Goal: Task Accomplishment & Management: Complete application form

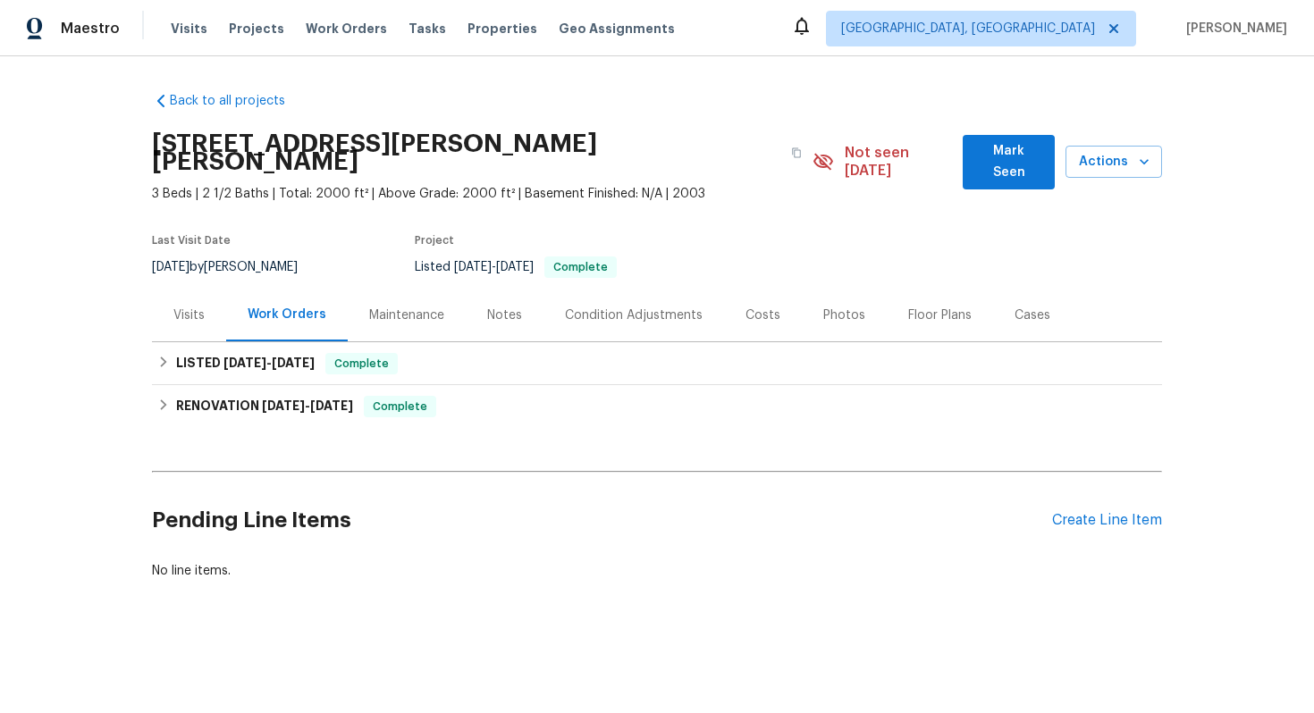
click at [173, 289] on div "Visits" at bounding box center [189, 315] width 74 height 53
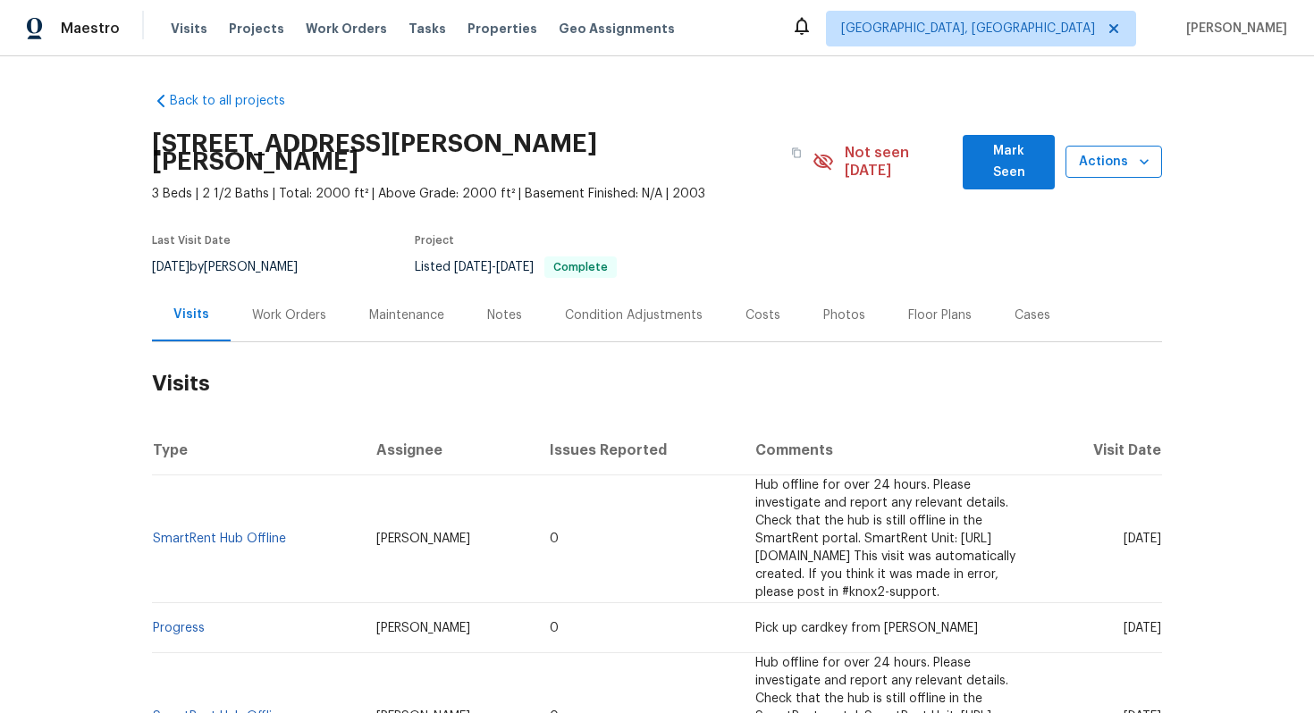
click at [1095, 153] on span "Actions" at bounding box center [1114, 162] width 68 height 22
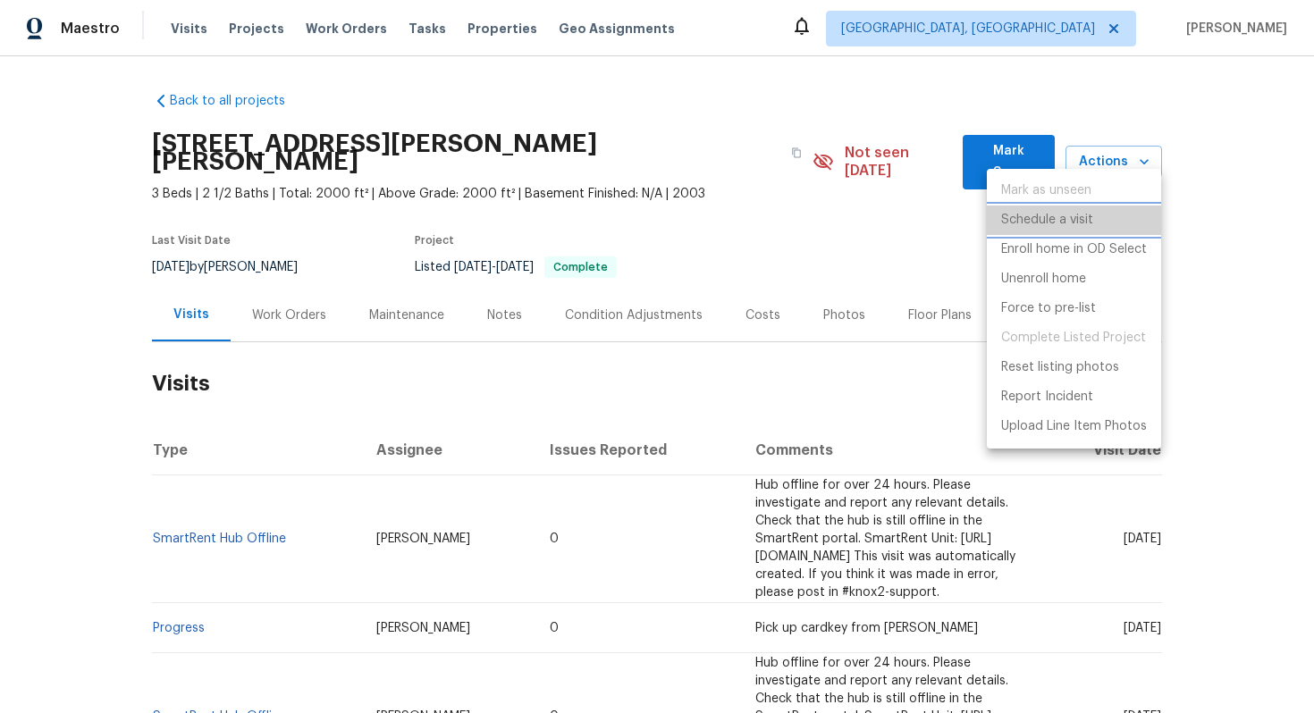
click at [1043, 223] on p "Schedule a visit" at bounding box center [1047, 220] width 92 height 19
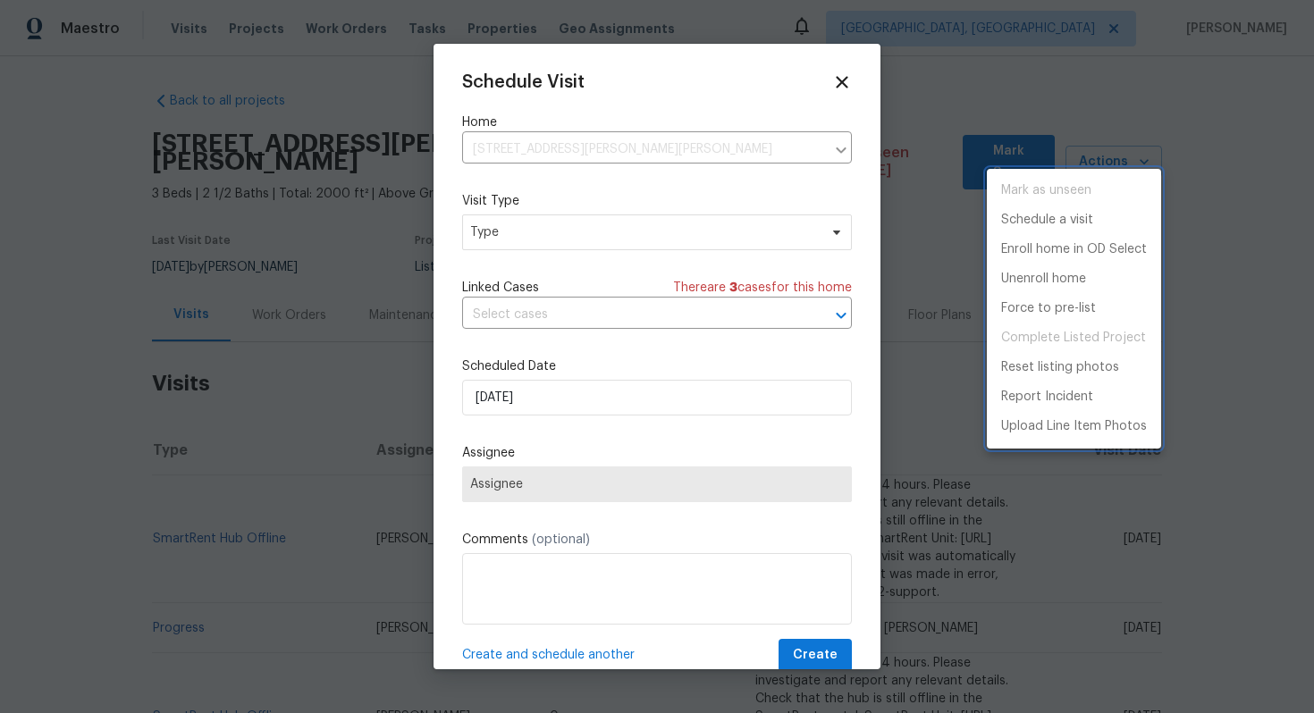
click at [492, 236] on div at bounding box center [657, 356] width 1314 height 713
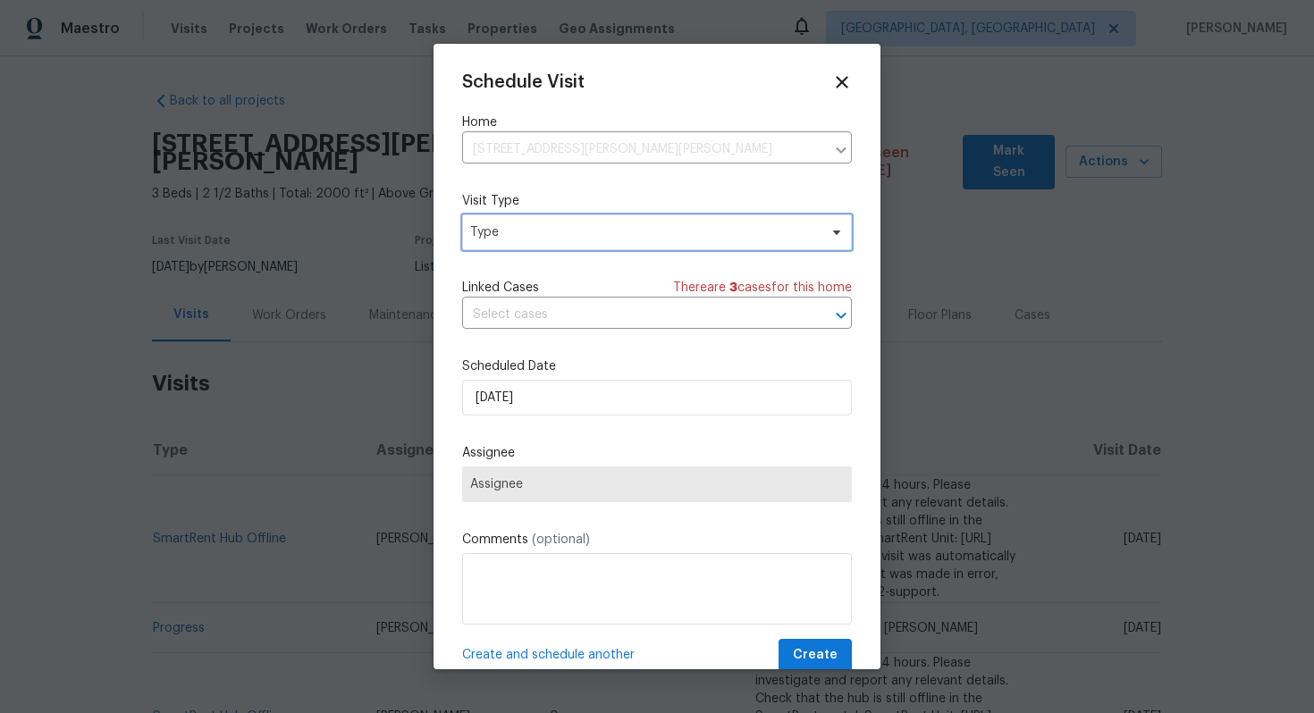
click at [494, 234] on span "Type" at bounding box center [644, 233] width 348 height 18
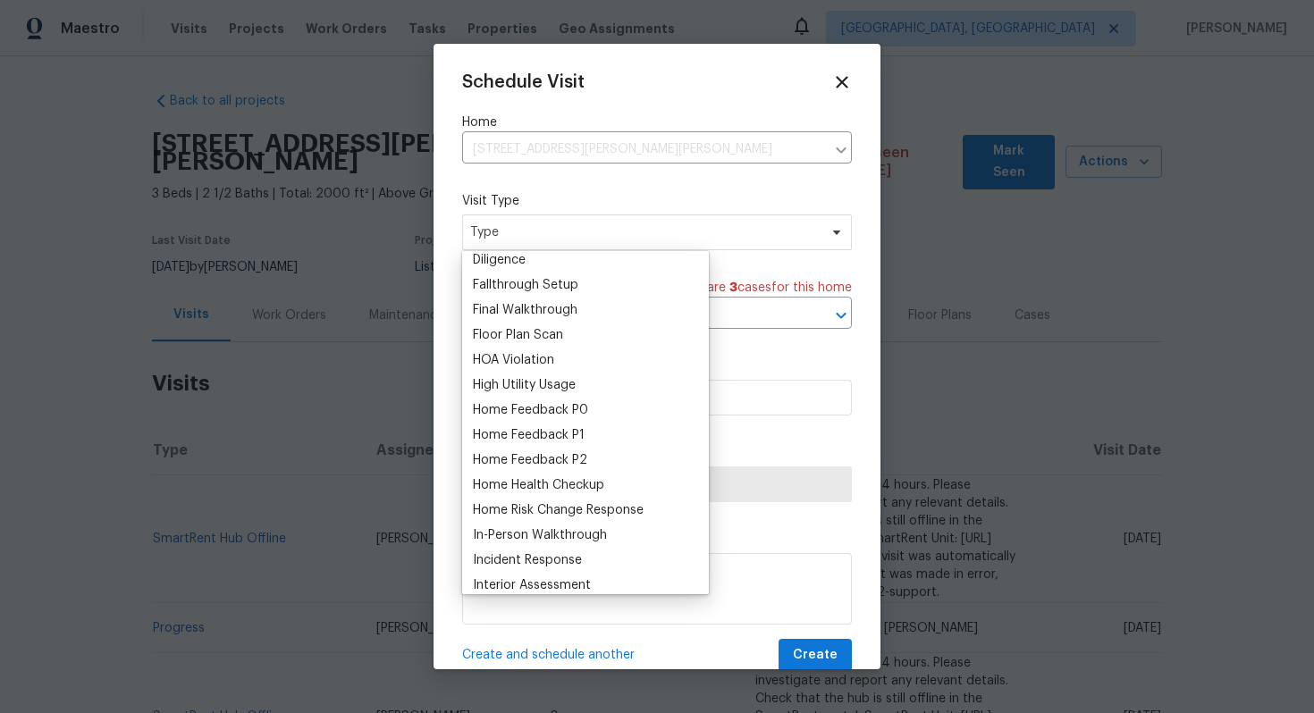
scroll to position [438, 0]
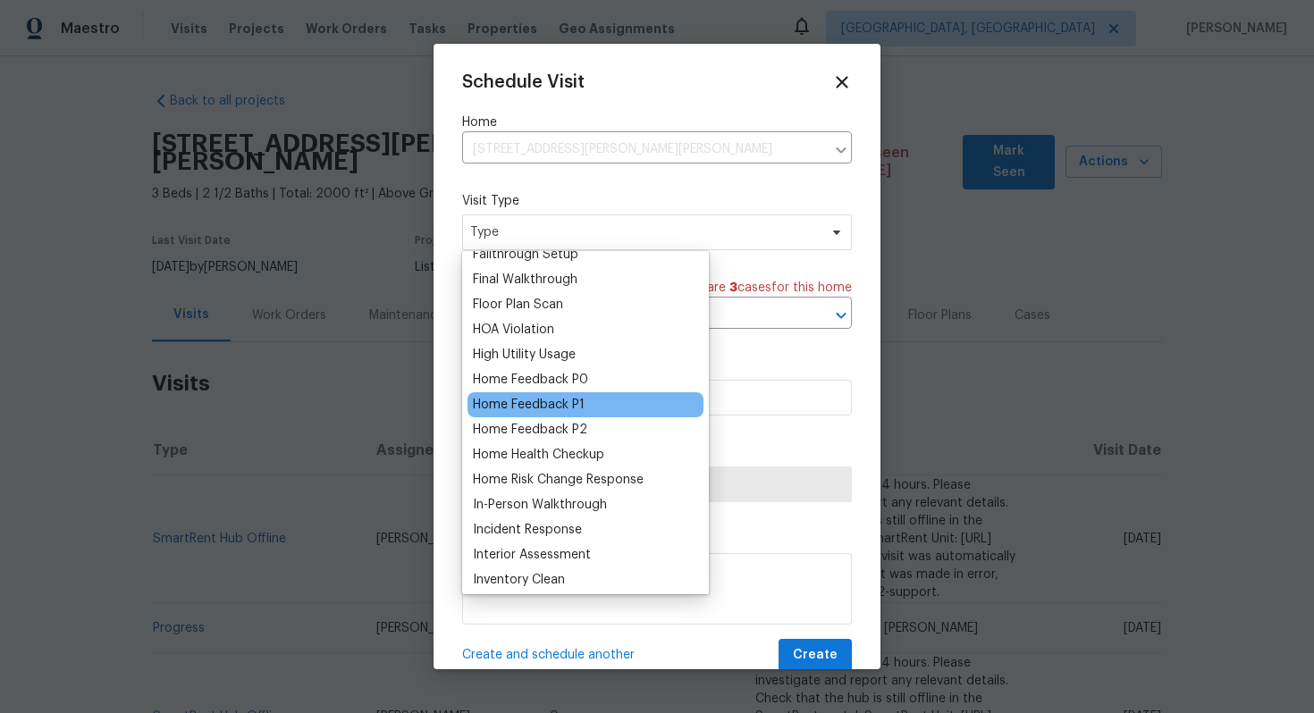
click at [580, 400] on div "Home Feedback P1" at bounding box center [529, 405] width 112 height 18
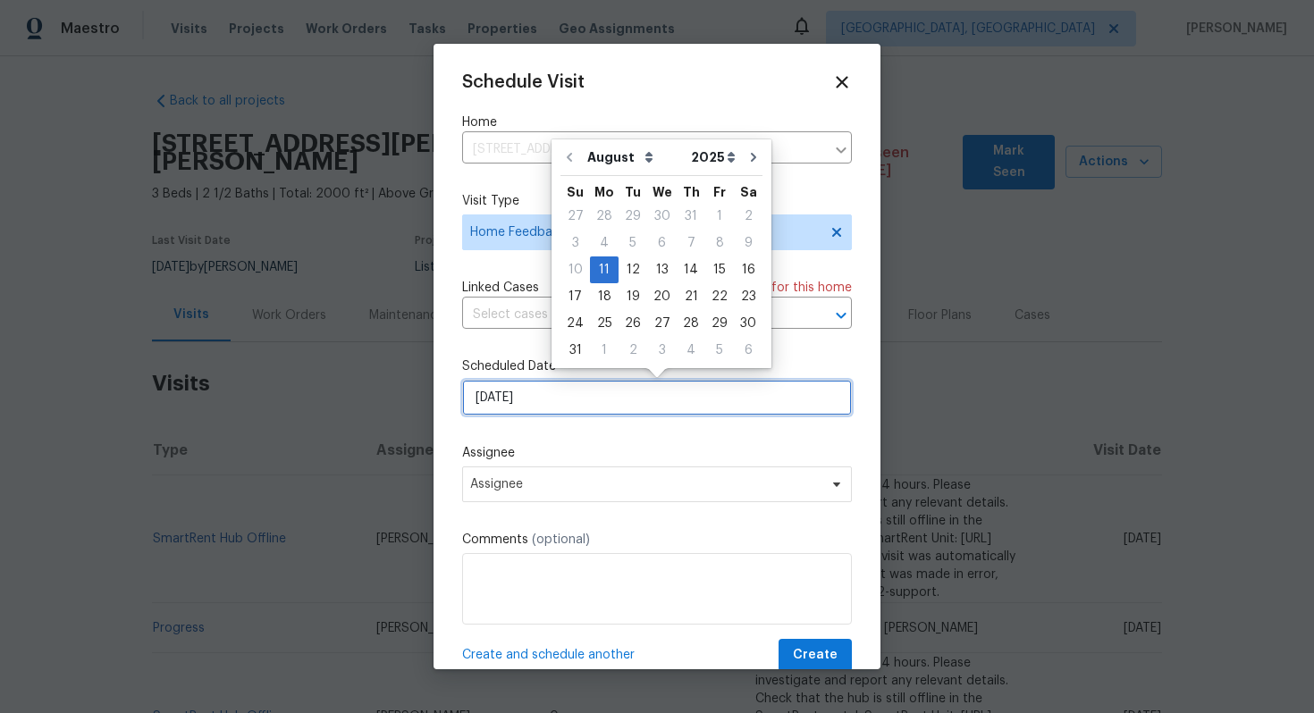
click at [580, 389] on input "11/08/2025" at bounding box center [657, 398] width 390 height 36
click at [629, 262] on div "12" at bounding box center [633, 269] width 29 height 25
type input "12/08/2025"
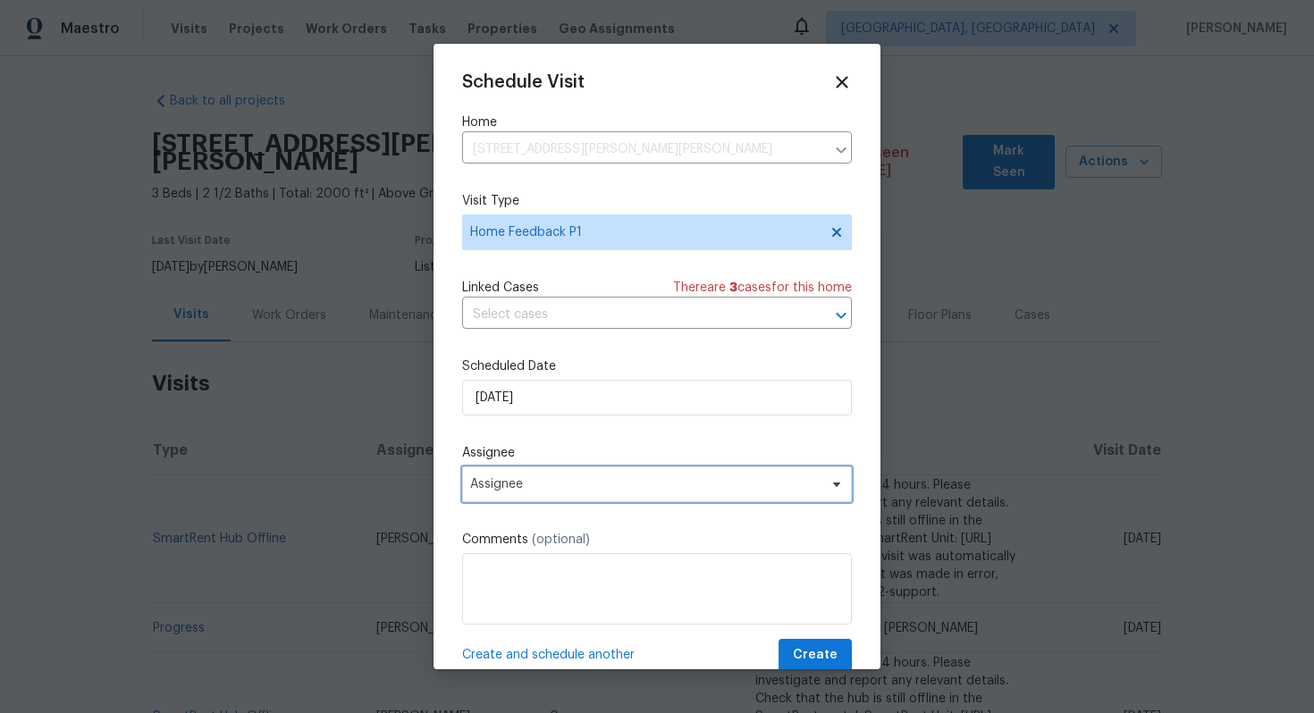
click at [524, 471] on span "Assignee" at bounding box center [657, 485] width 390 height 36
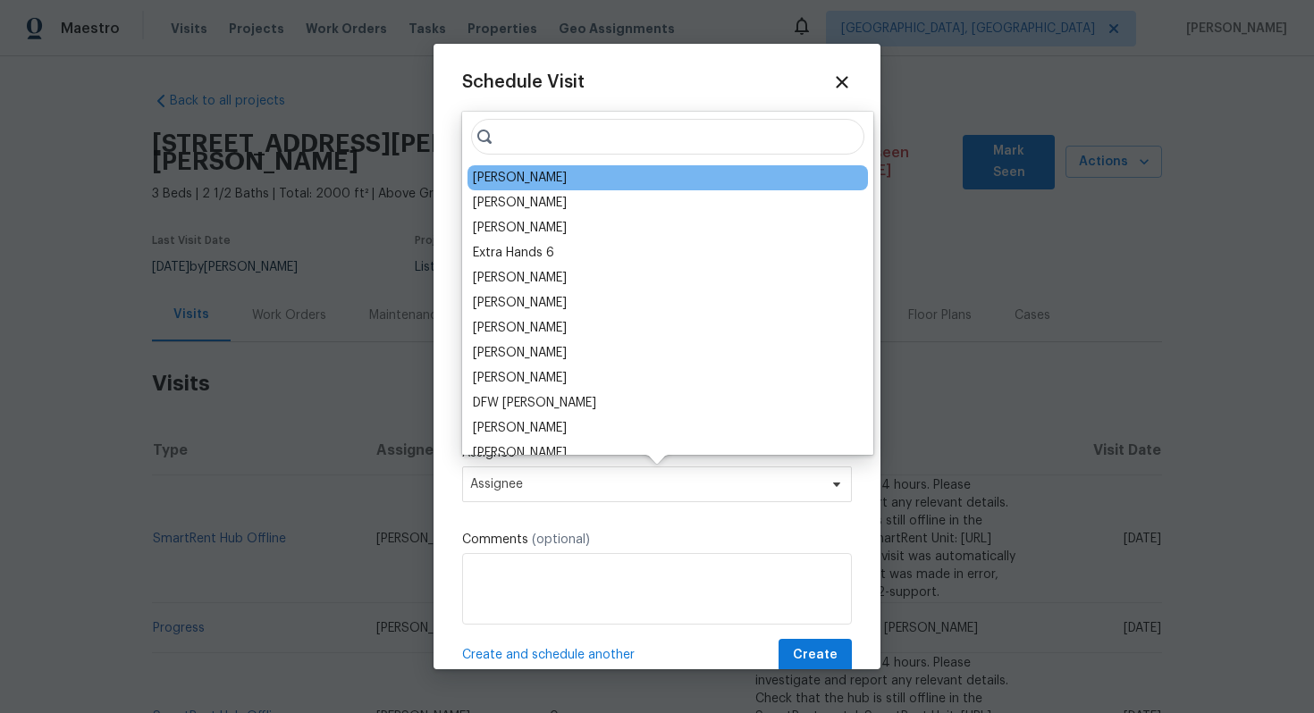
click at [527, 187] on div "Greg Janiak" at bounding box center [668, 177] width 401 height 25
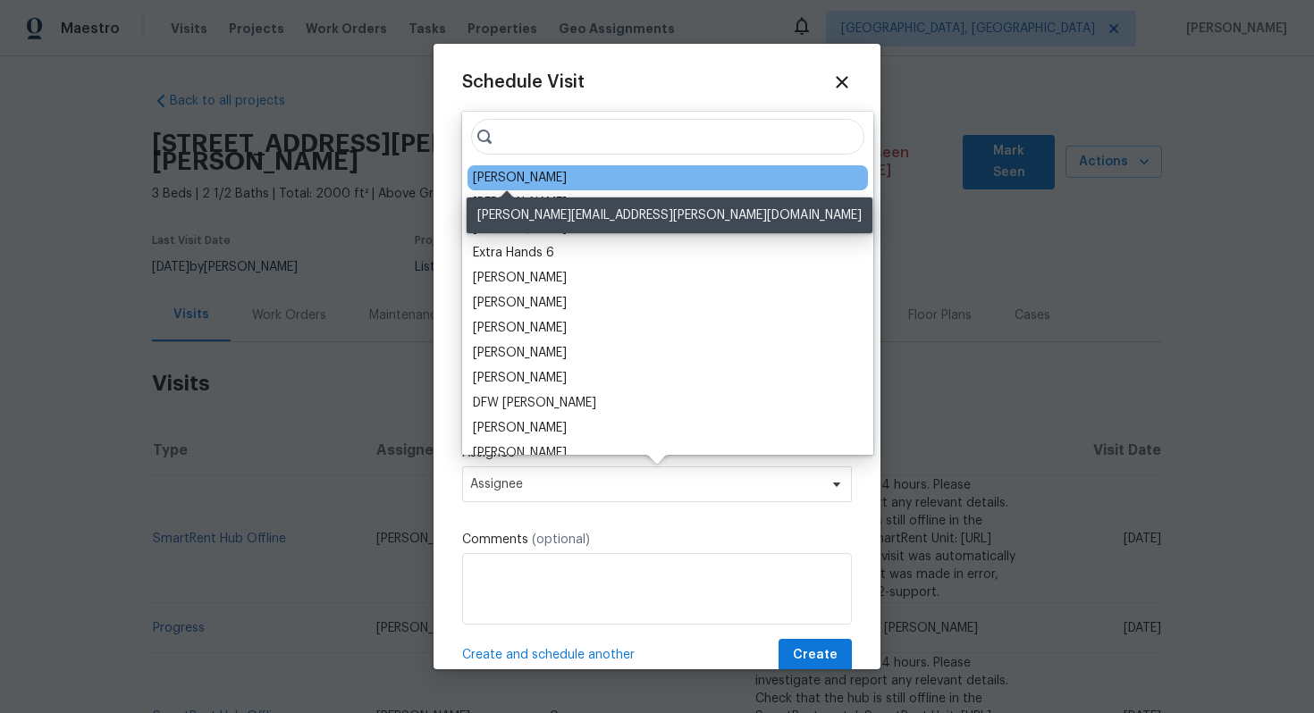
click at [524, 182] on div "Greg Janiak" at bounding box center [520, 178] width 94 height 18
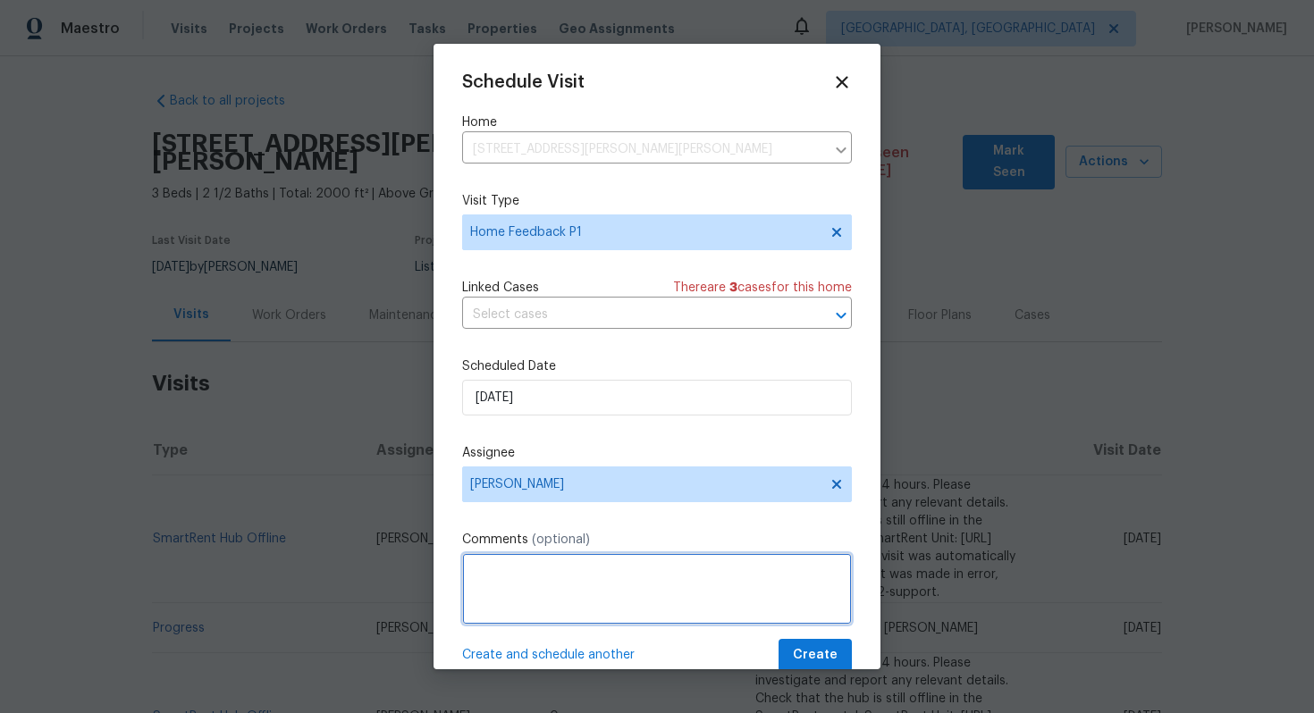
click at [570, 594] on textarea at bounding box center [657, 589] width 390 height 72
paste textarea "there was a moldy smell in the home."
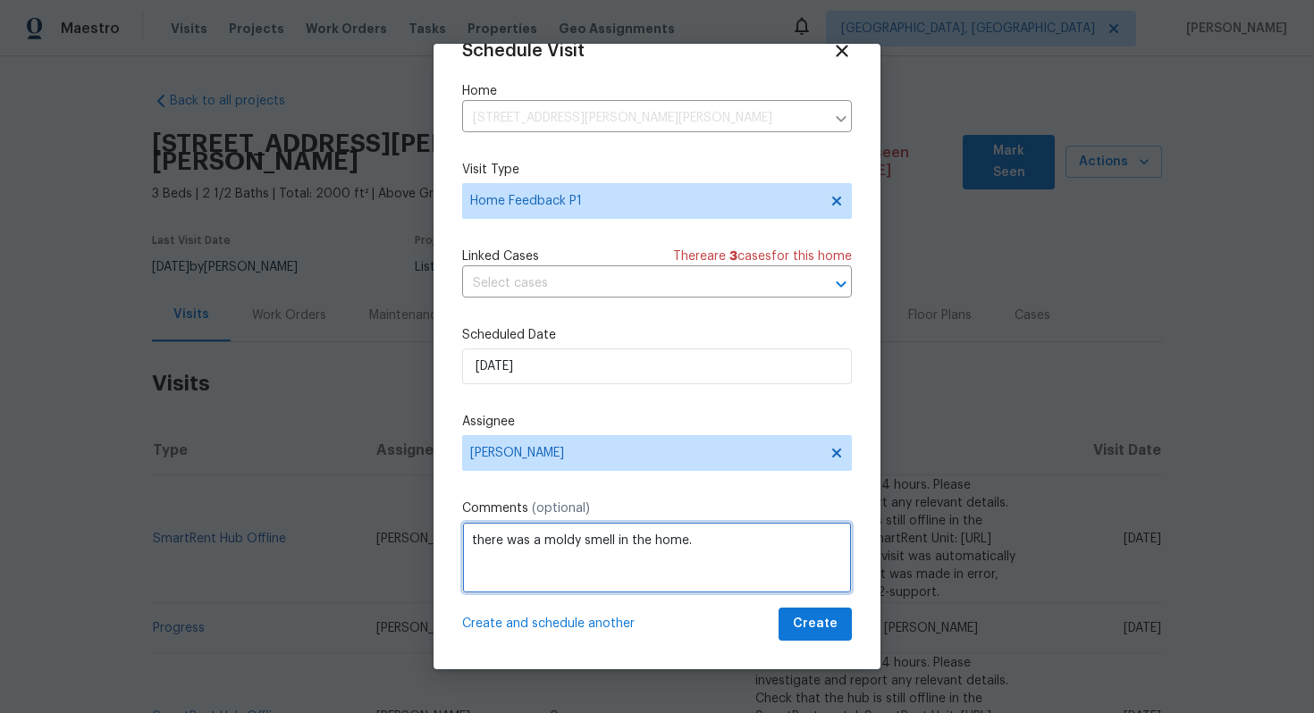
type textarea "there was a moldy smell in the home."
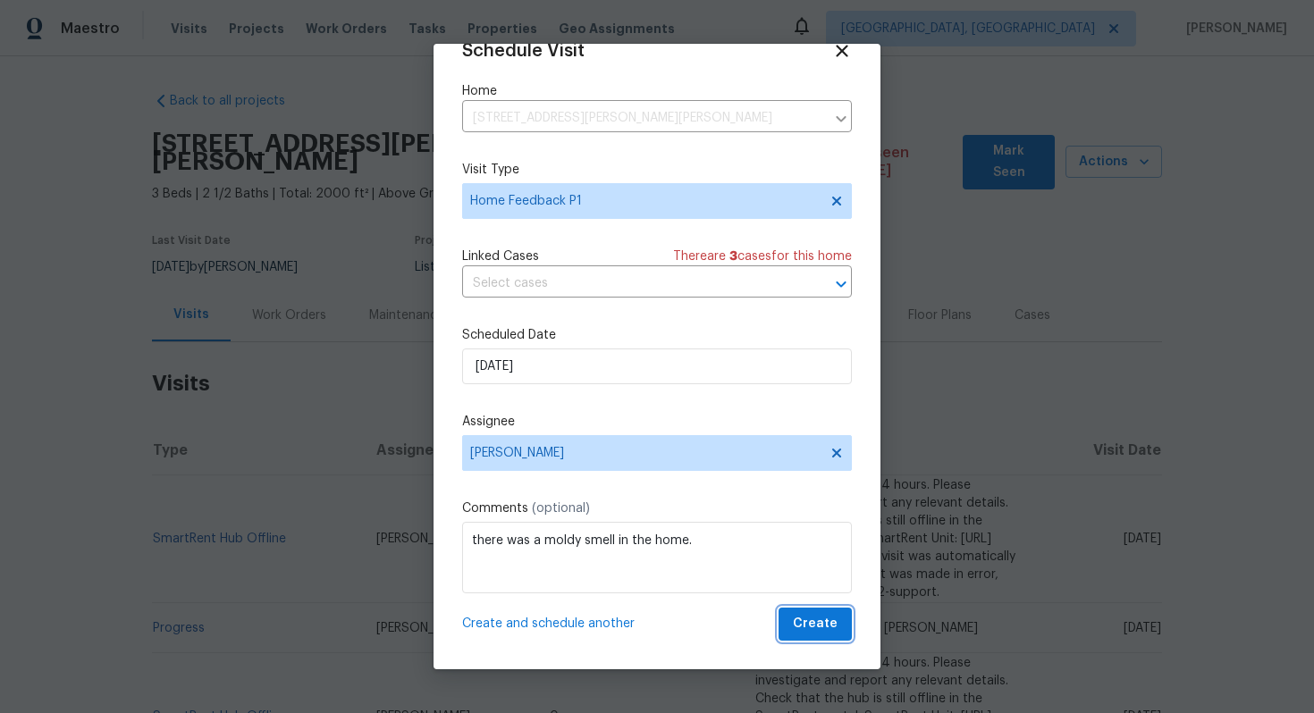
click at [821, 630] on span "Create" at bounding box center [815, 624] width 45 height 22
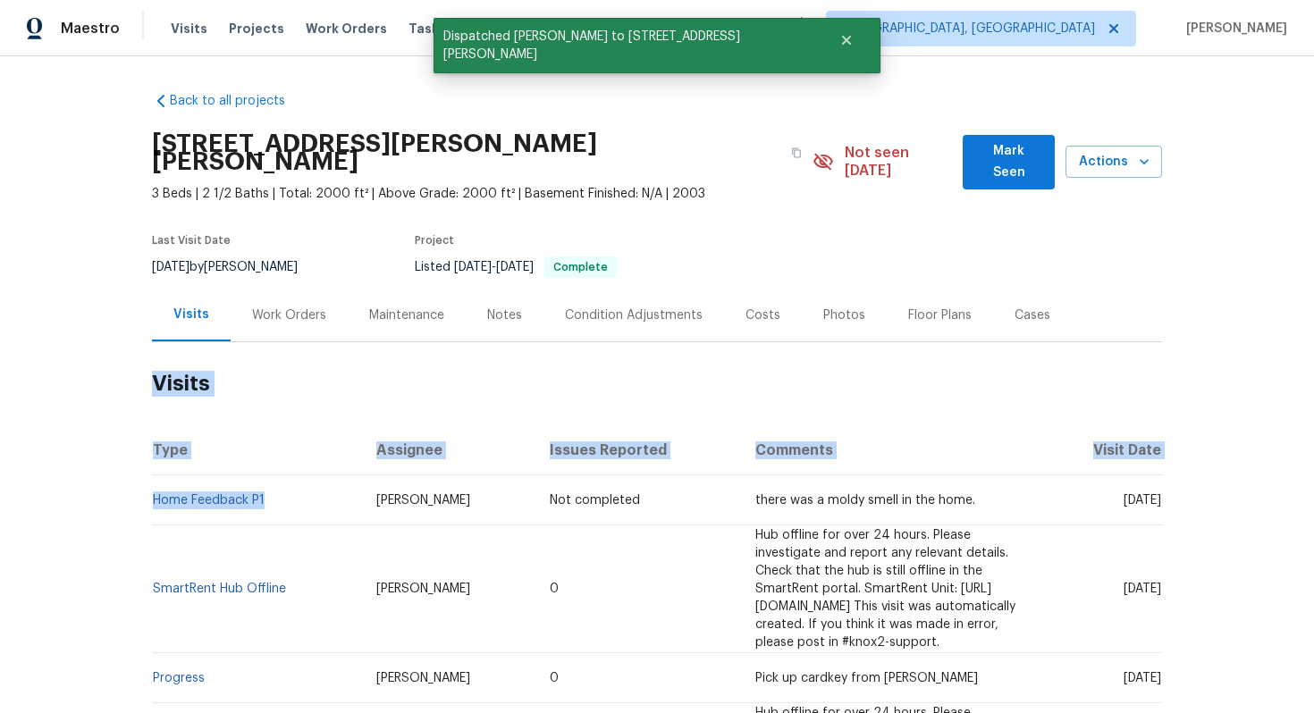
drag, startPoint x: 141, startPoint y: 488, endPoint x: 310, endPoint y: 479, distance: 169.2
click at [310, 479] on div "Back to all projects 151 Harper Lee St, Davidson, NC 28036 3 Beds | 2 1/2 Baths…" at bounding box center [657, 384] width 1314 height 657
click at [310, 479] on td "Home Feedback P1" at bounding box center [257, 501] width 210 height 50
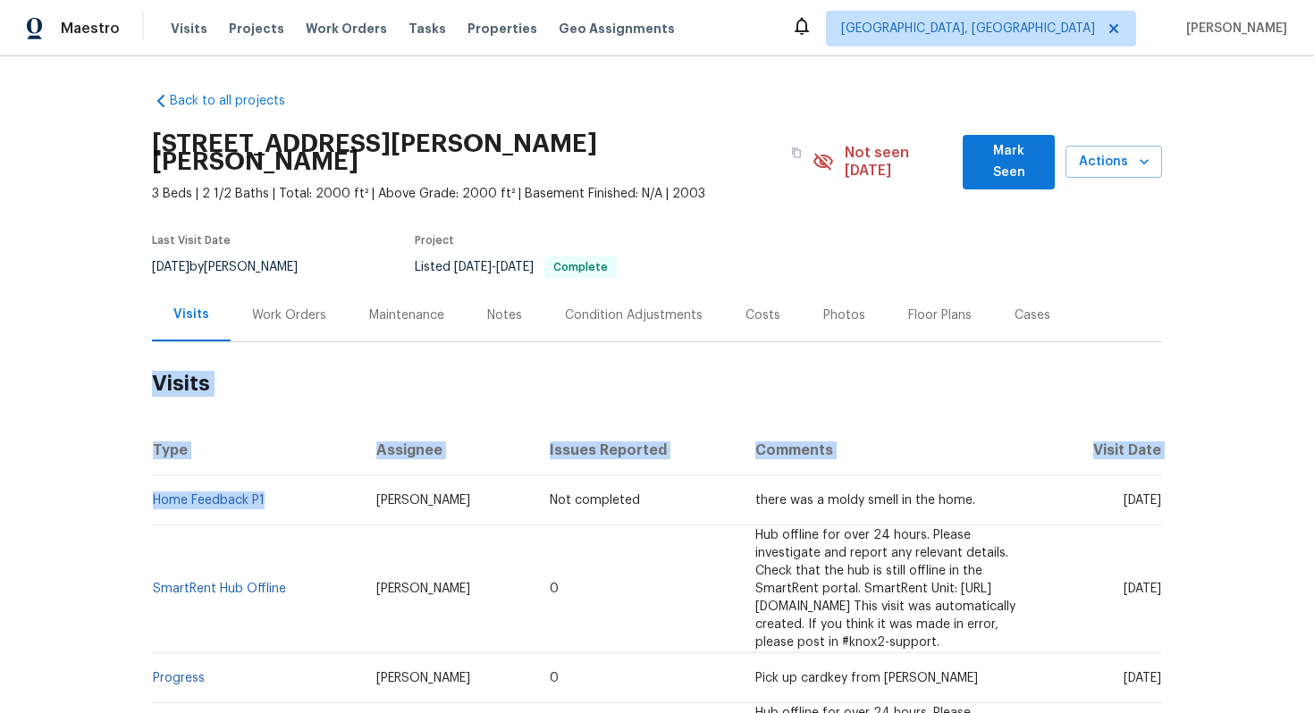
drag, startPoint x: 277, startPoint y: 479, endPoint x: 149, endPoint y: 485, distance: 128.0
click at [149, 485] on div "Back to all projects 151 Harper Lee St, Davidson, NC 28036 3 Beds | 2 1/2 Baths…" at bounding box center [657, 384] width 1314 height 657
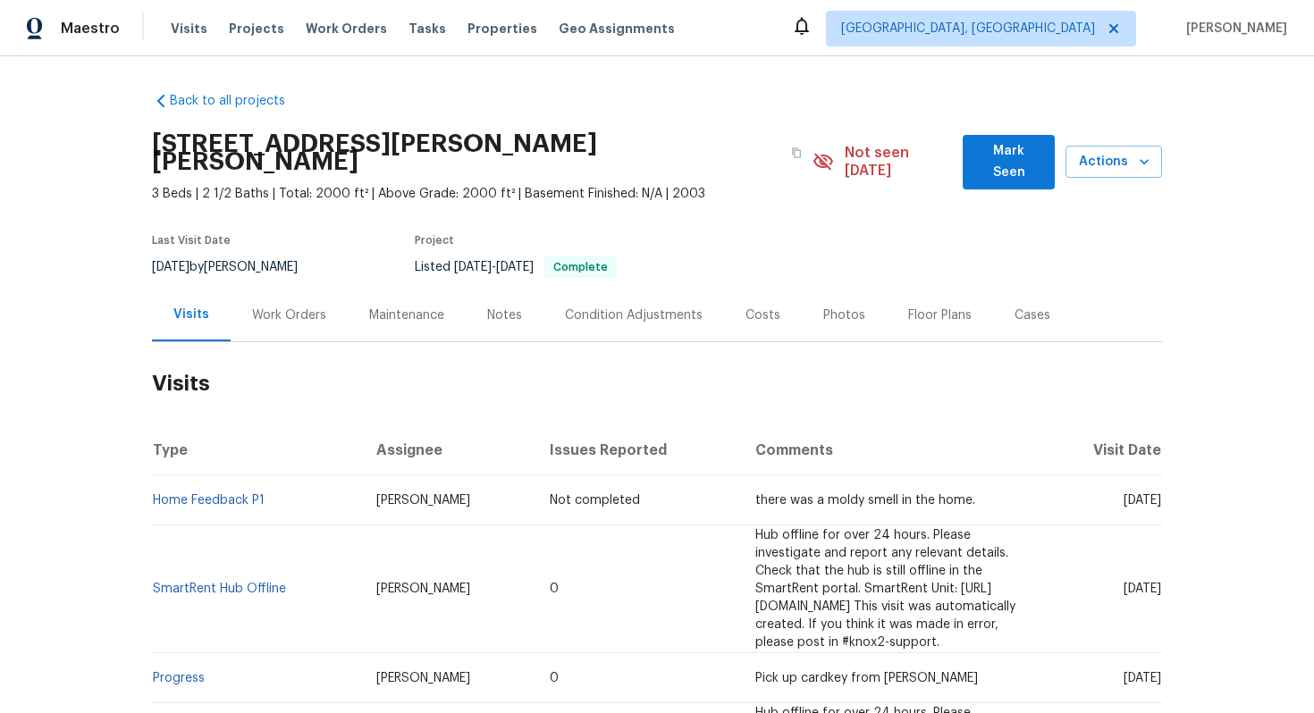
click at [152, 536] on td "SmartRent Hub Offline" at bounding box center [257, 590] width 210 height 128
drag, startPoint x: 281, startPoint y: 477, endPoint x: 152, endPoint y: 490, distance: 129.4
click at [152, 490] on td "Home Feedback P1" at bounding box center [257, 501] width 210 height 50
copy link "Home Feedback P1"
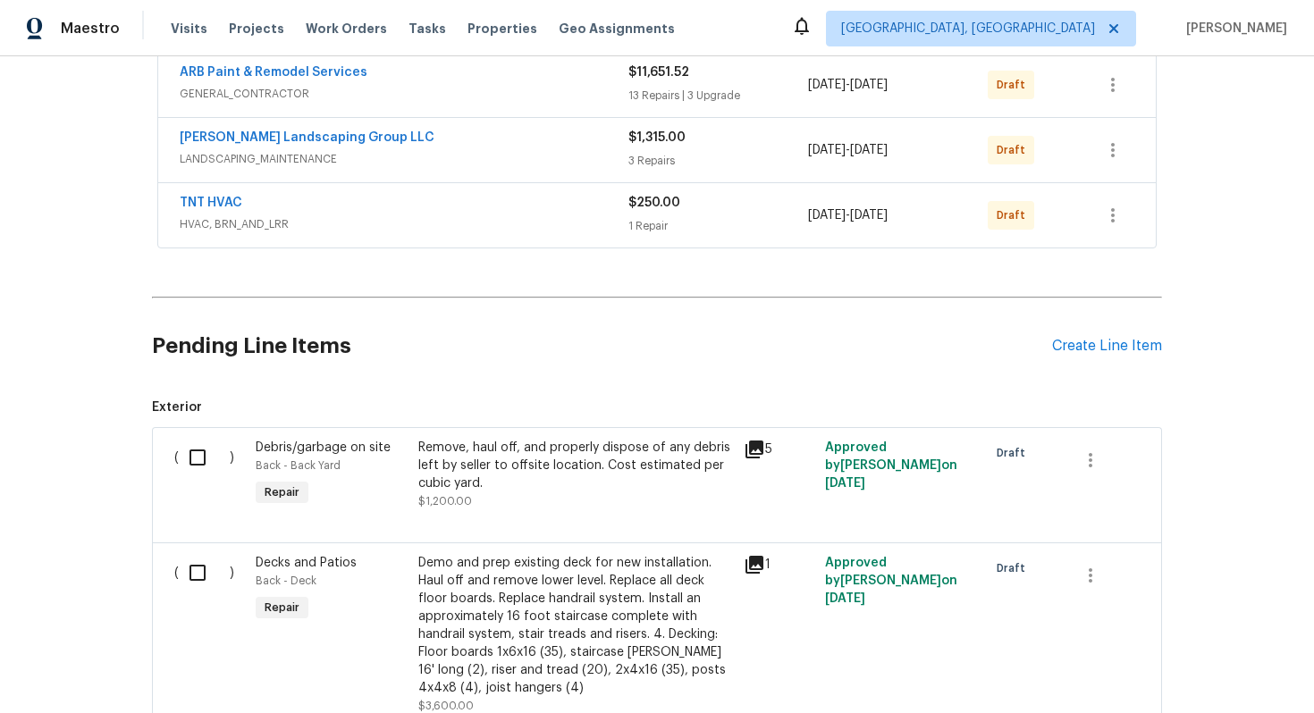
scroll to position [428, 0]
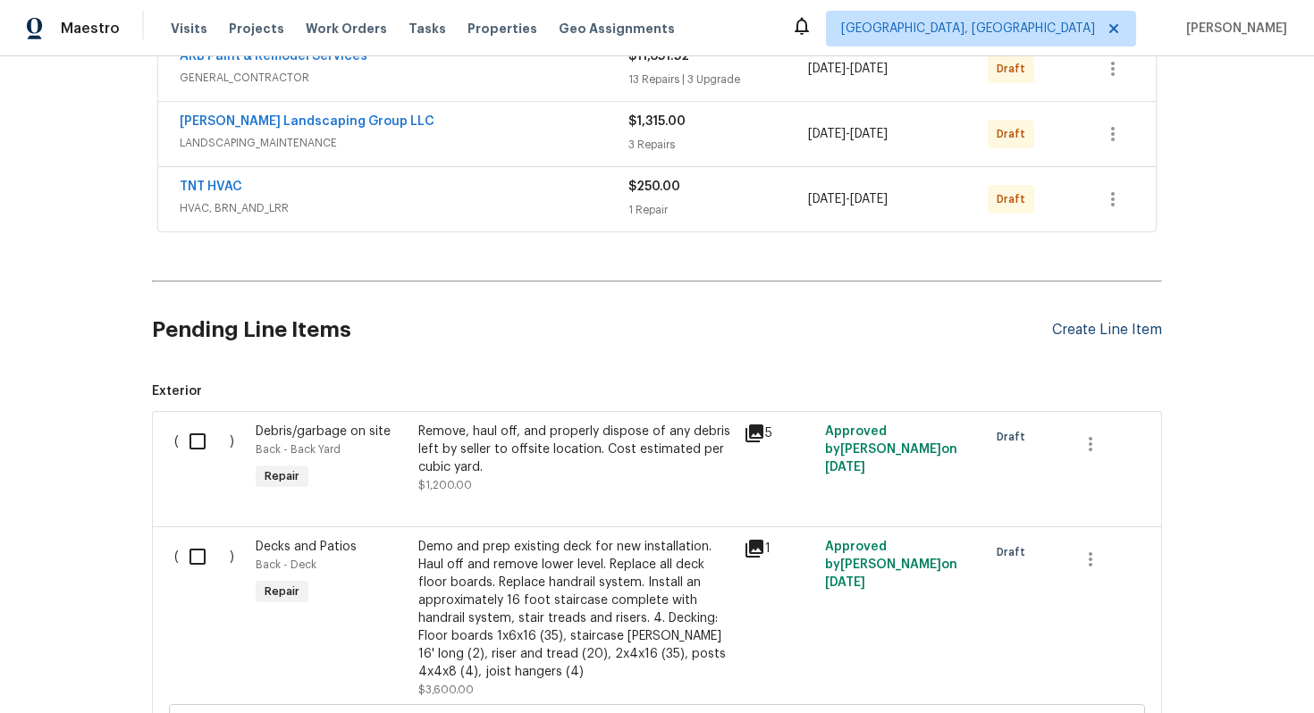
click at [1122, 326] on div "Create Line Item" at bounding box center [1107, 330] width 110 height 17
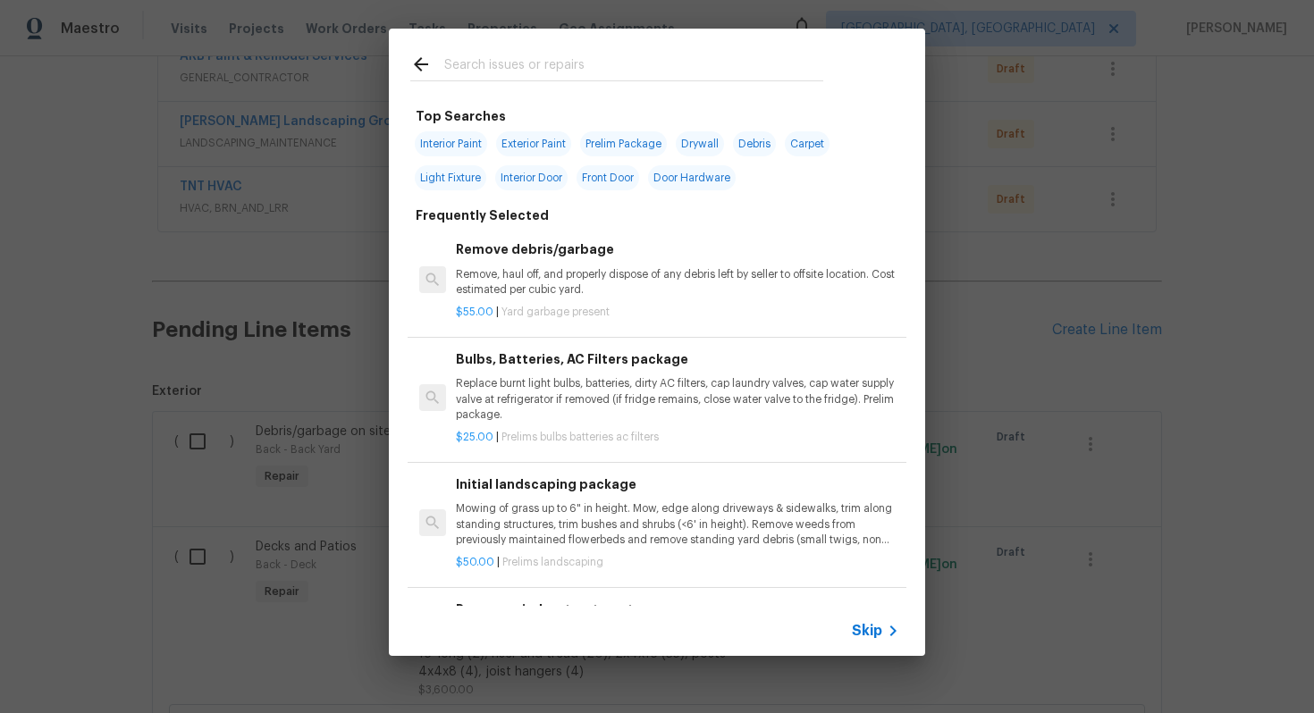
click at [873, 629] on span "Skip" at bounding box center [867, 631] width 30 height 18
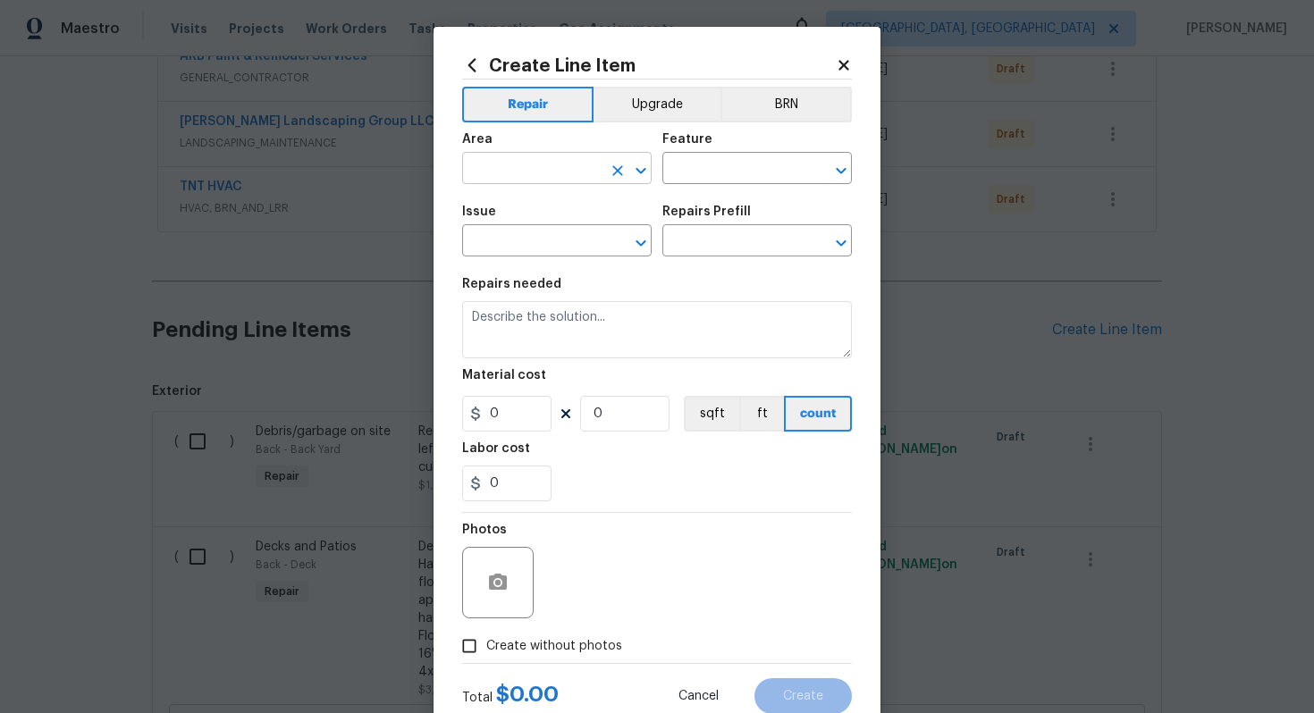
click at [520, 171] on input "text" at bounding box center [531, 170] width 139 height 28
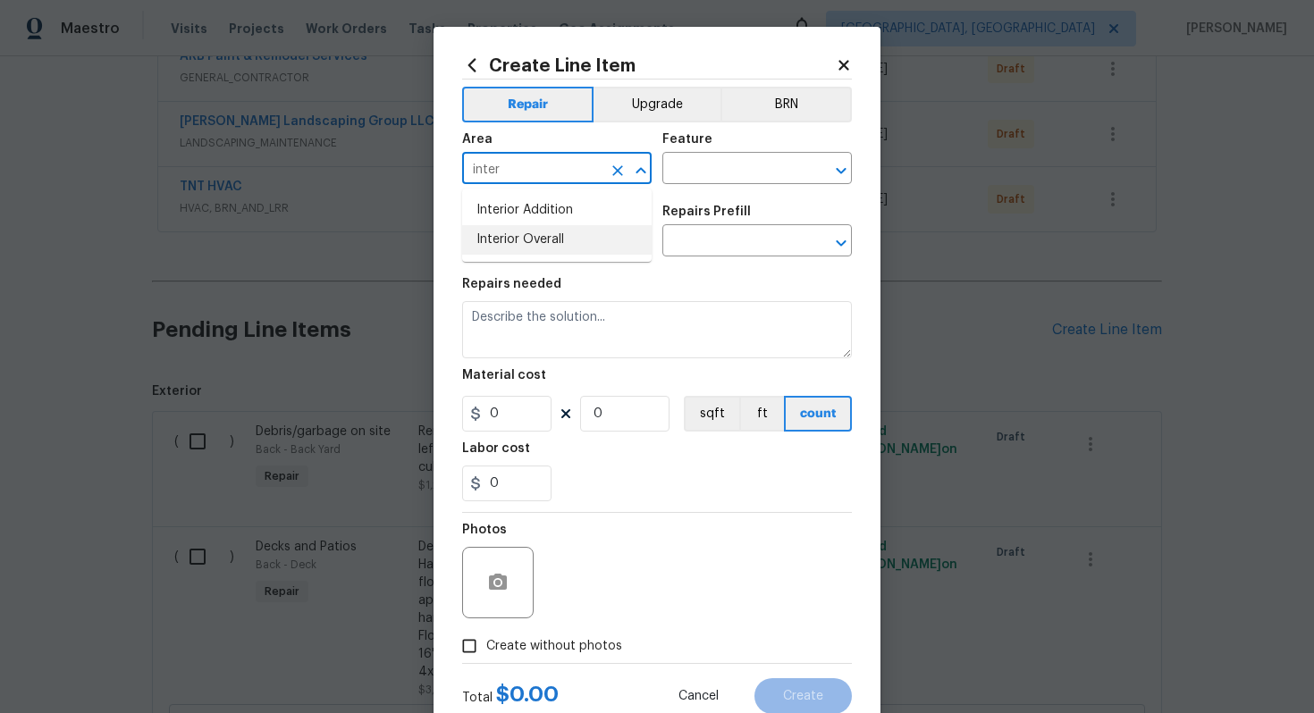
click at [528, 247] on li "Interior Overall" at bounding box center [557, 240] width 190 height 30
type input "Interior Overall"
click at [732, 177] on input "text" at bounding box center [732, 170] width 139 height 28
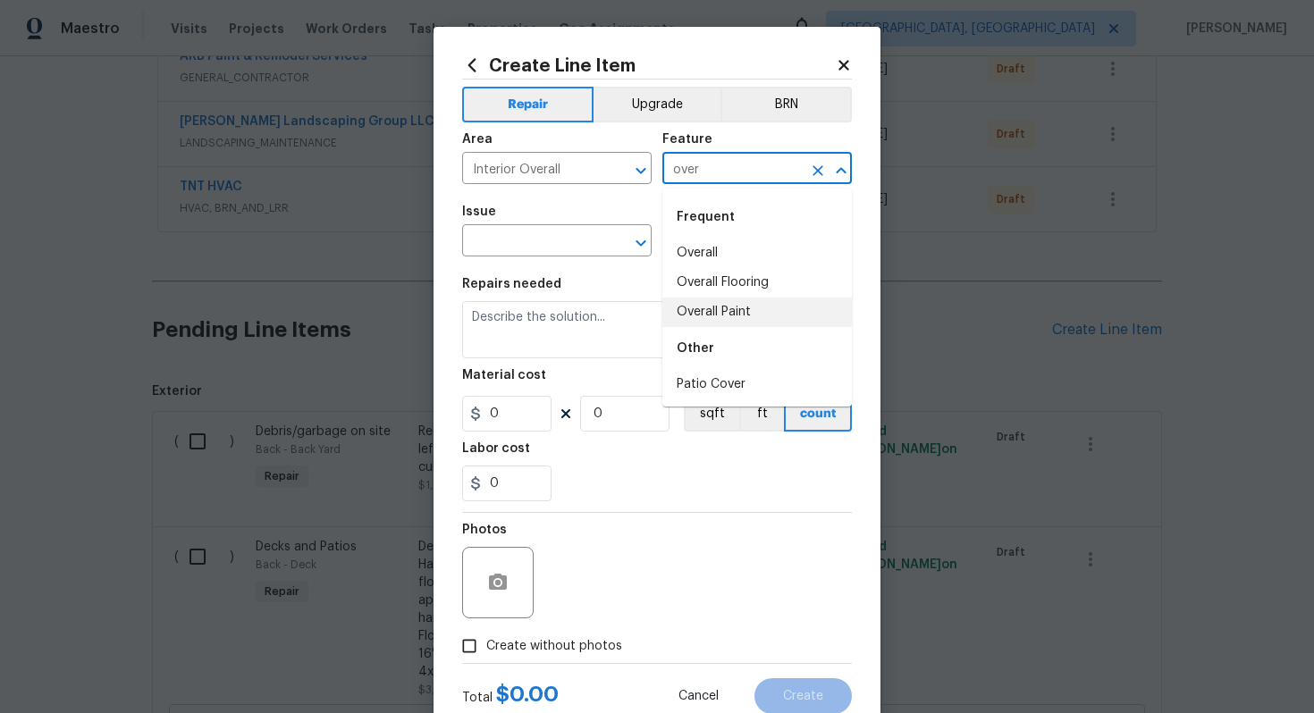
click at [748, 310] on li "Overall Paint" at bounding box center [758, 313] width 190 height 30
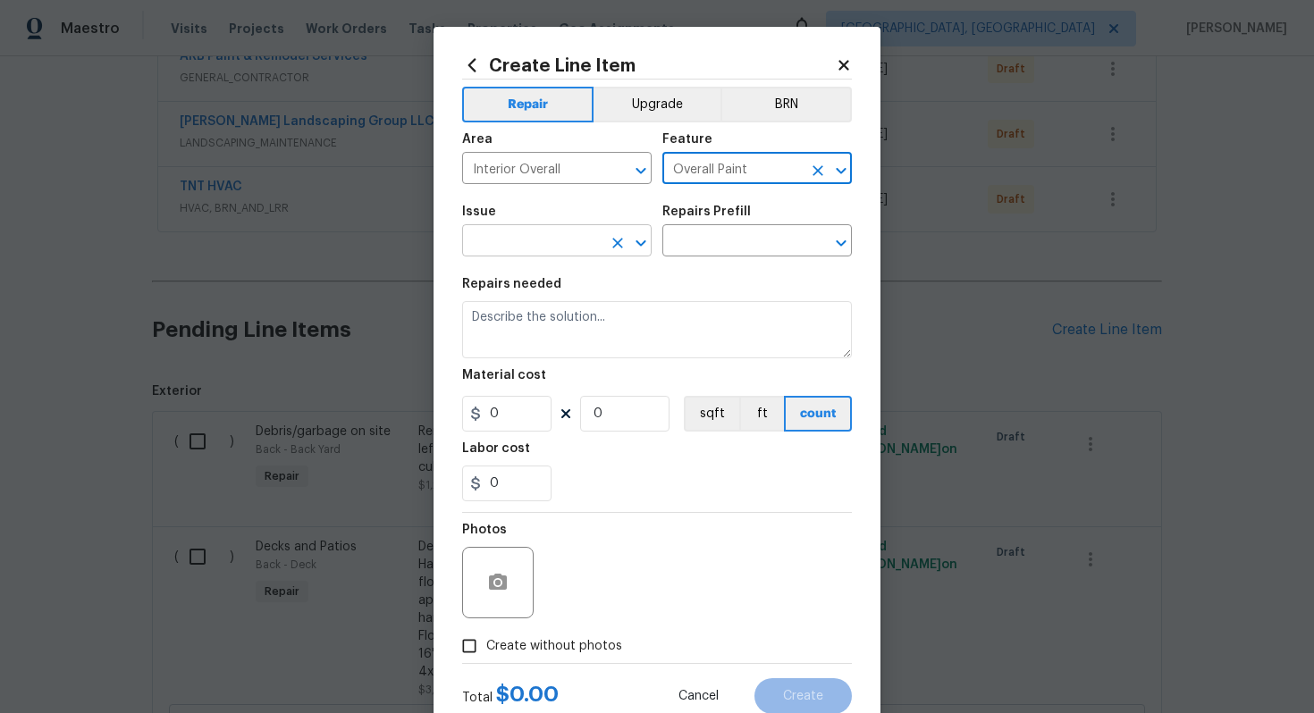
type input "Overall Paint"
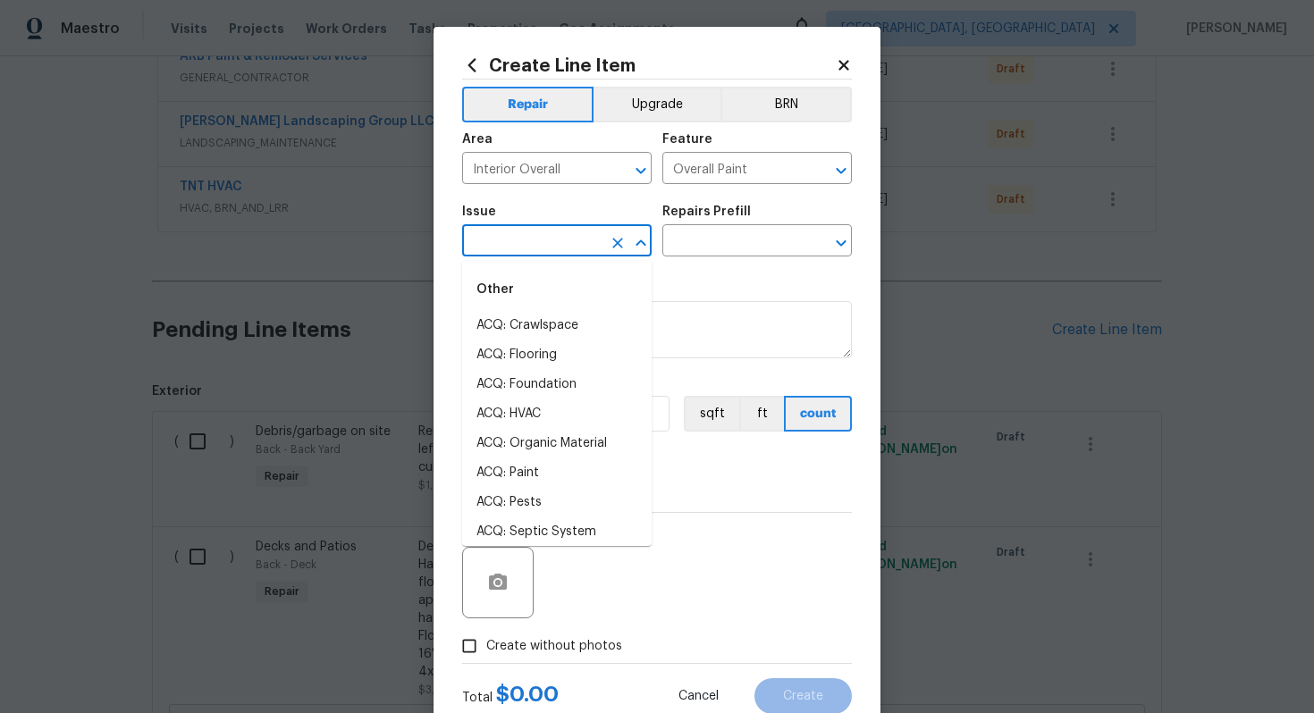
click at [520, 230] on input "text" at bounding box center [531, 243] width 139 height 28
click at [549, 471] on li "Interior Paint" at bounding box center [557, 474] width 190 height 30
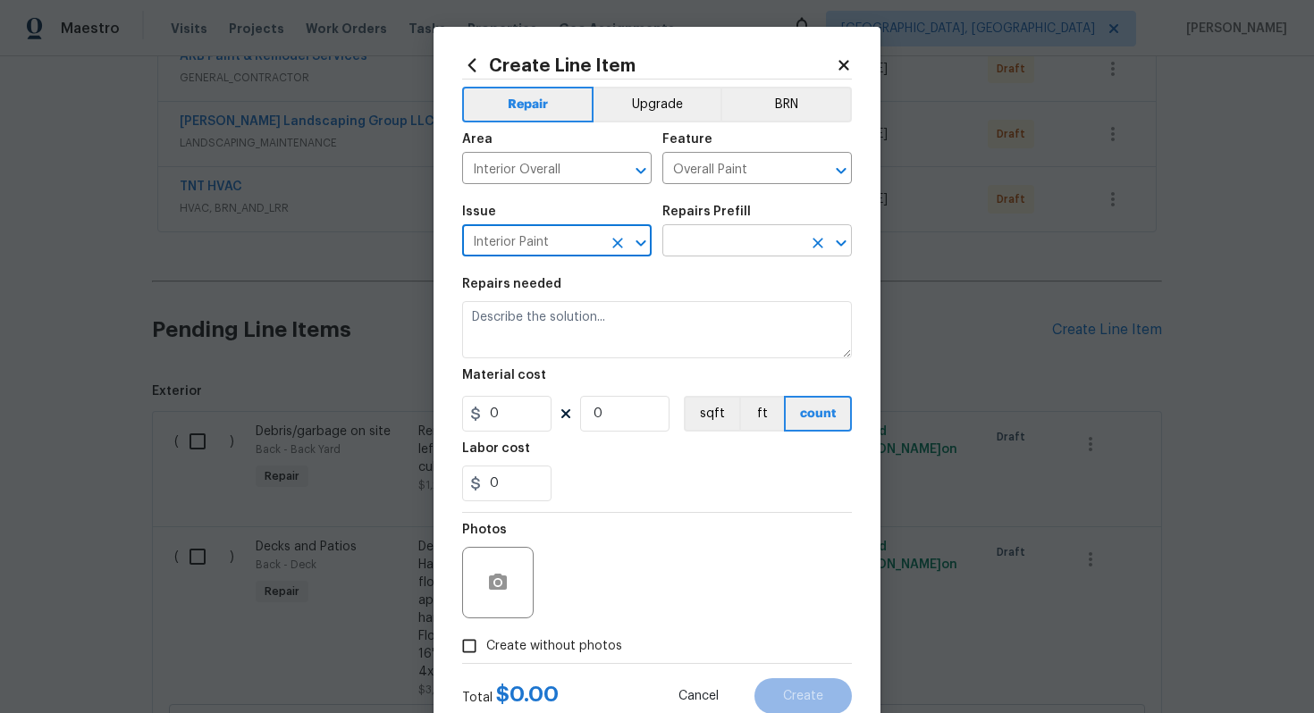
type input "Interior Paint"
click at [706, 241] on input "text" at bounding box center [732, 243] width 139 height 28
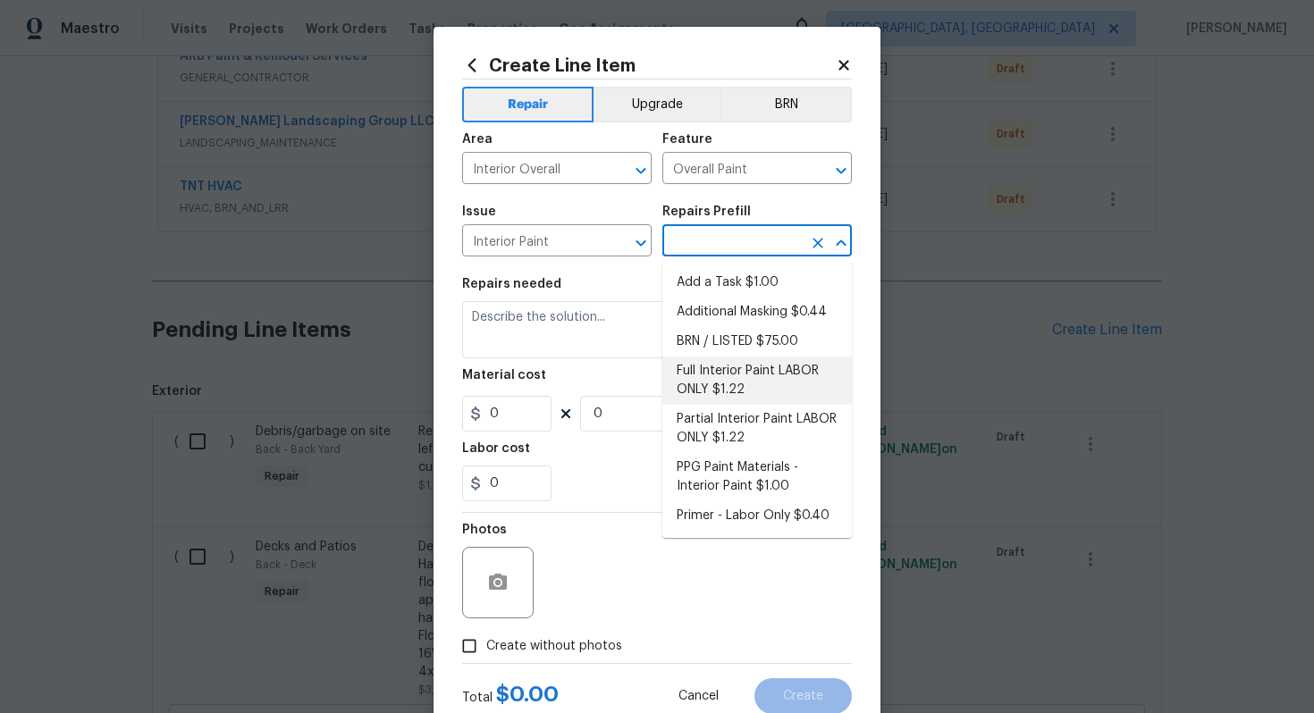
click at [738, 378] on li "Full Interior Paint LABOR ONLY $1.22" at bounding box center [758, 381] width 190 height 48
type input "Full Interior Paint LABOR ONLY $1.22"
type textarea "Full Interior paint - (walls, ceilings, trim, and doors) - PAINT PROVIDED BY OP…"
type input "1.22"
type input "1"
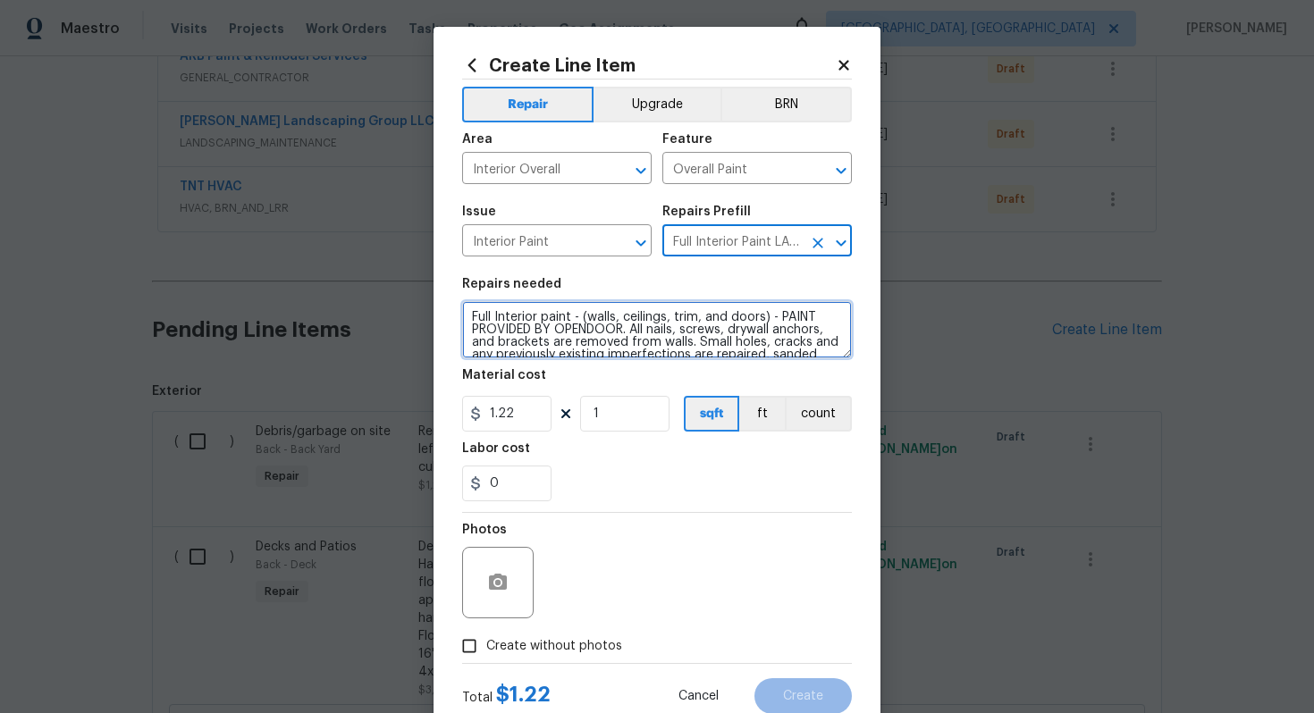
click at [464, 314] on textarea "Full Interior paint - (walls, ceilings, trim, and doors) - PAINT PROVIDED BY OP…" at bounding box center [657, 329] width 390 height 57
type textarea "#sala - Full Interior paint - (walls, ceilings, trim, and doors) - PAINT PROVID…"
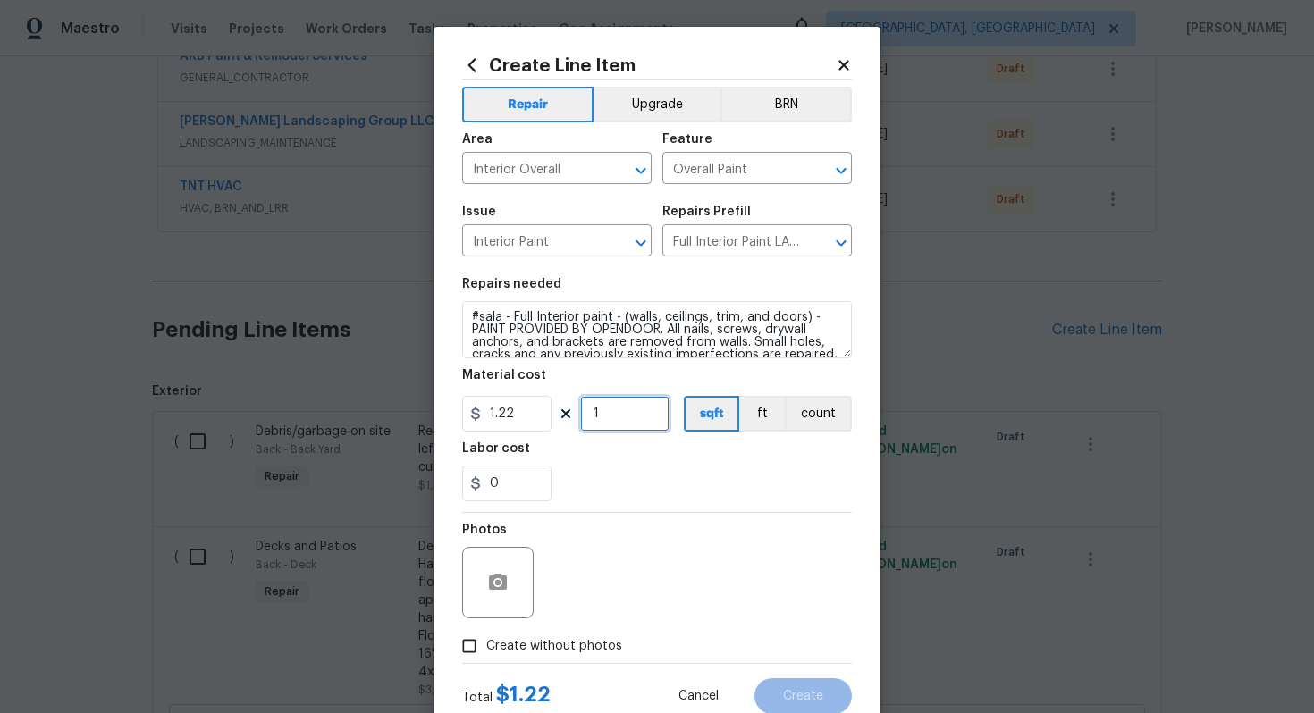
click at [626, 407] on input "1" at bounding box center [624, 414] width 89 height 36
click at [849, 55] on div "Create Line Item" at bounding box center [657, 65] width 390 height 20
click at [839, 71] on icon at bounding box center [844, 65] width 16 height 16
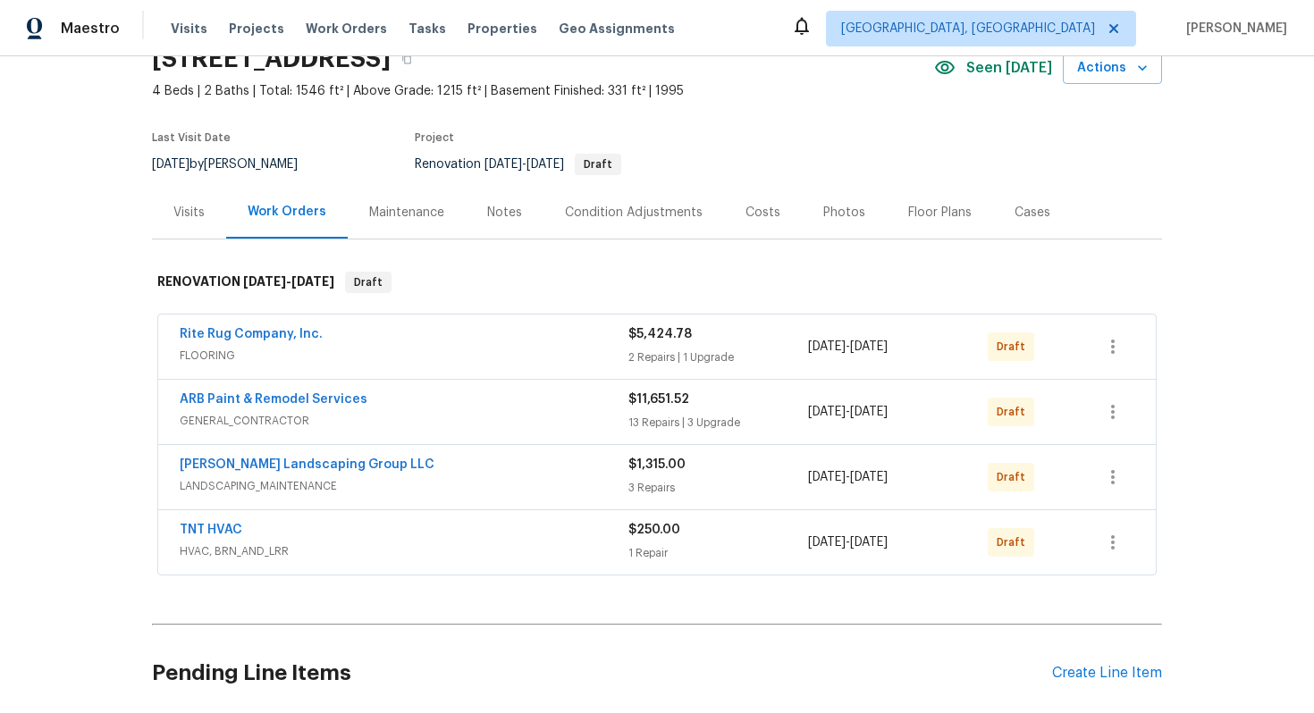
scroll to position [80, 0]
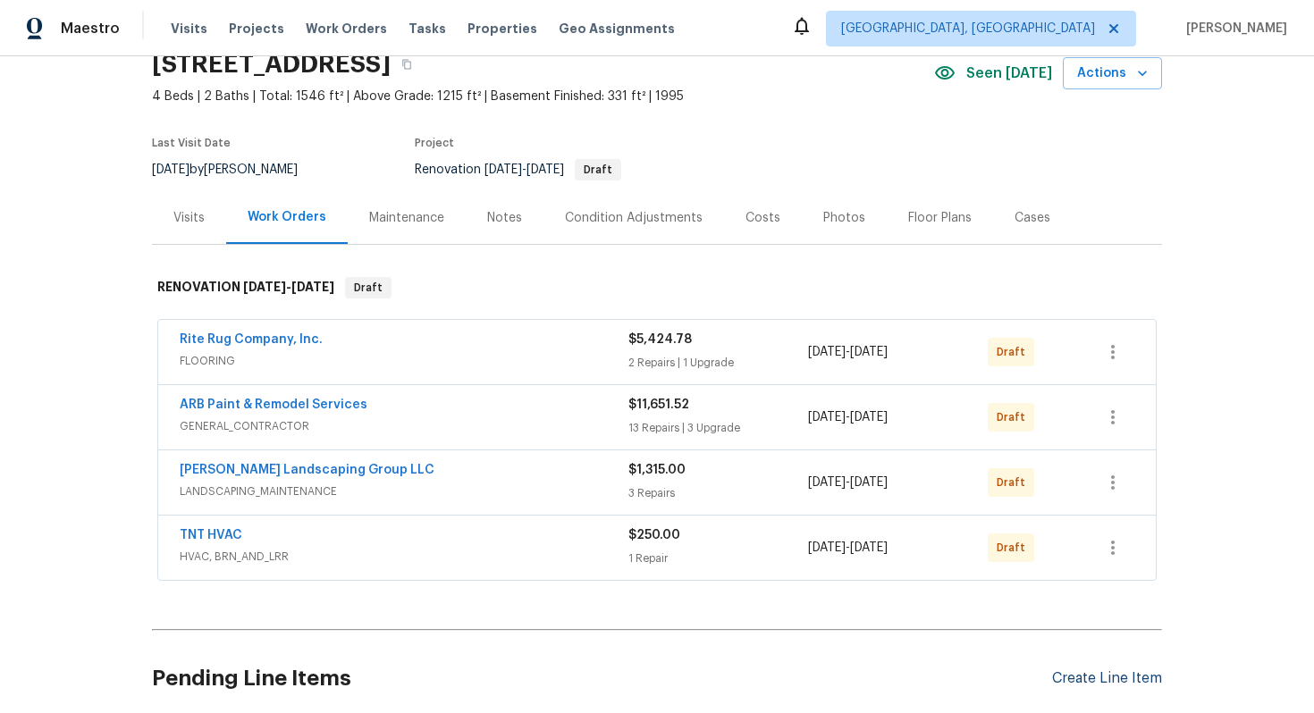
click at [1119, 680] on div "Create Line Item" at bounding box center [1107, 679] width 110 height 17
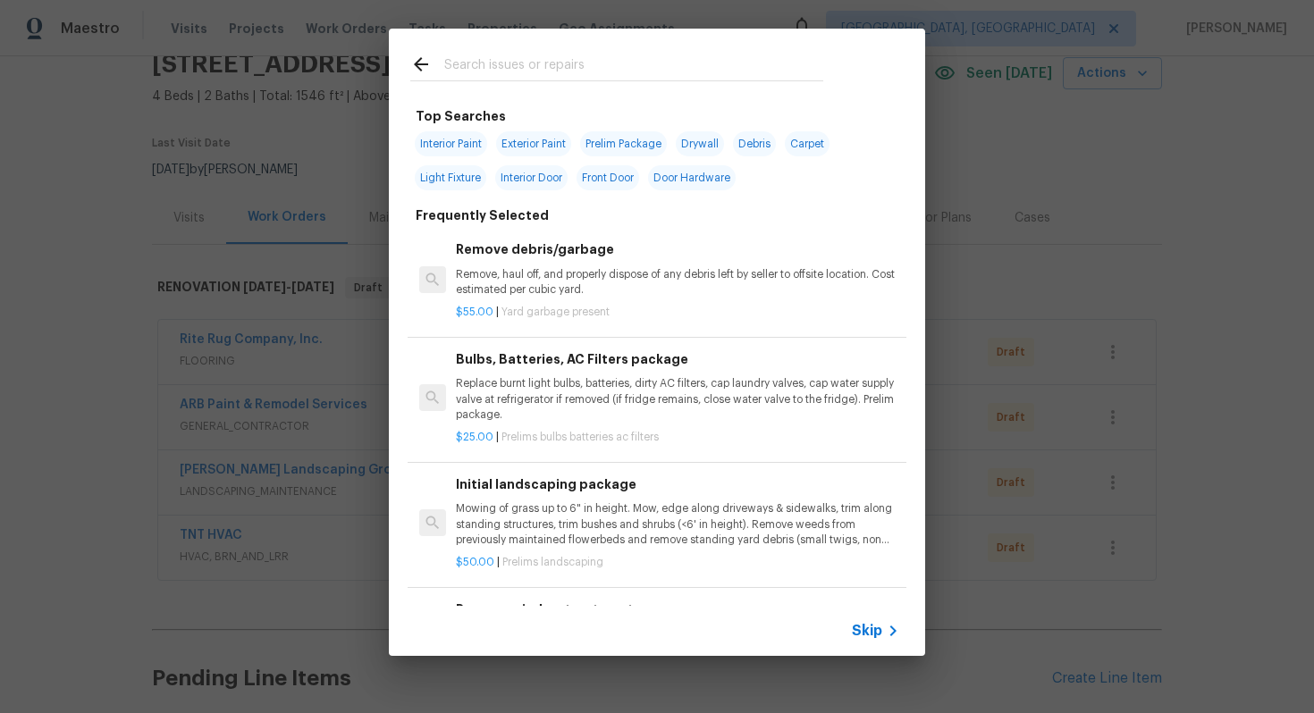
click at [874, 629] on span "Skip" at bounding box center [867, 631] width 30 height 18
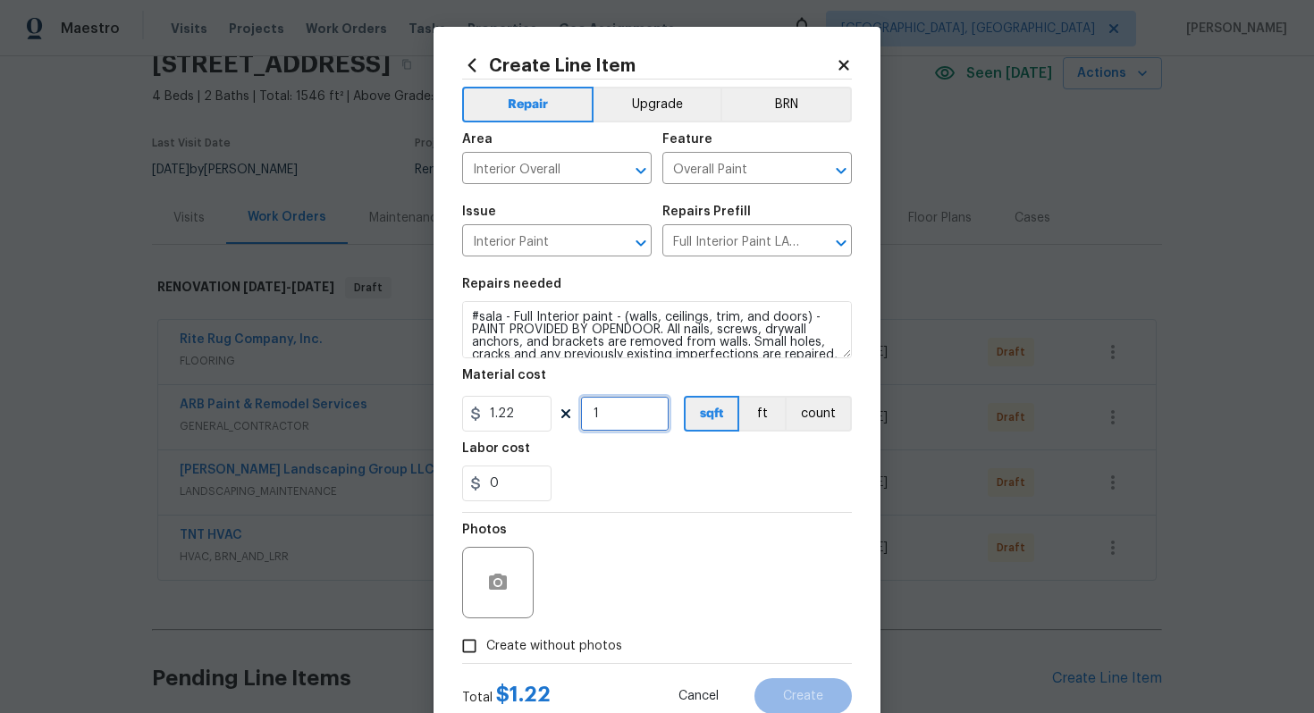
click at [631, 412] on input "1" at bounding box center [624, 414] width 89 height 36
type input "1546"
click at [589, 642] on span "Create without photos" at bounding box center [554, 646] width 136 height 19
click at [486, 642] on input "Create without photos" at bounding box center [469, 646] width 34 height 34
checkbox input "true"
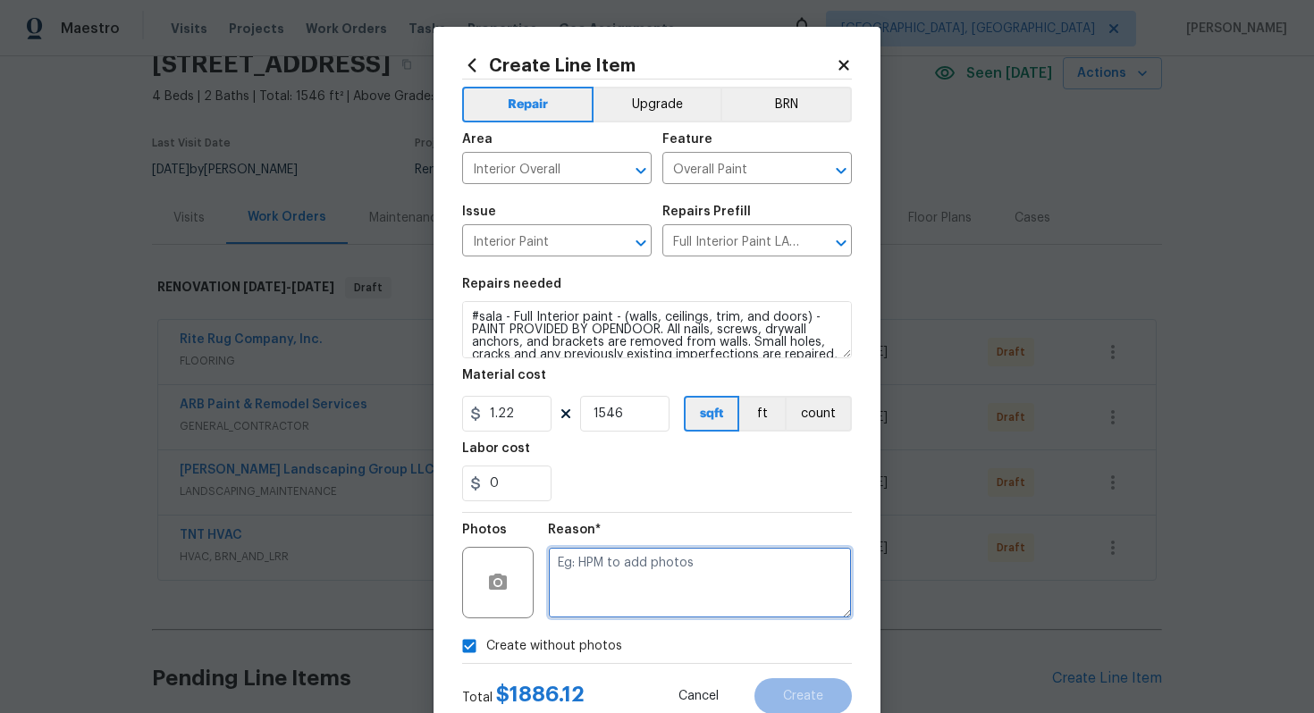
click at [646, 586] on textarea at bounding box center [700, 583] width 304 height 72
type textarea "n/a"
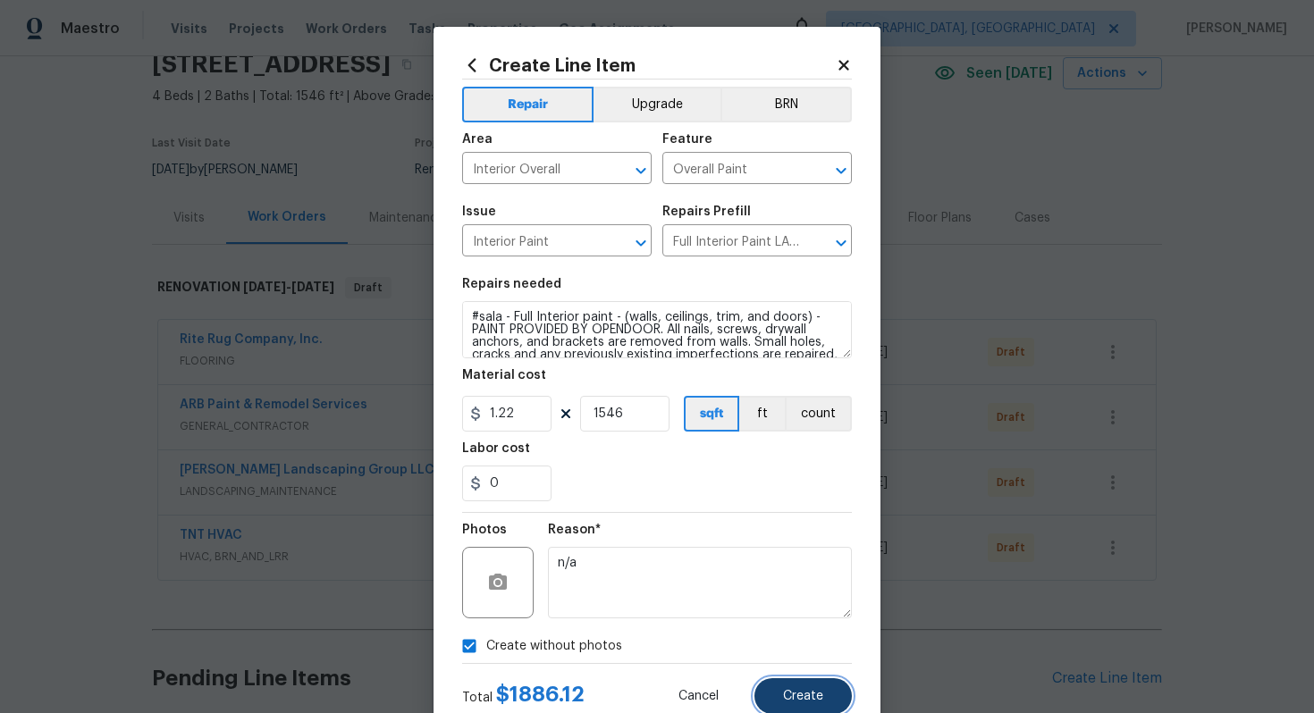
click at [798, 686] on button "Create" at bounding box center [803, 697] width 97 height 36
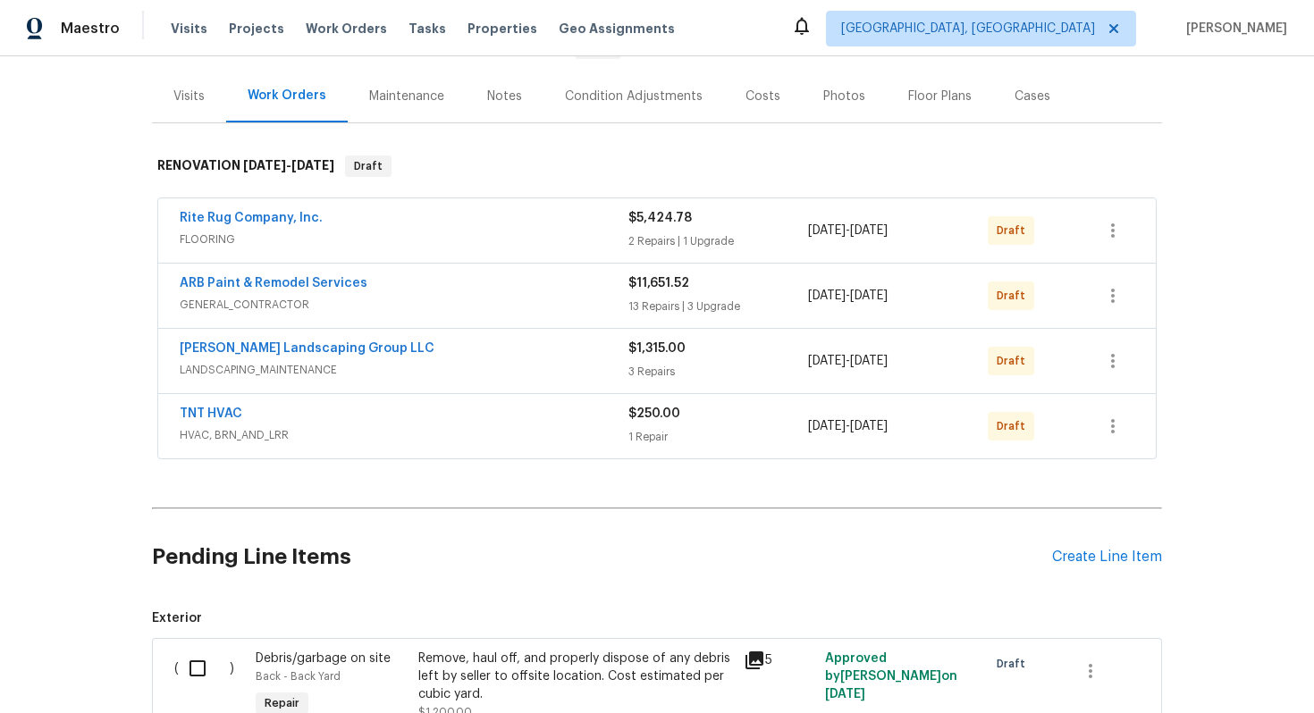
scroll to position [267, 0]
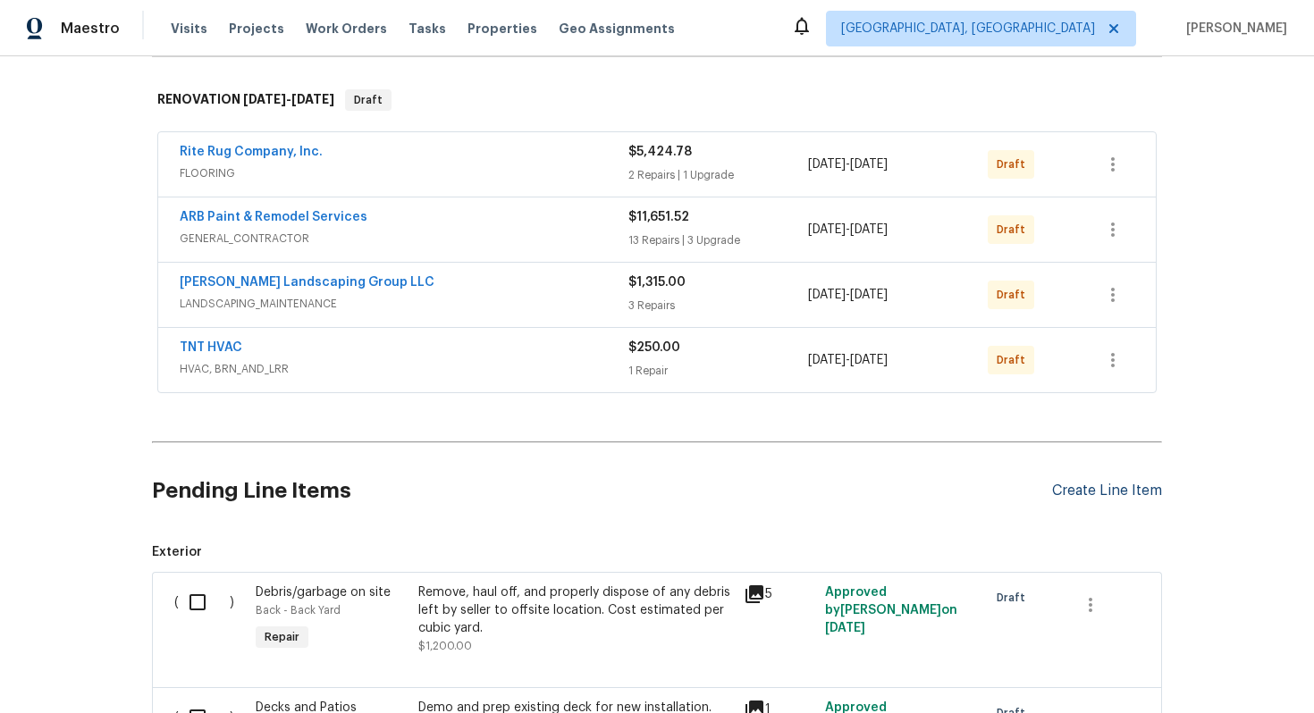
click at [1083, 486] on div "Create Line Item" at bounding box center [1107, 491] width 110 height 17
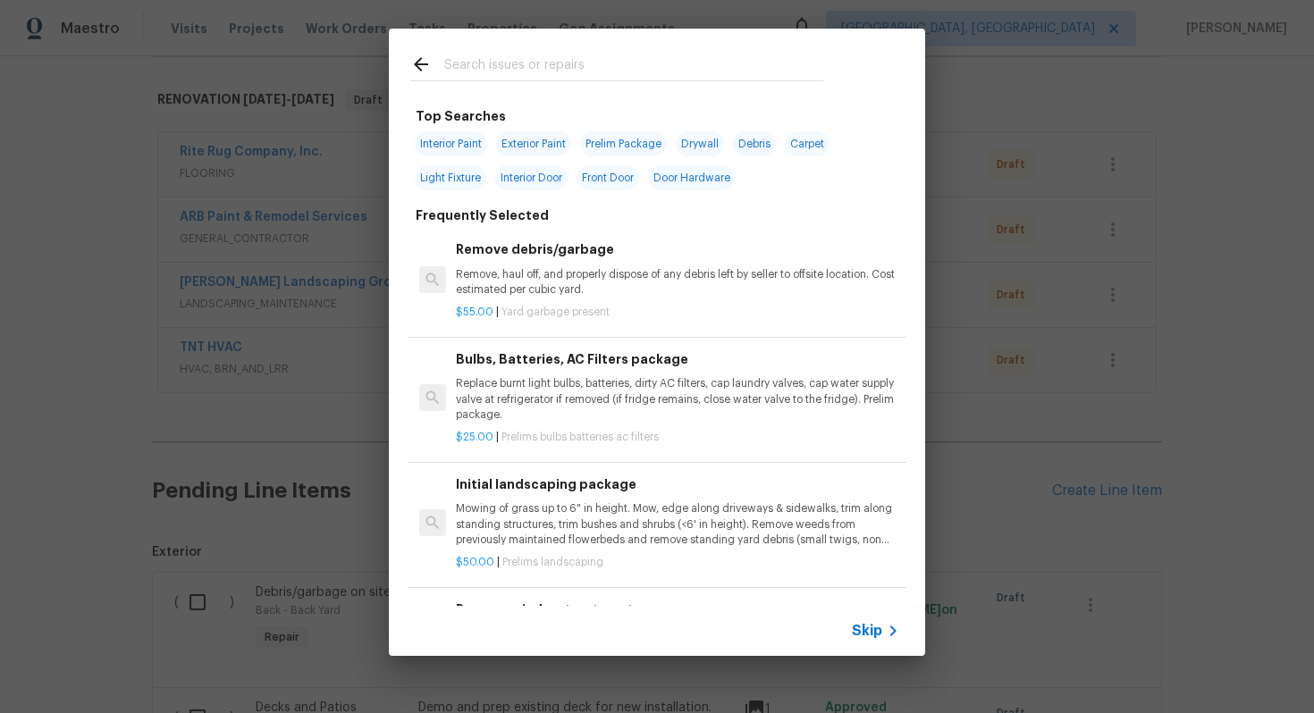
click at [882, 630] on span "Skip" at bounding box center [867, 631] width 30 height 18
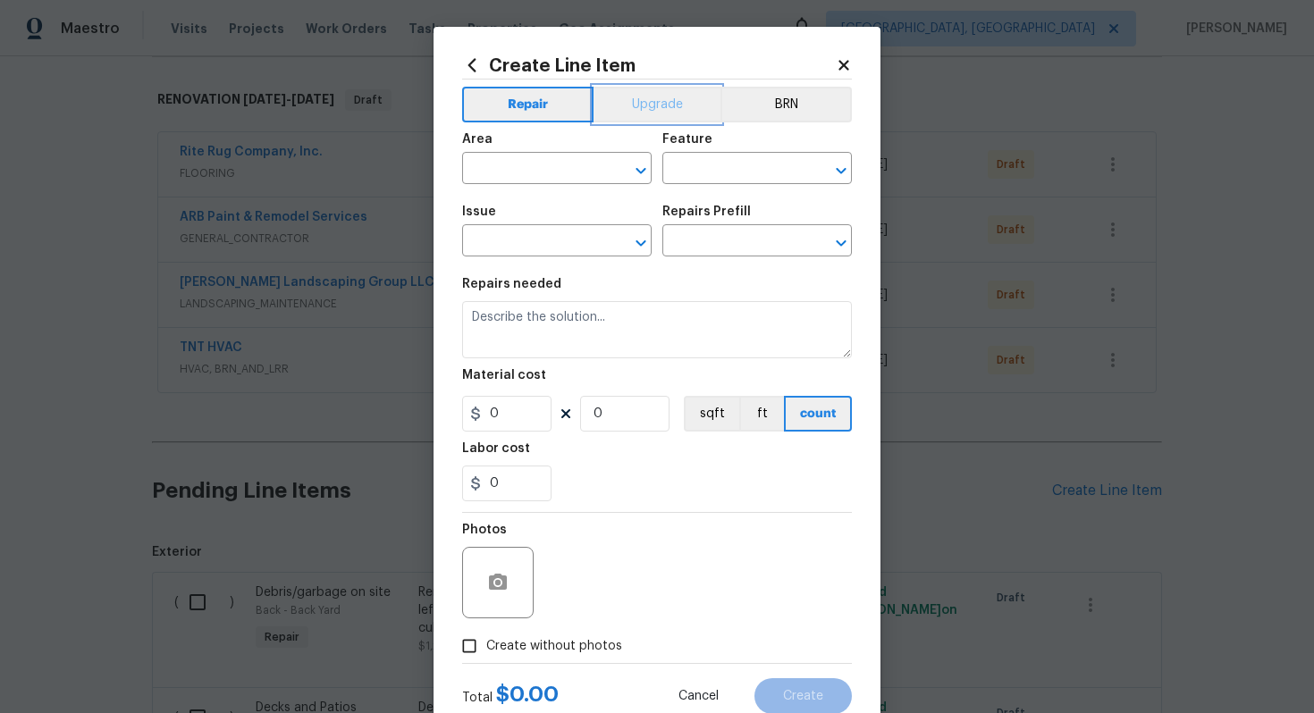
click at [658, 98] on button "Upgrade" at bounding box center [658, 105] width 128 height 36
click at [503, 180] on input "text" at bounding box center [531, 170] width 139 height 28
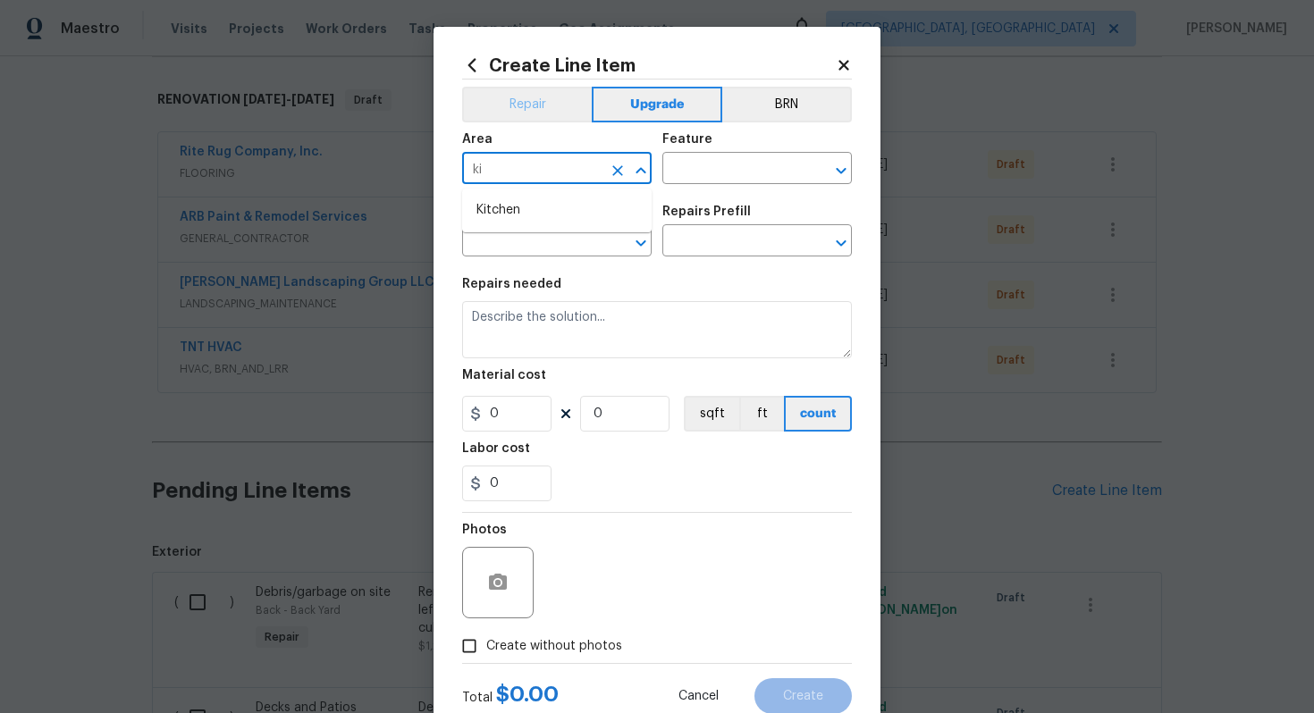
type input "ki"
click at [553, 114] on button "Repair" at bounding box center [527, 105] width 130 height 36
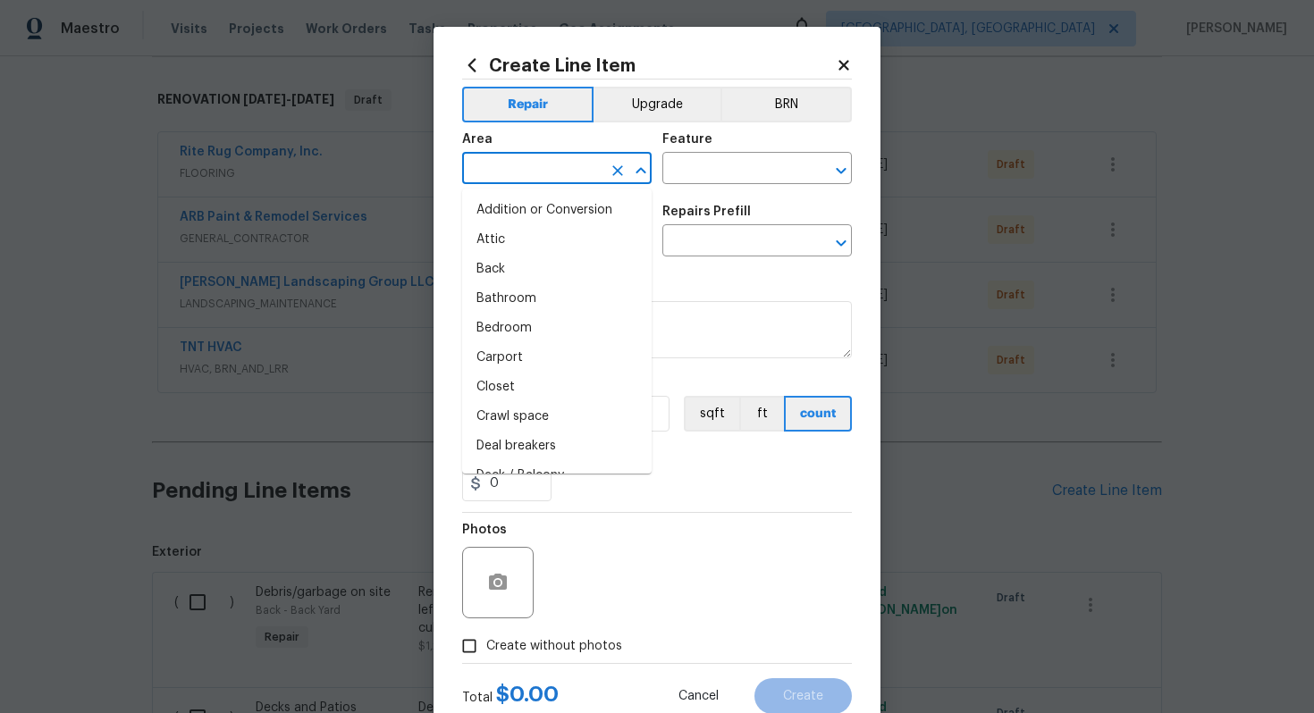
click at [523, 163] on input "text" at bounding box center [531, 170] width 139 height 28
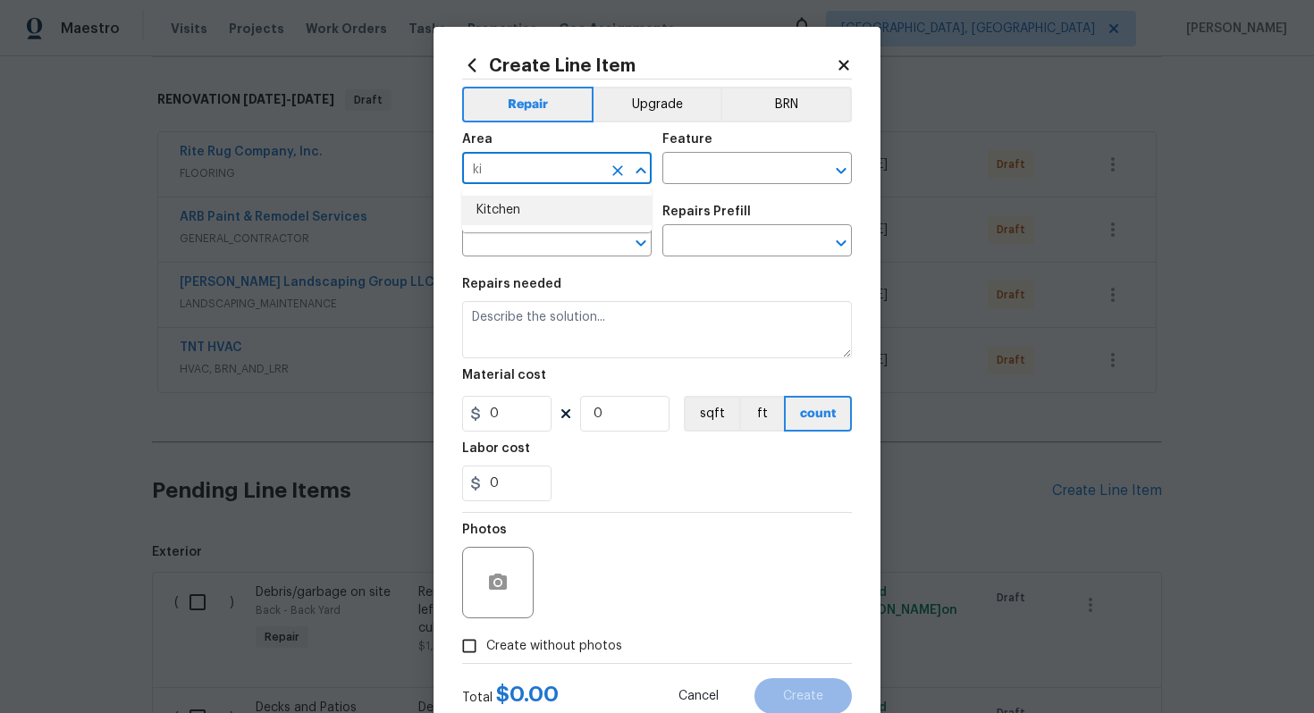
click at [572, 198] on li "Kitchen" at bounding box center [557, 211] width 190 height 30
type input "Kitchen"
click at [698, 170] on input "text" at bounding box center [732, 170] width 139 height 28
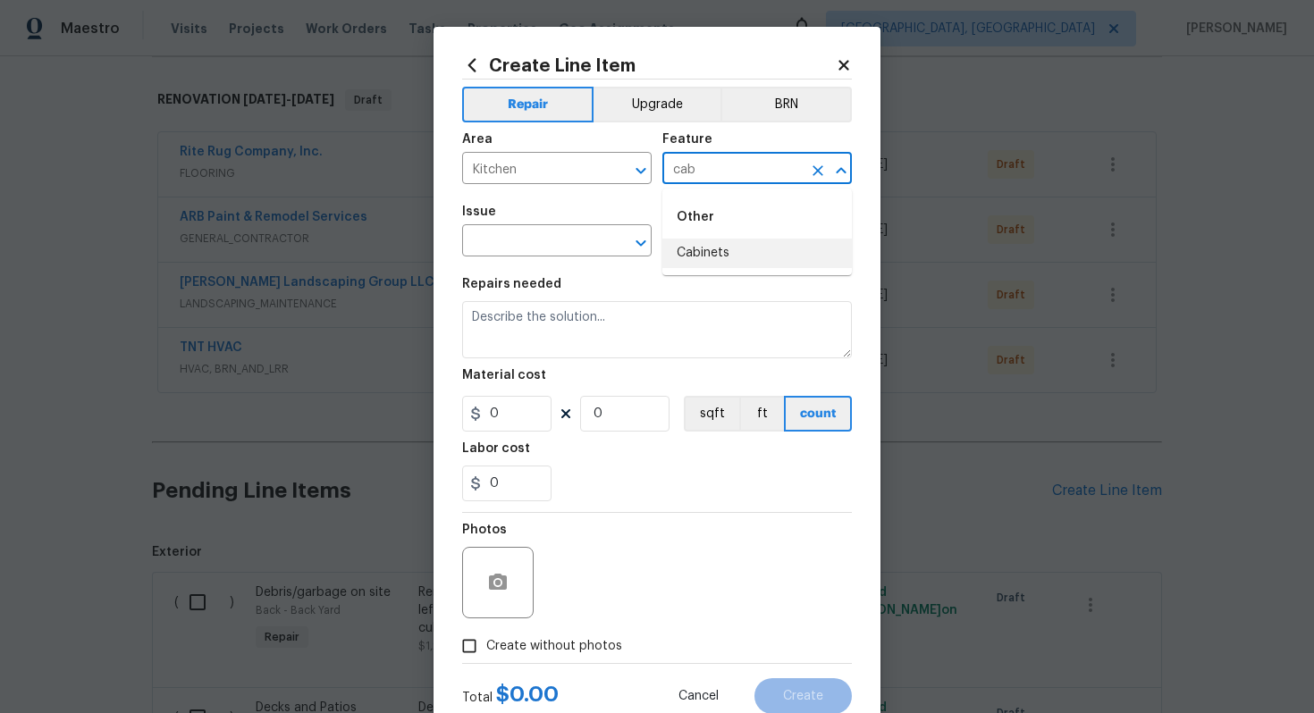
click at [685, 254] on li "Cabinets" at bounding box center [758, 254] width 190 height 30
type input "Cabinets"
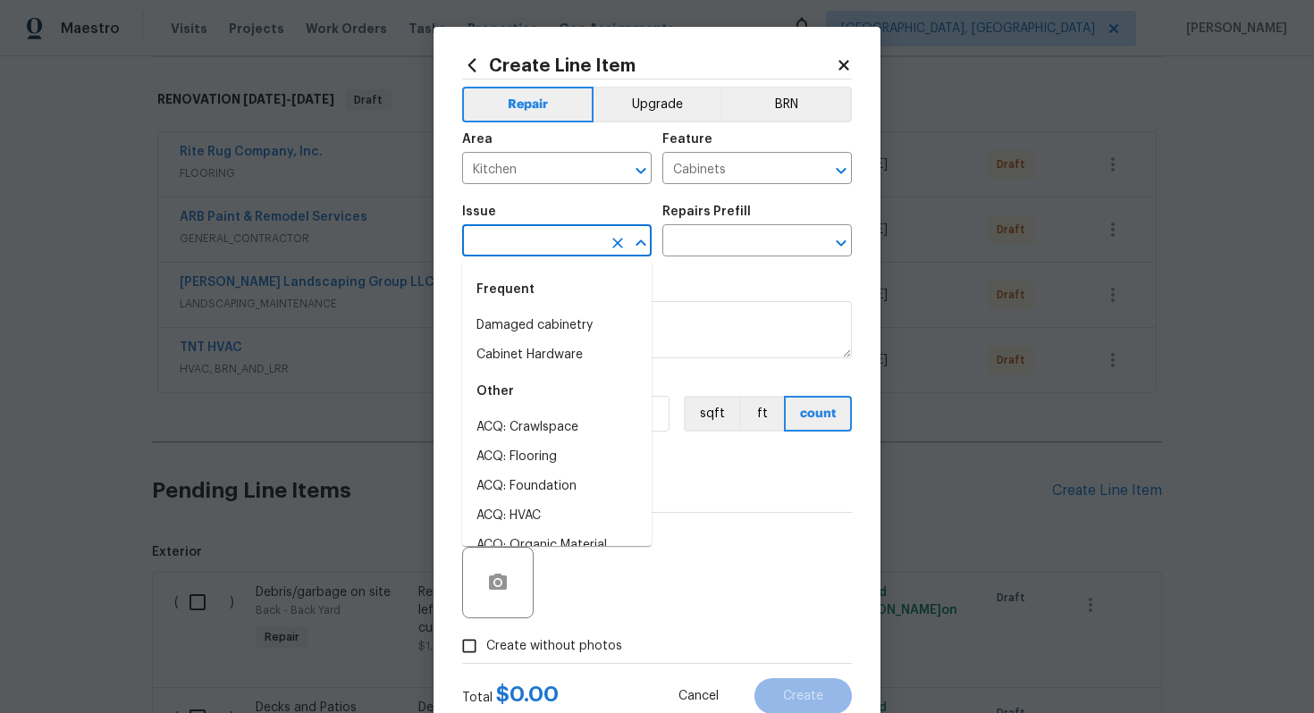
click at [468, 241] on input "text" at bounding box center [531, 243] width 139 height 28
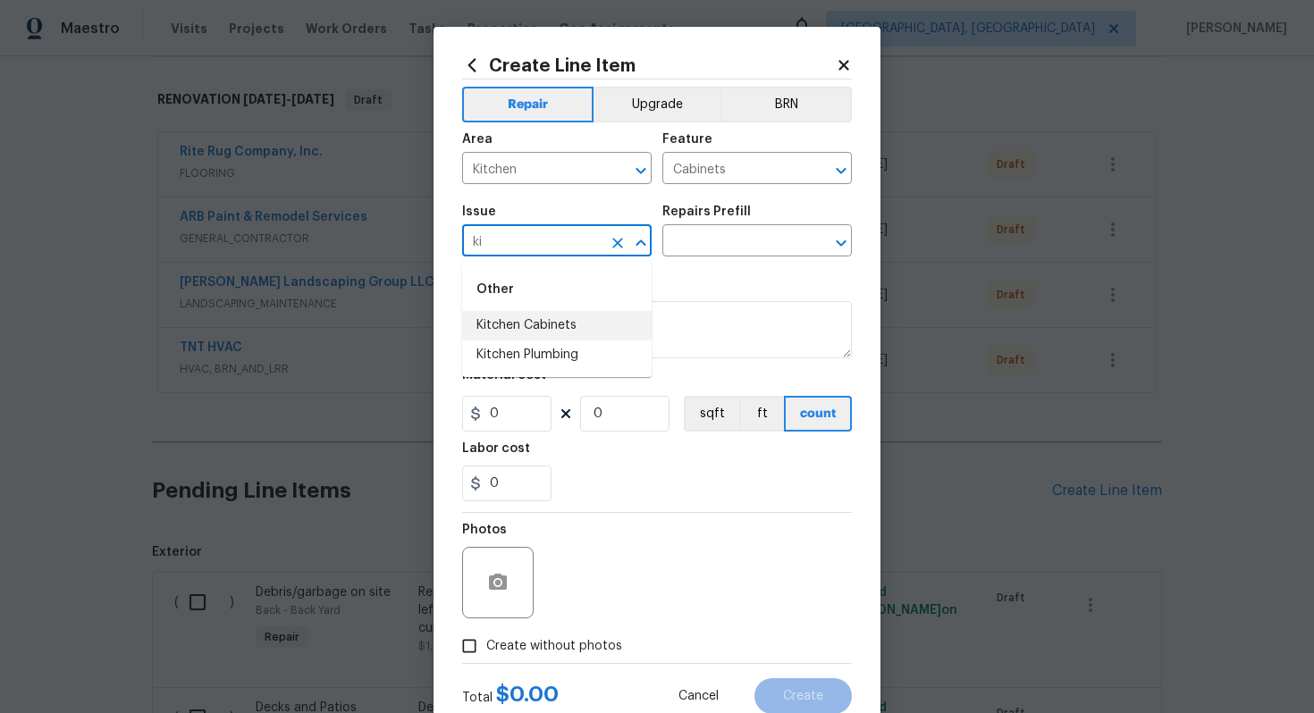
click at [516, 314] on li "Kitchen Cabinets" at bounding box center [557, 326] width 190 height 30
type input "Kitchen Cabinets"
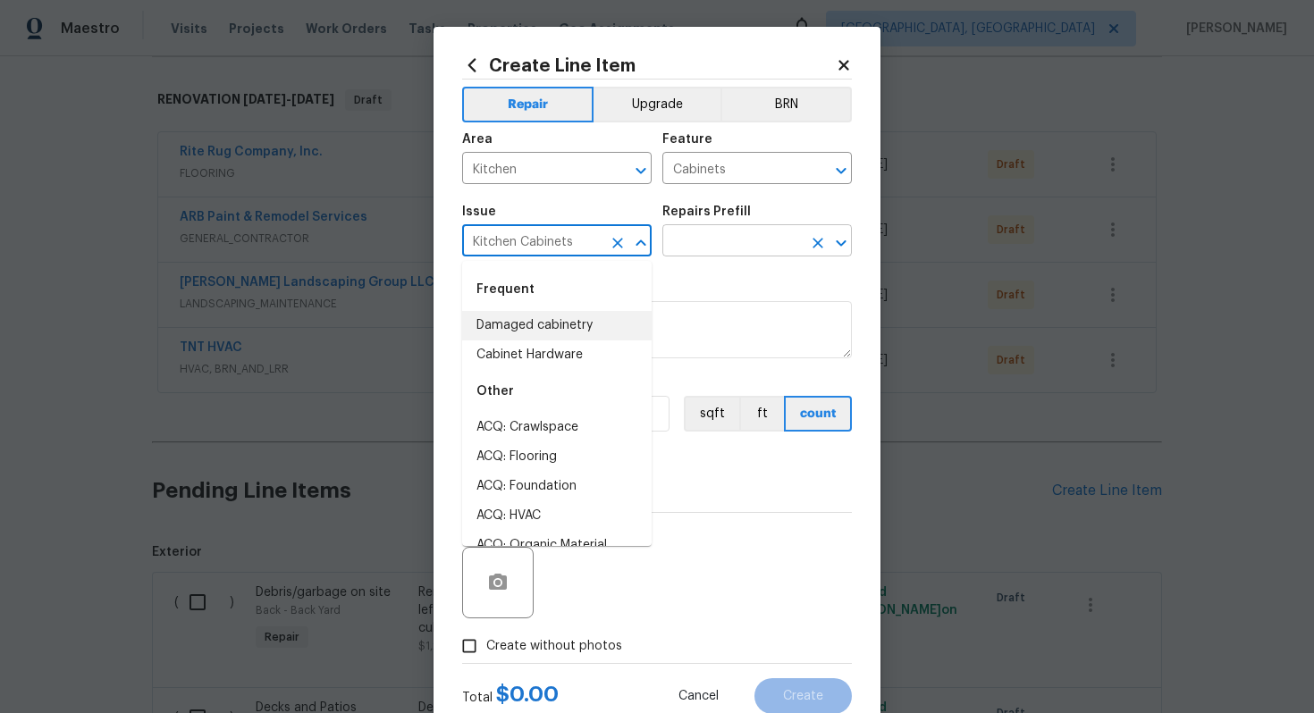
click at [699, 252] on input "text" at bounding box center [732, 243] width 139 height 28
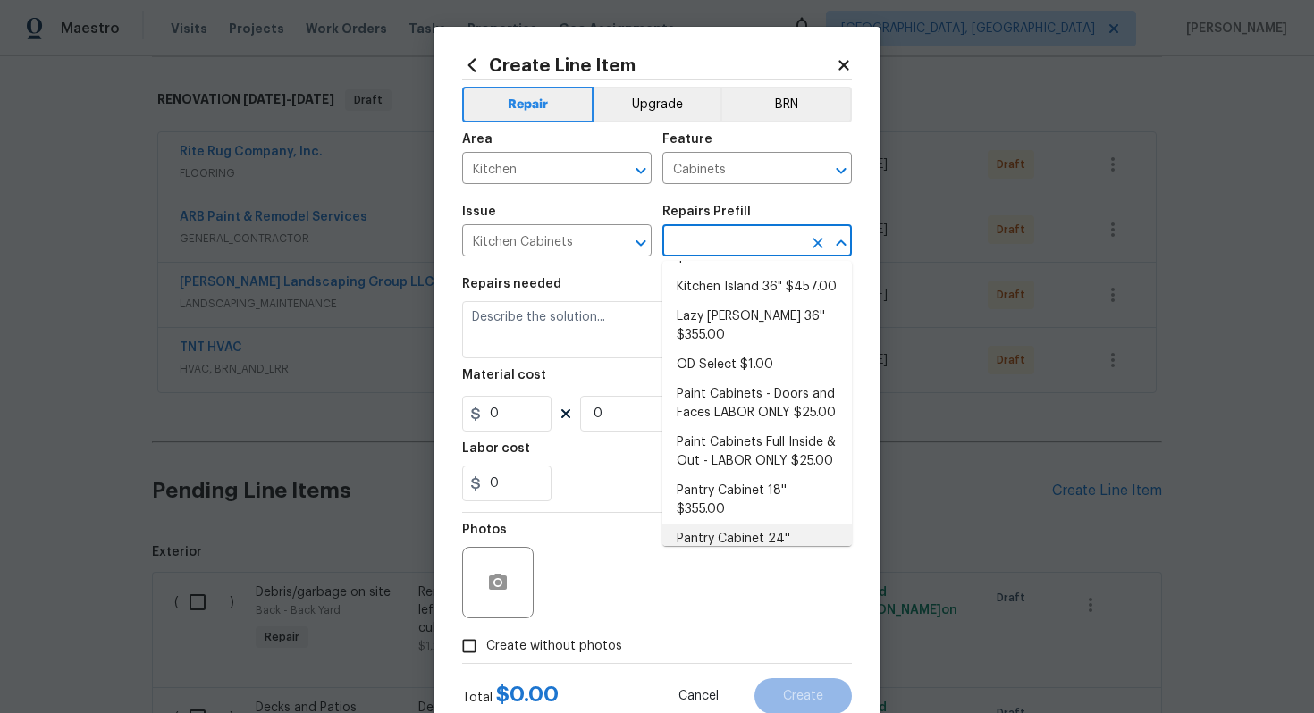
scroll to position [230, 0]
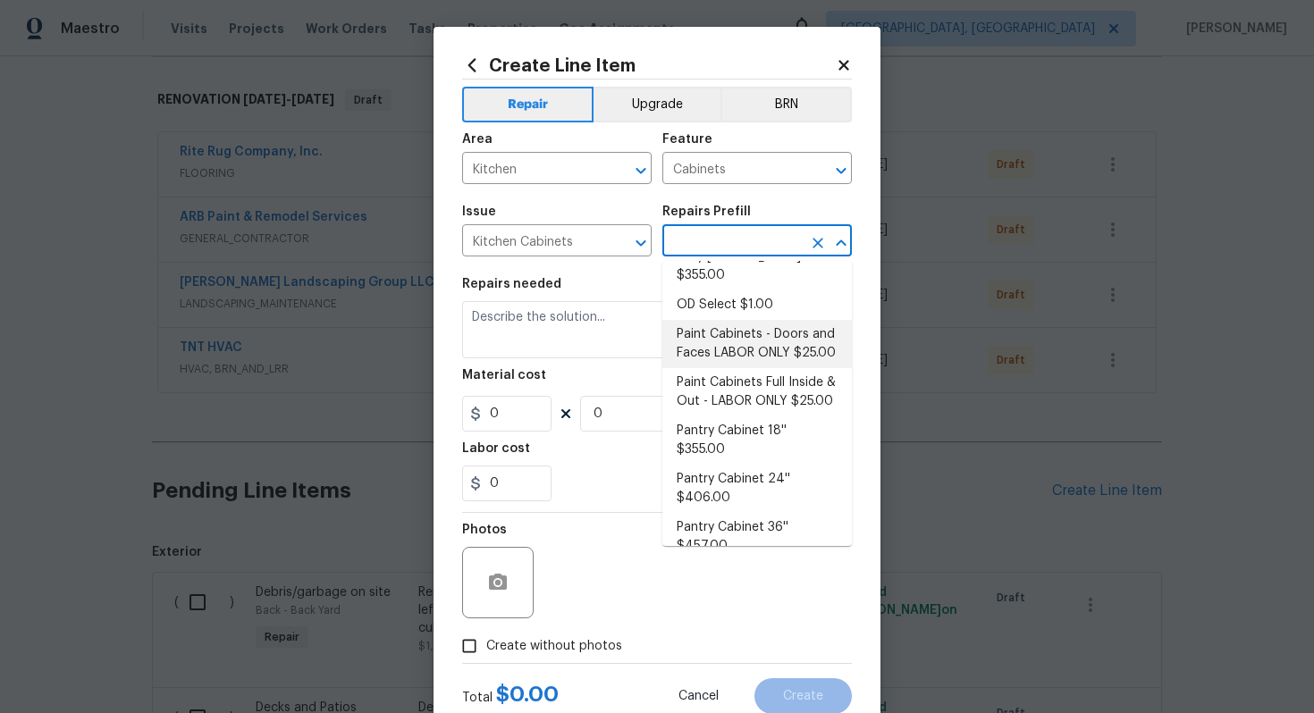
click at [730, 320] on li "Paint Cabinets - Doors and Faces LABOR ONLY $25.00" at bounding box center [758, 344] width 190 height 48
type input "Paint Cabinets - Doors and Faces LABOR ONLY $25.00"
type textarea "Prep, sand, mask and apply 2 coats of paint to the kitchen cabinet doors and bo…"
type input "25"
type input "1"
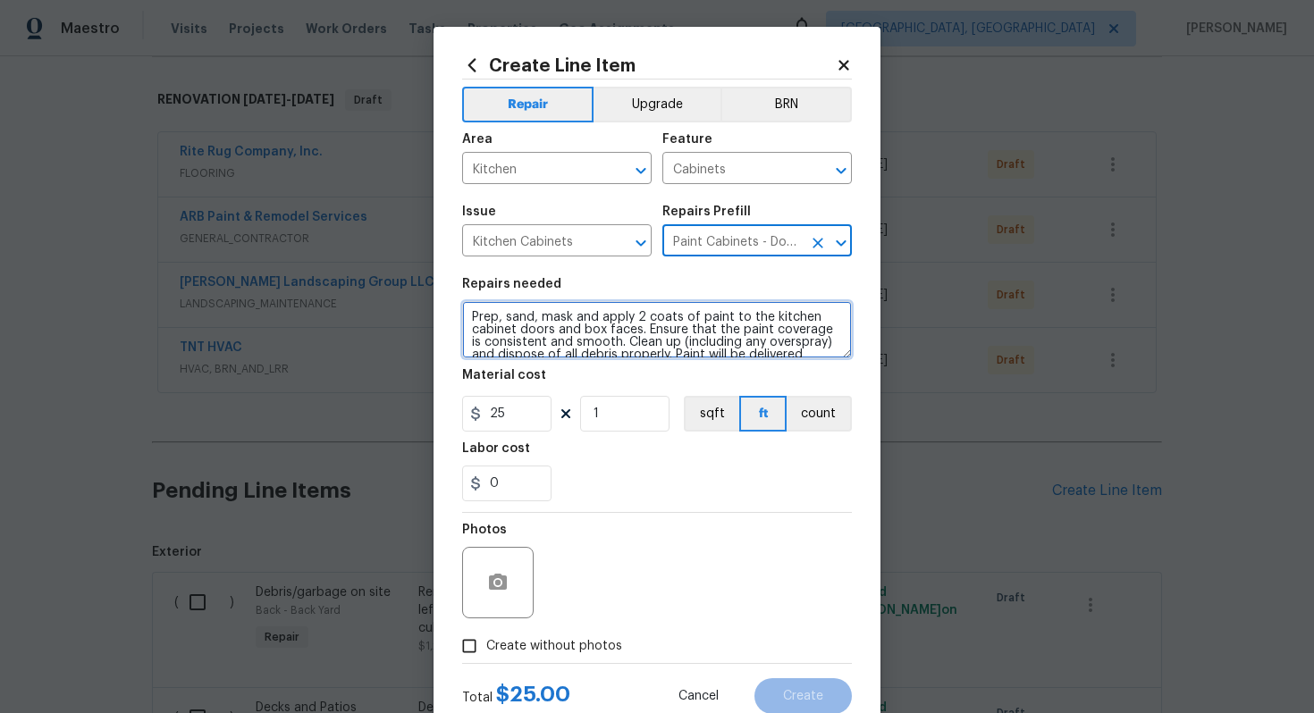
click at [465, 318] on textarea "Prep, sand, mask and apply 2 coats of paint to the kitchen cabinet doors and bo…" at bounding box center [657, 329] width 390 height 57
type textarea "#sala - Prep, sand, mask and apply 2 coats of paint to the kitchen cabinet door…"
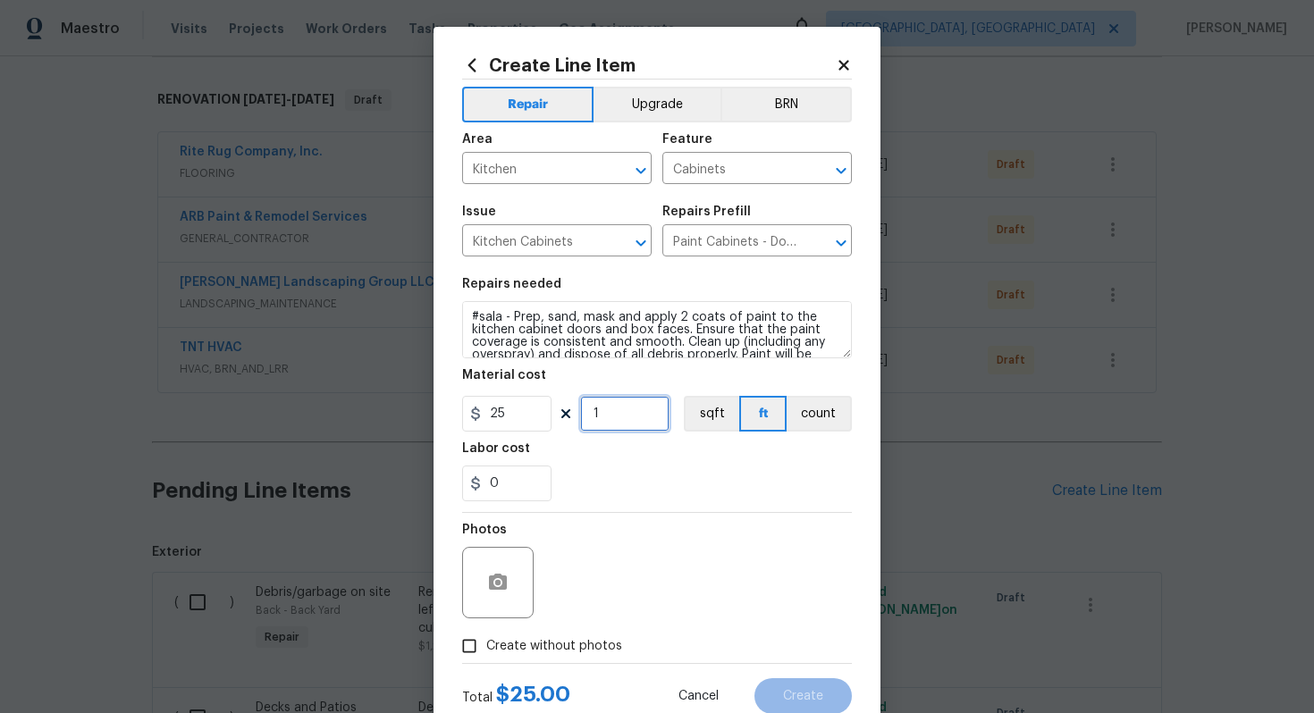
click at [632, 418] on input "1" at bounding box center [624, 414] width 89 height 36
type input "60"
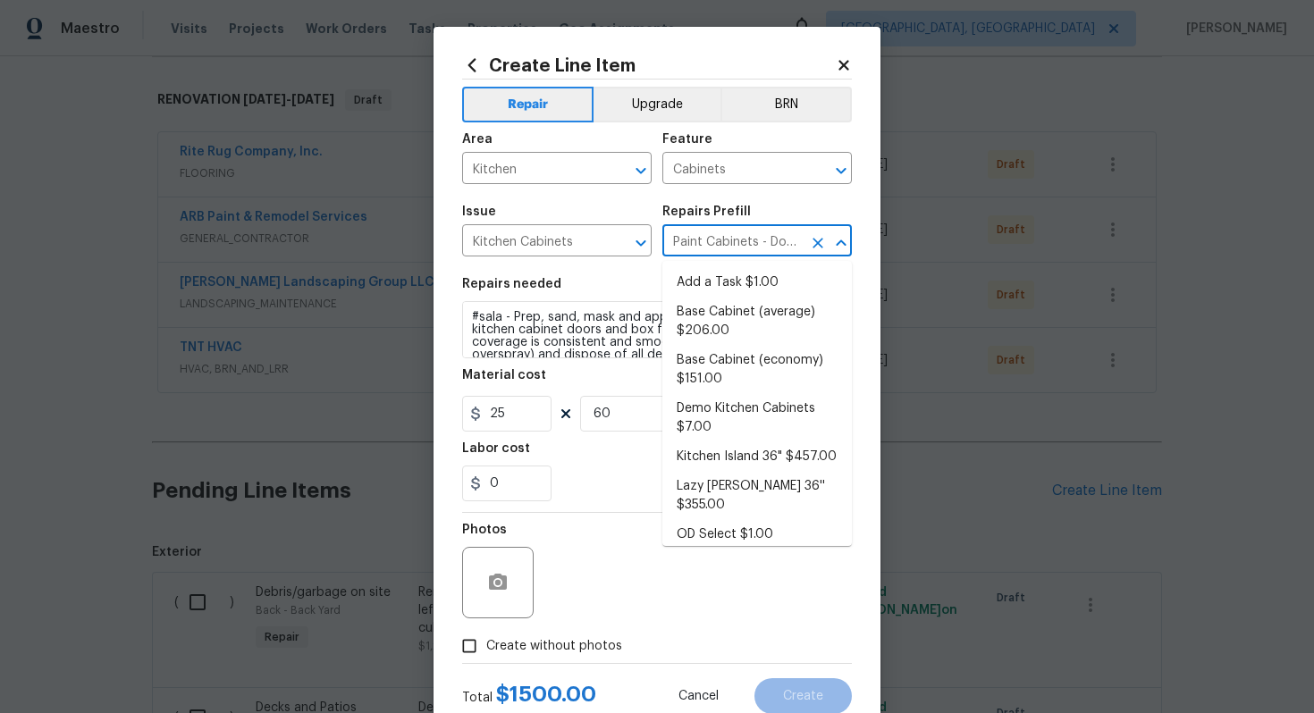
click at [735, 235] on input "Paint Cabinets - Doors and Faces LABOR ONLY $25.00" at bounding box center [732, 243] width 139 height 28
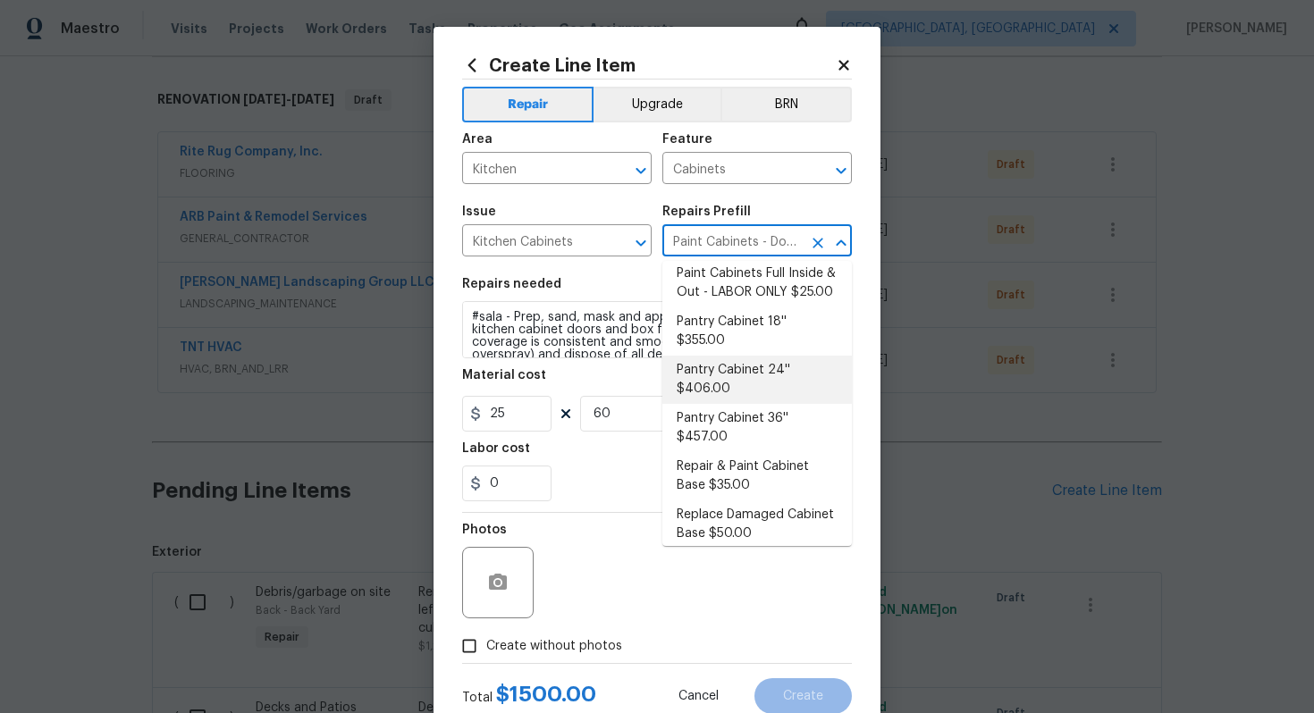
scroll to position [408, 0]
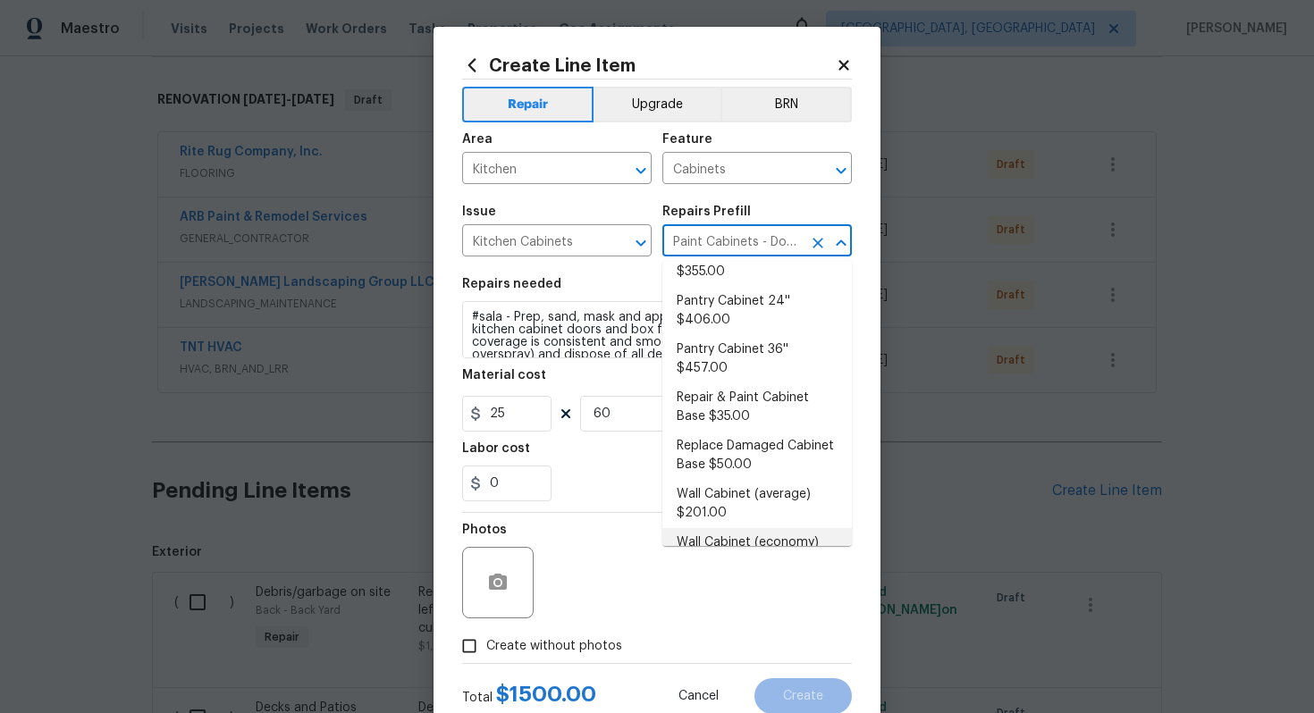
click at [603, 548] on div "Photos" at bounding box center [657, 571] width 390 height 116
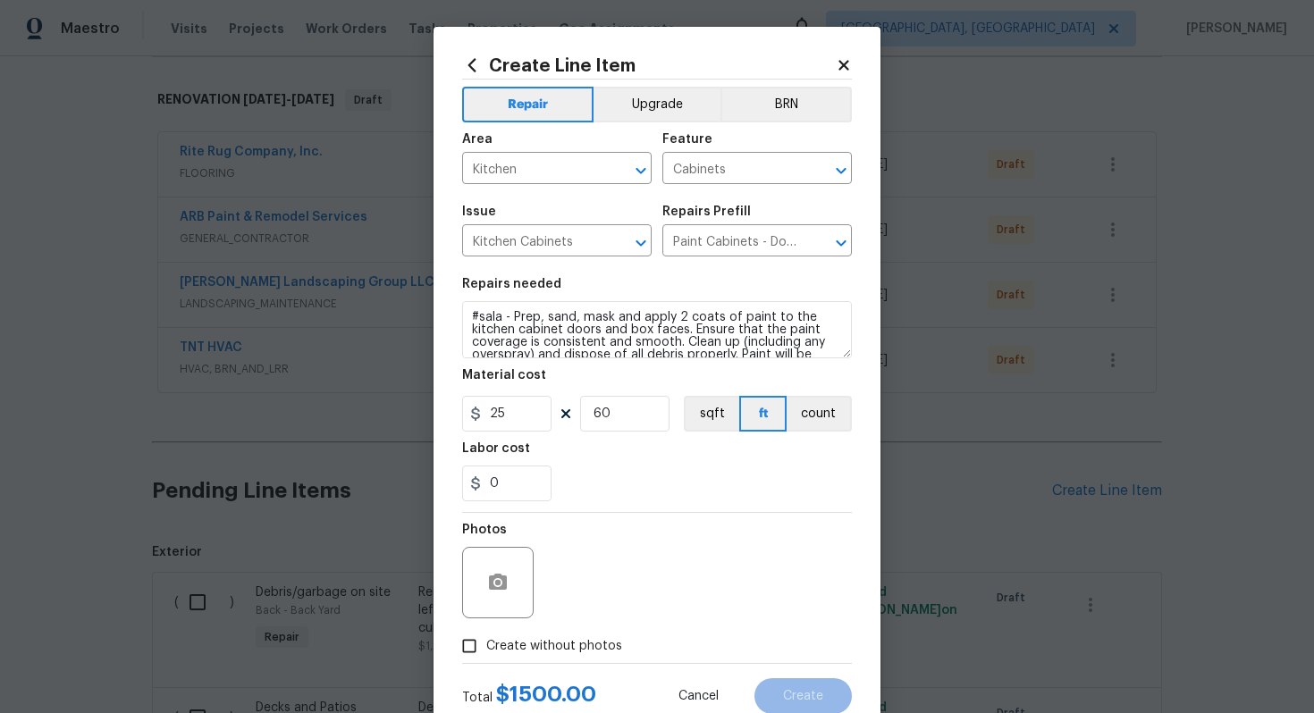
click at [551, 646] on span "Create without photos" at bounding box center [554, 646] width 136 height 19
click at [486, 646] on input "Create without photos" at bounding box center [469, 646] width 34 height 34
checkbox input "true"
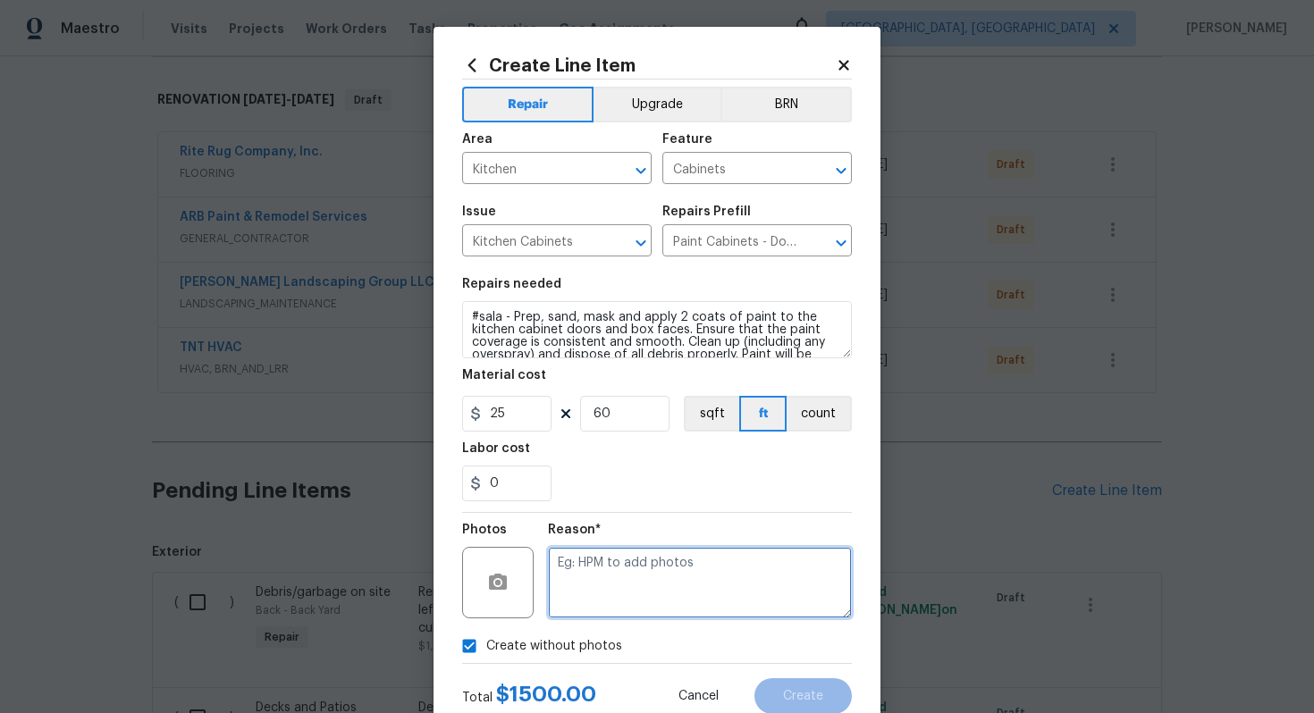
click at [656, 562] on textarea at bounding box center [700, 583] width 304 height 72
type textarea "n/a"
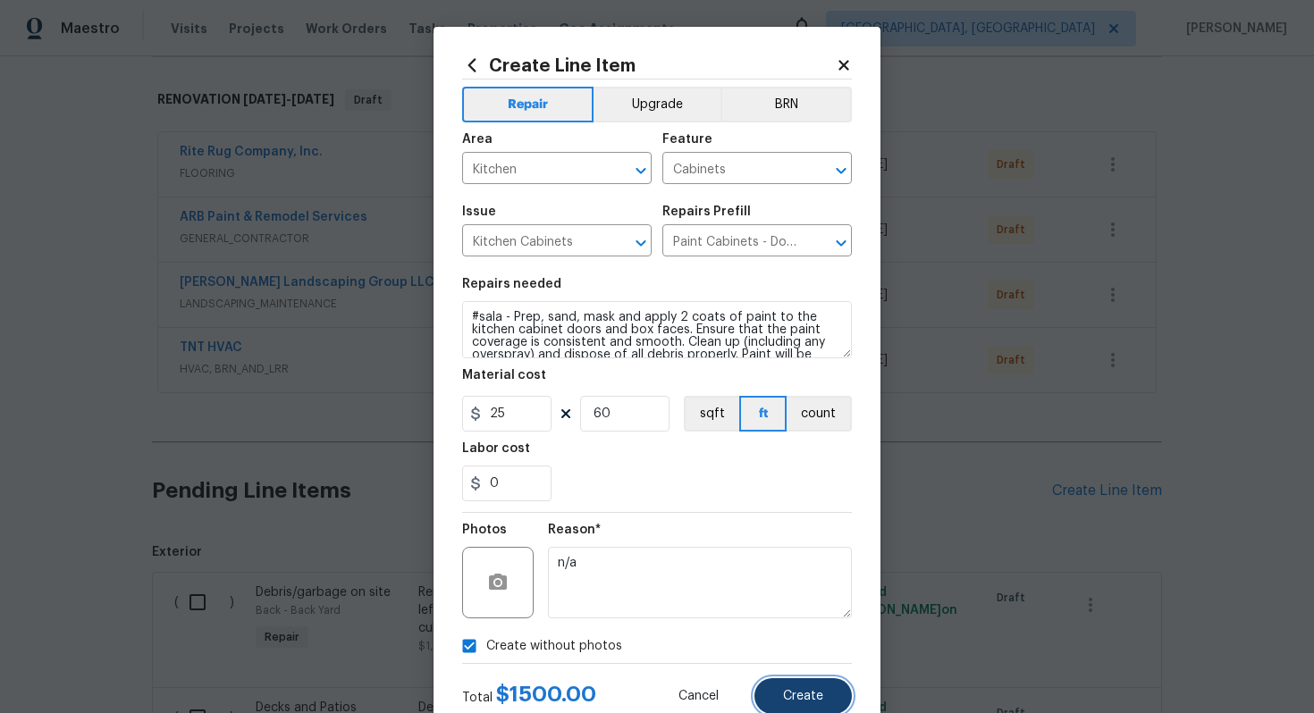
click at [812, 688] on button "Create" at bounding box center [803, 697] width 97 height 36
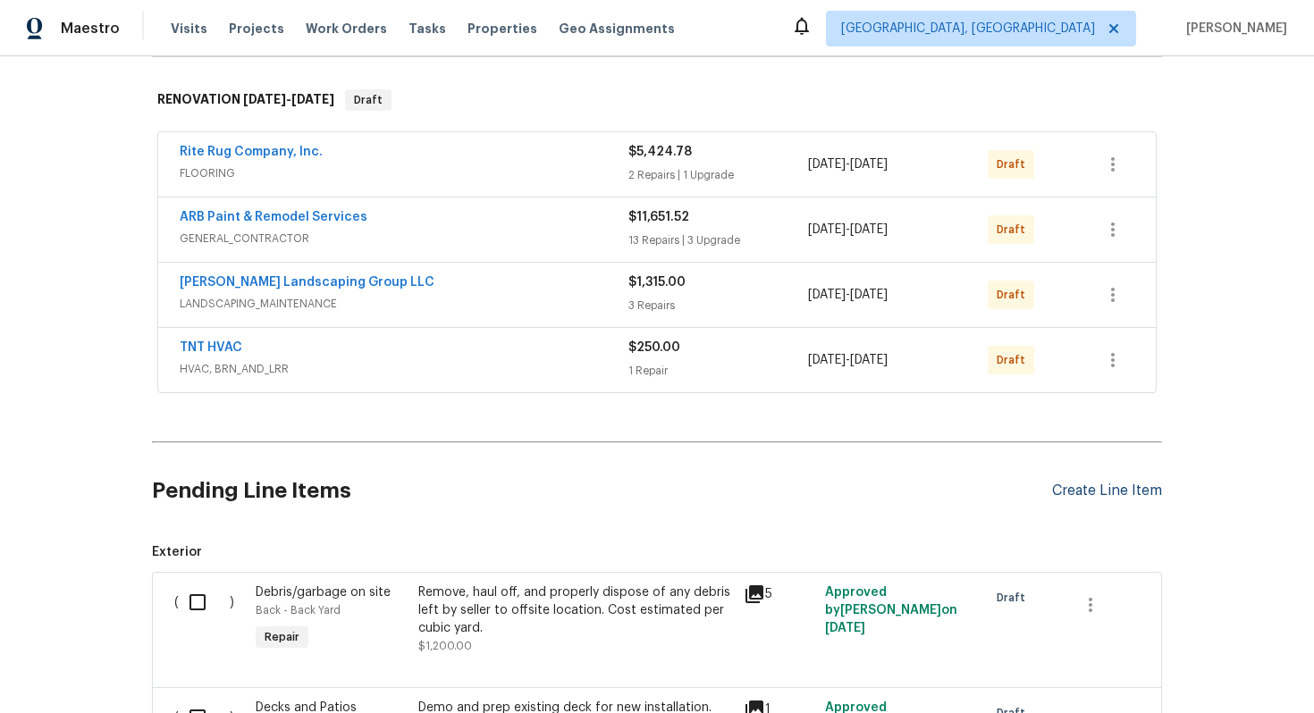
click at [1071, 487] on div "Create Line Item" at bounding box center [1107, 491] width 110 height 17
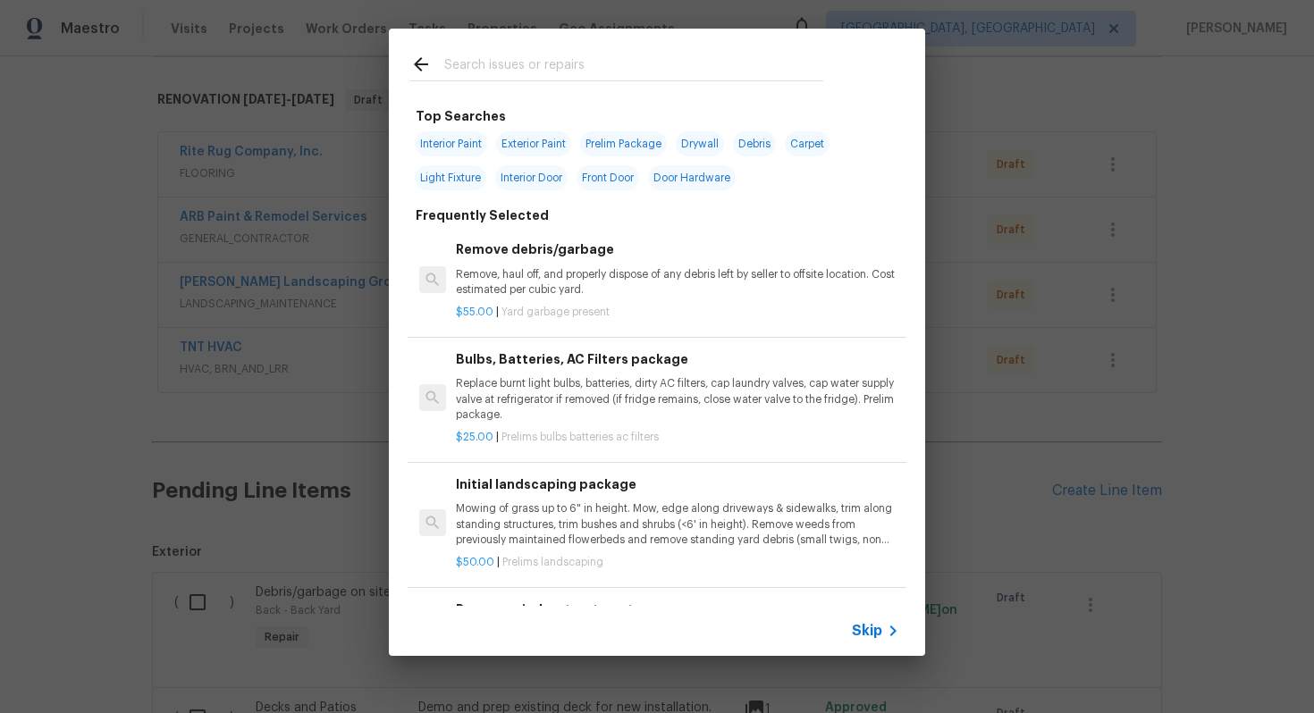
click at [885, 632] on icon at bounding box center [892, 630] width 21 height 21
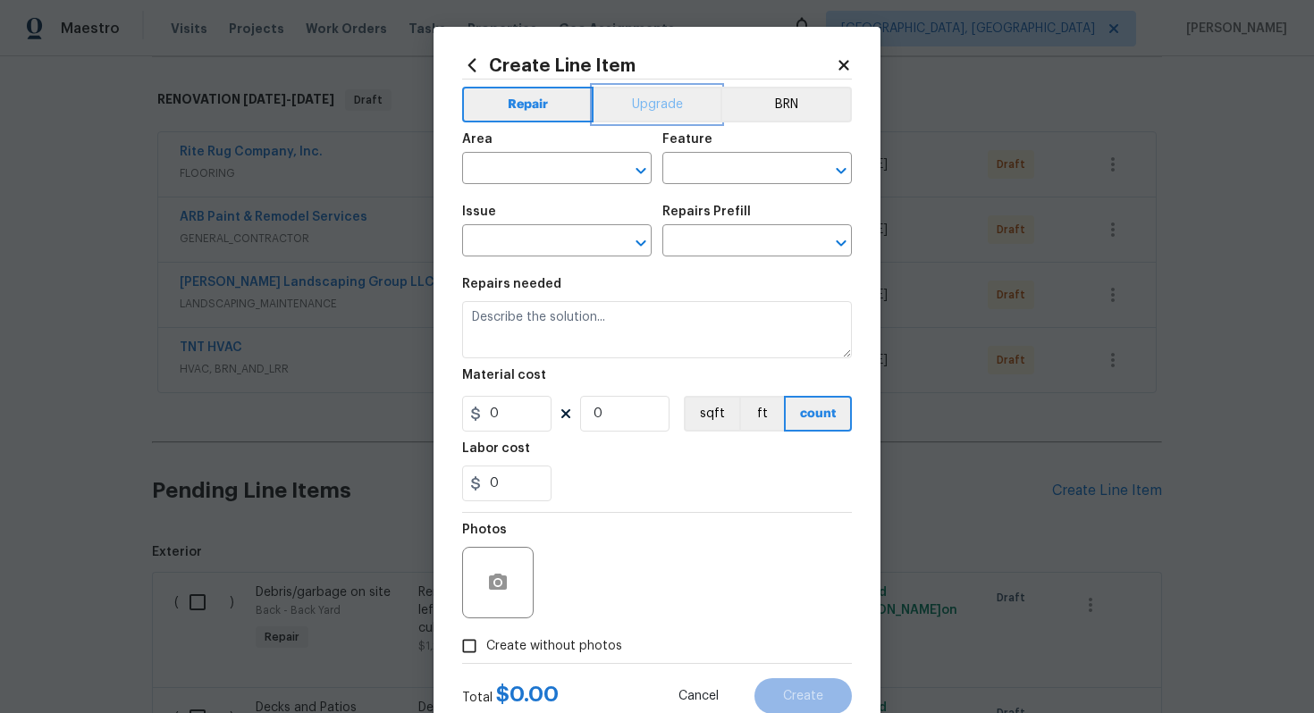
click at [675, 98] on button "Upgrade" at bounding box center [658, 105] width 128 height 36
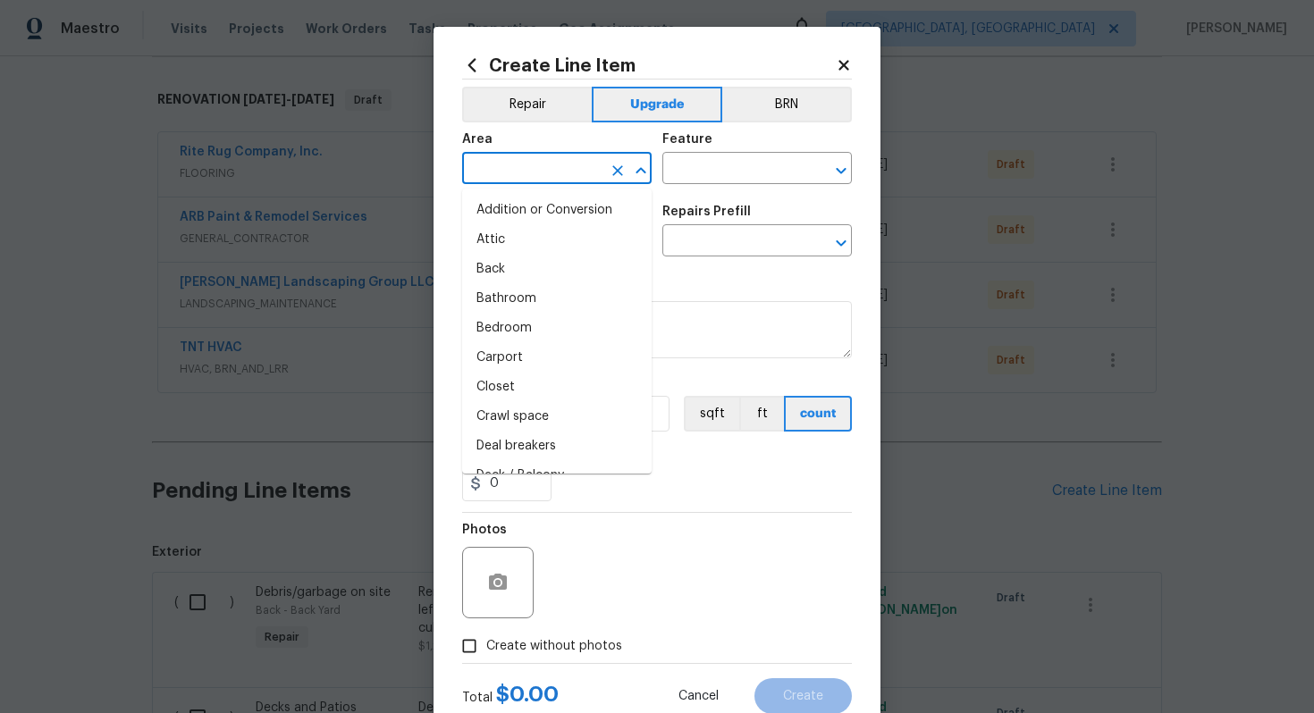
click at [526, 175] on input "text" at bounding box center [531, 170] width 139 height 28
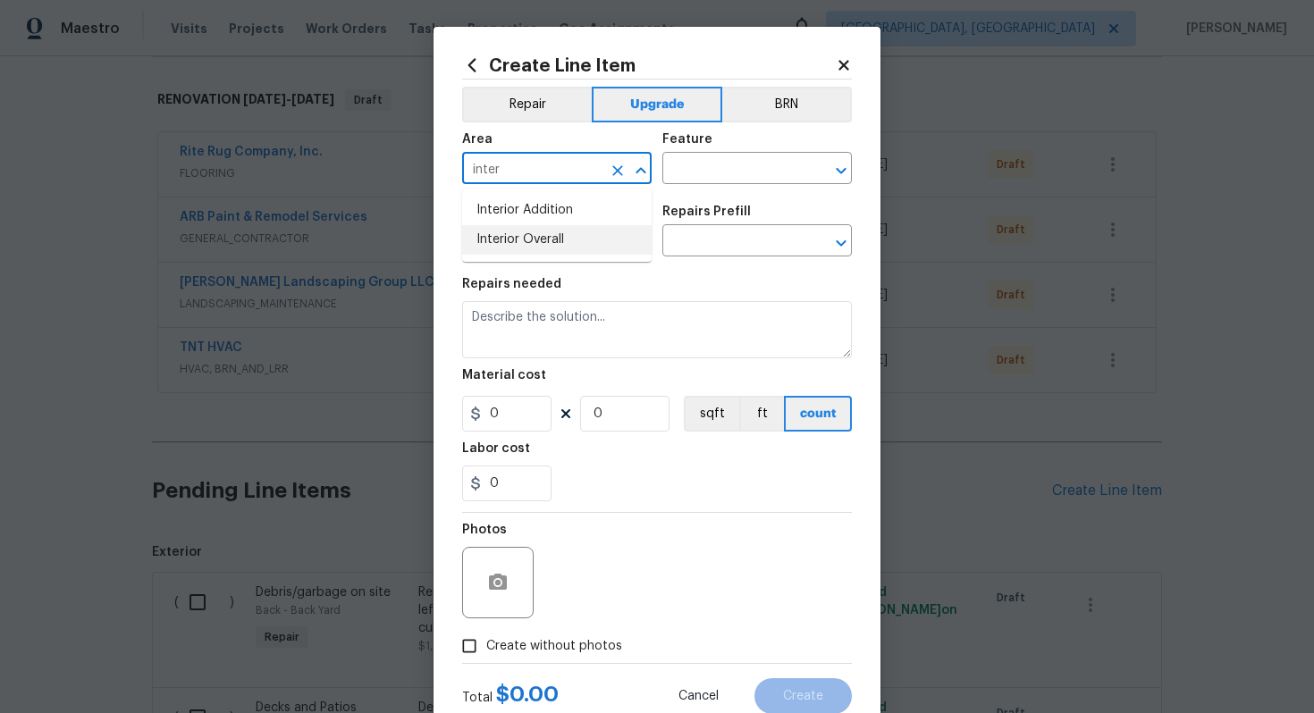
click at [532, 252] on li "Interior Overall" at bounding box center [557, 240] width 190 height 30
type input "Interior Overall"
click at [713, 183] on input "text" at bounding box center [732, 170] width 139 height 28
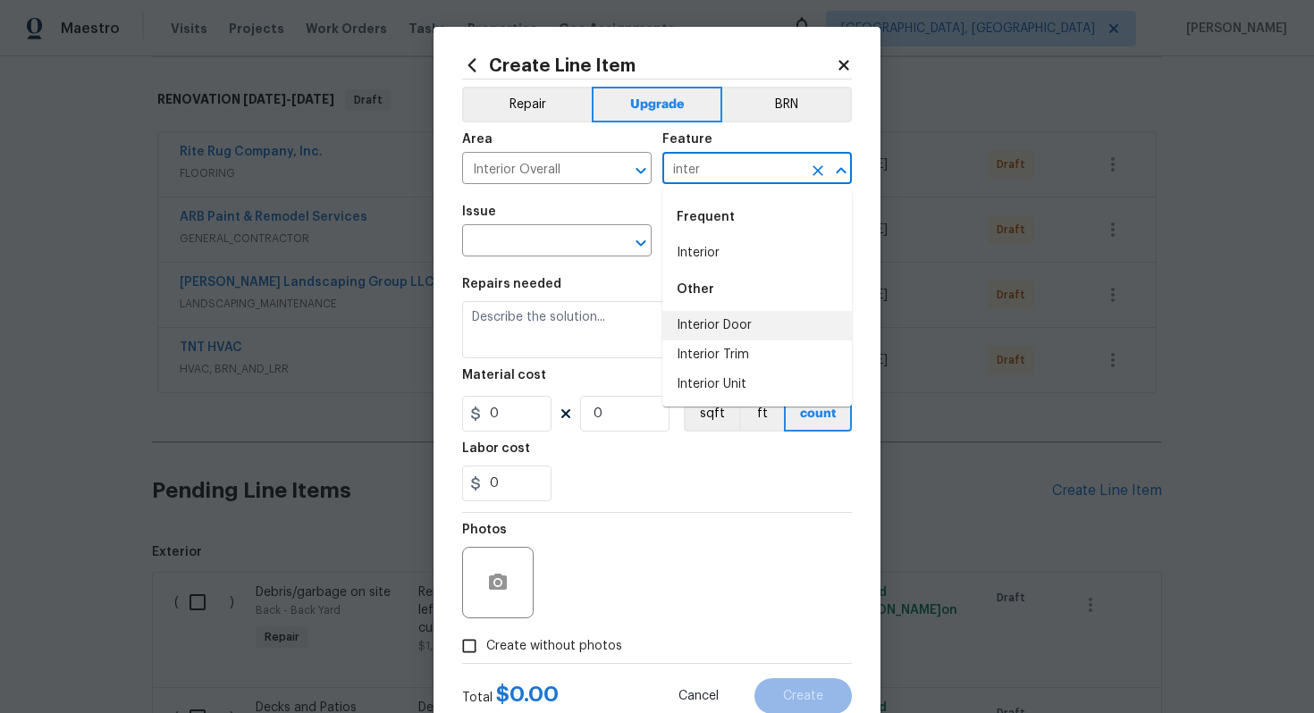
click at [728, 327] on li "Interior Door" at bounding box center [758, 326] width 190 height 30
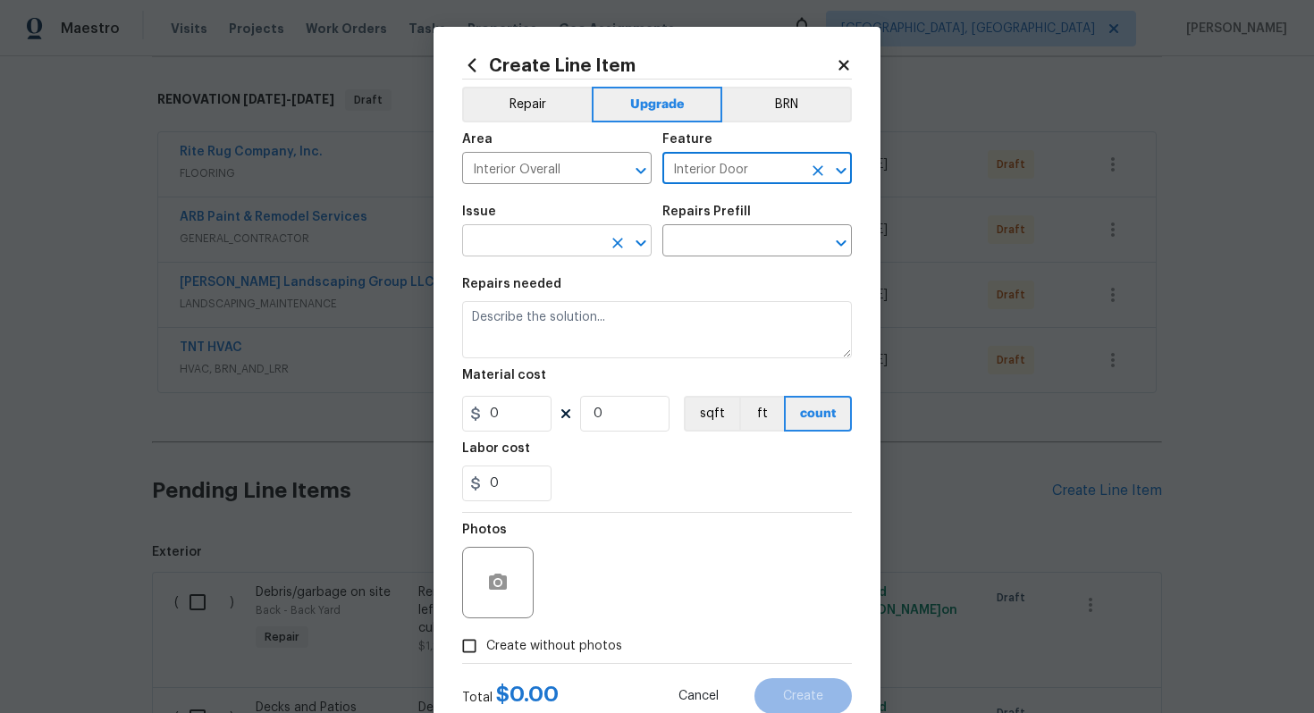
type input "Interior Door"
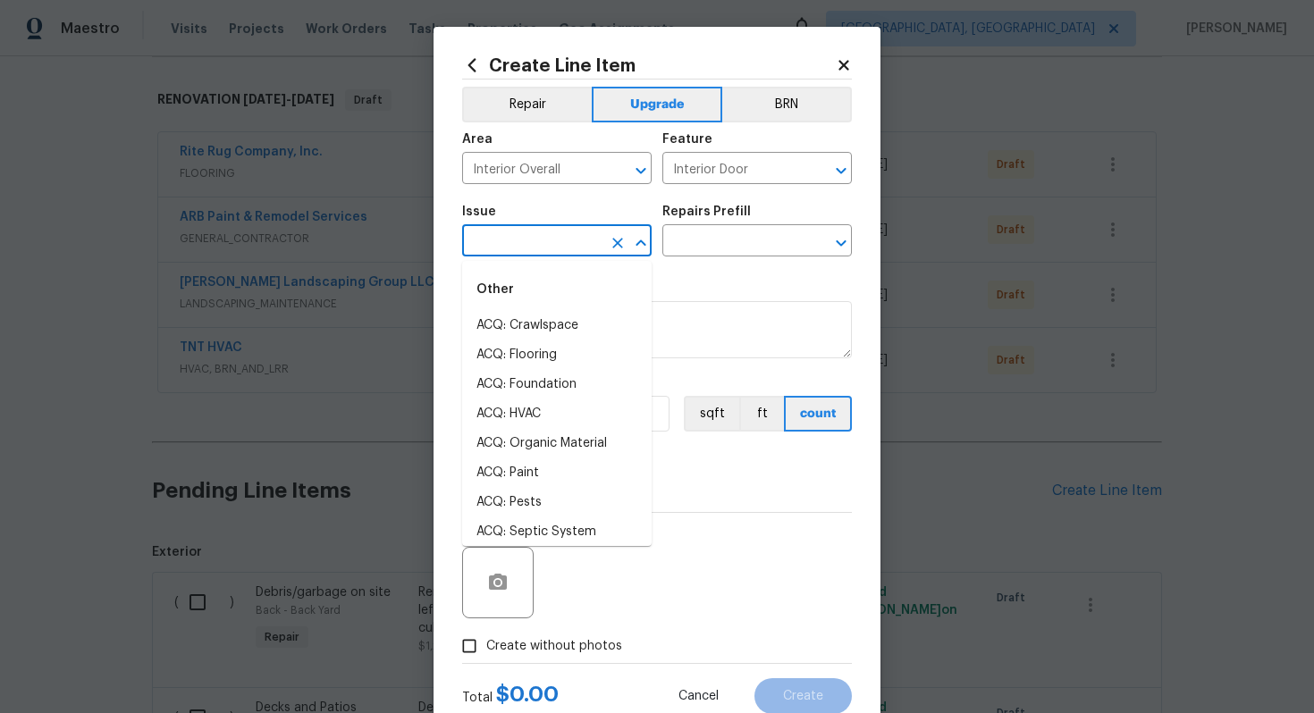
click at [498, 230] on input "text" at bounding box center [531, 243] width 139 height 28
click at [588, 449] on li "Interior Door Hardware" at bounding box center [557, 444] width 190 height 30
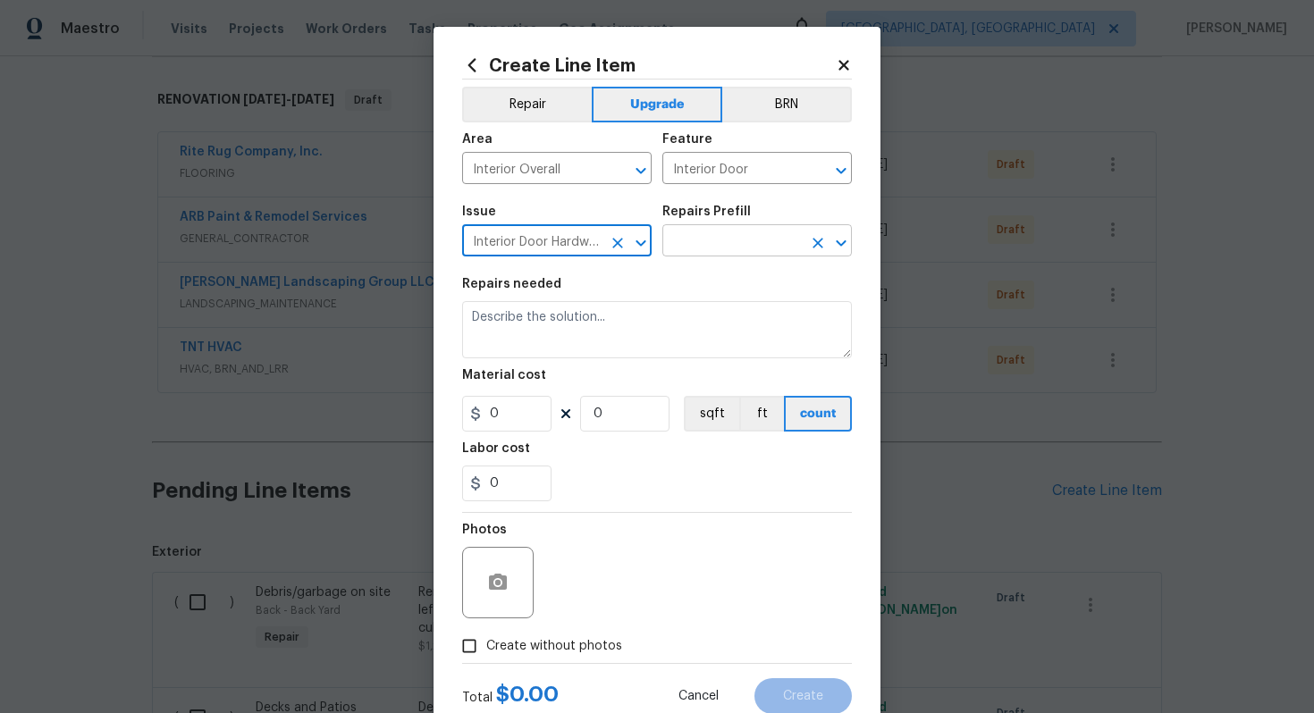
type input "Interior Door Hardware"
click at [714, 242] on input "text" at bounding box center [732, 243] width 139 height 28
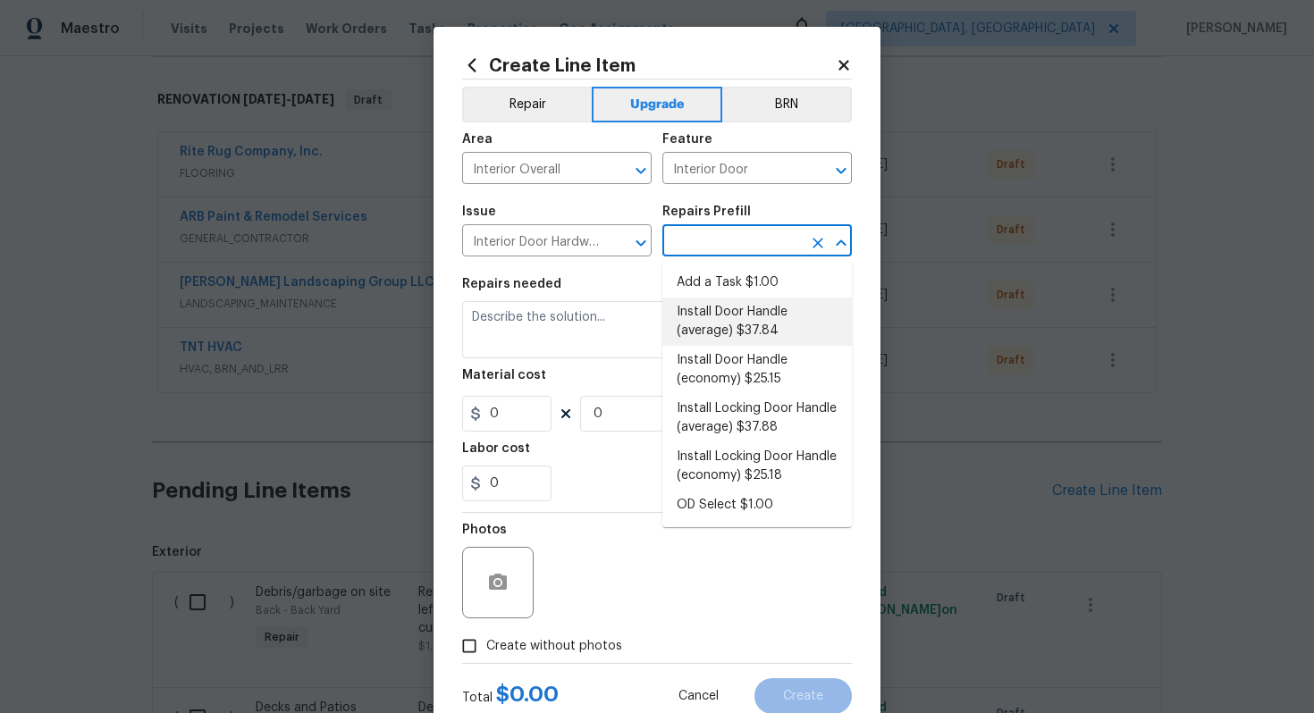
click at [748, 338] on li "Install Door Handle (average) $37.84" at bounding box center [758, 322] width 190 height 48
type input "Install Door Handle (average) $37.84"
type textarea "Remove the existing interior door handle (if present). Install a new (average) …"
type input "37.84"
type input "1"
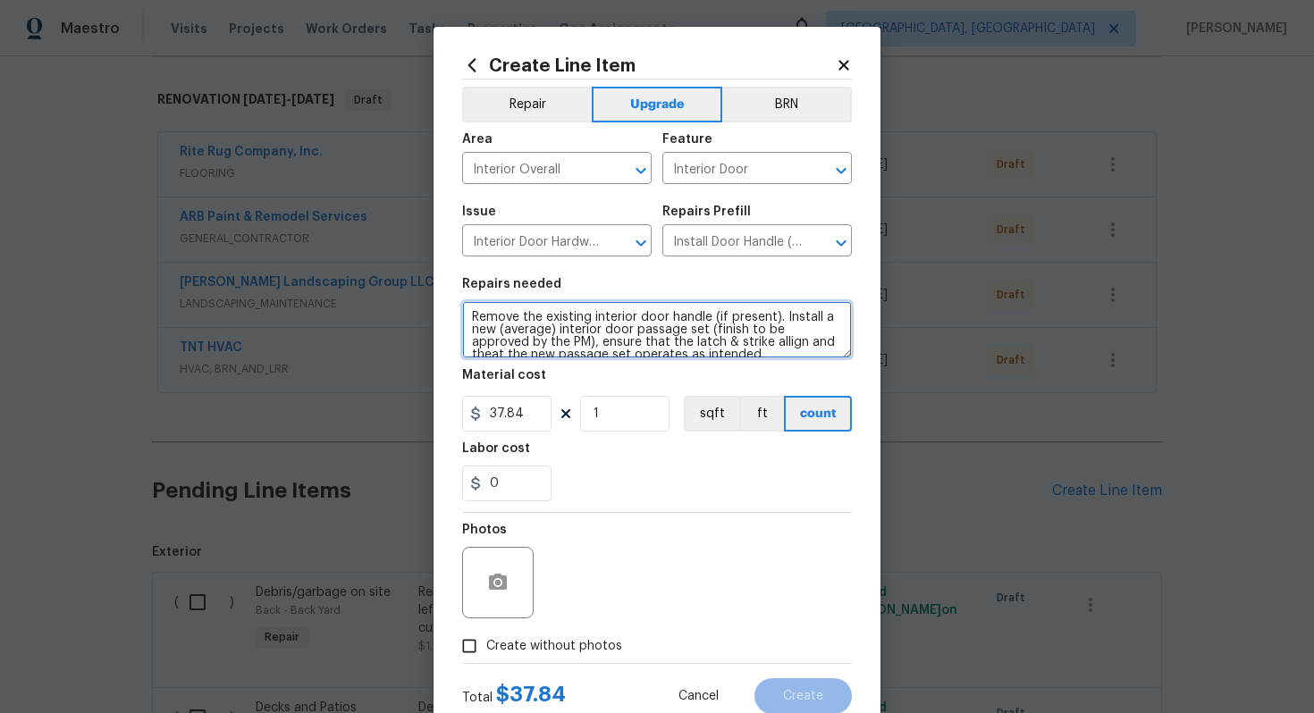
click at [464, 312] on textarea "Remove the existing interior door handle (if present). Install a new (average) …" at bounding box center [657, 329] width 390 height 57
type textarea "#sala - Remove the existing interior door handle (if present). Install a new (a…"
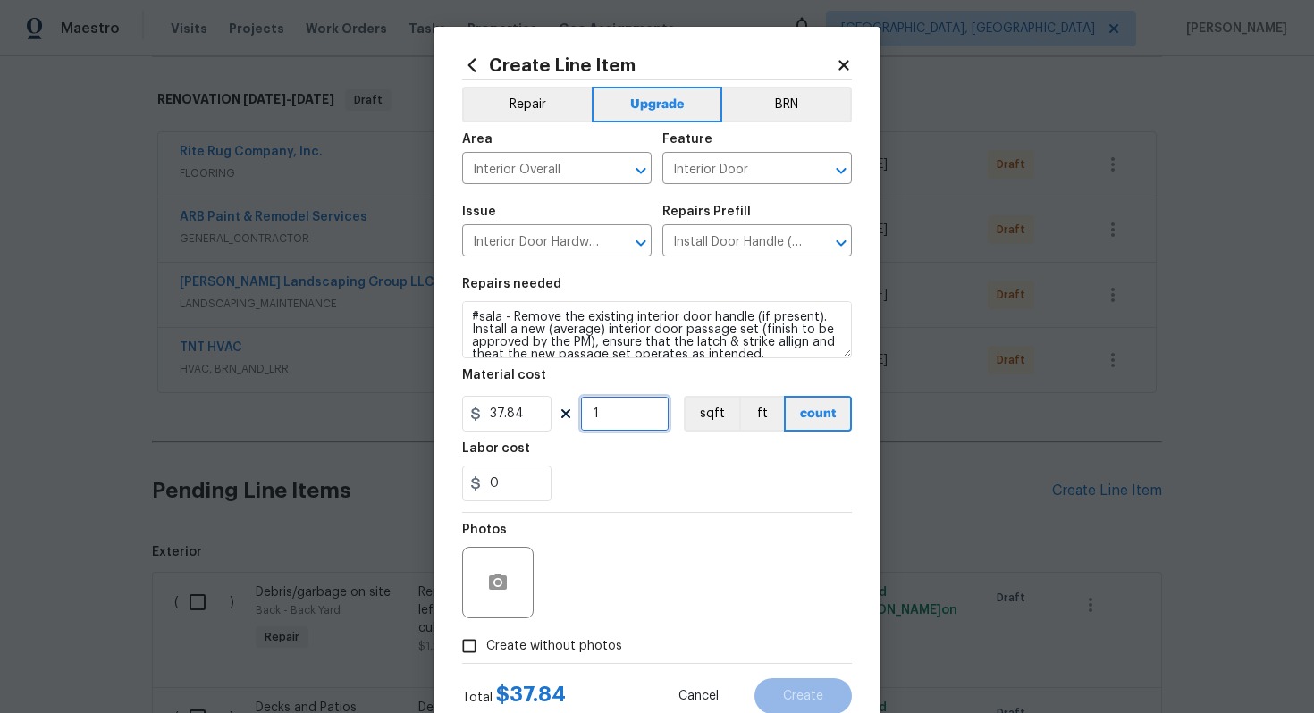
click at [624, 424] on input "1" at bounding box center [624, 414] width 89 height 36
type input "15"
click at [585, 643] on span "Create without photos" at bounding box center [554, 646] width 136 height 19
click at [486, 643] on input "Create without photos" at bounding box center [469, 646] width 34 height 34
checkbox input "true"
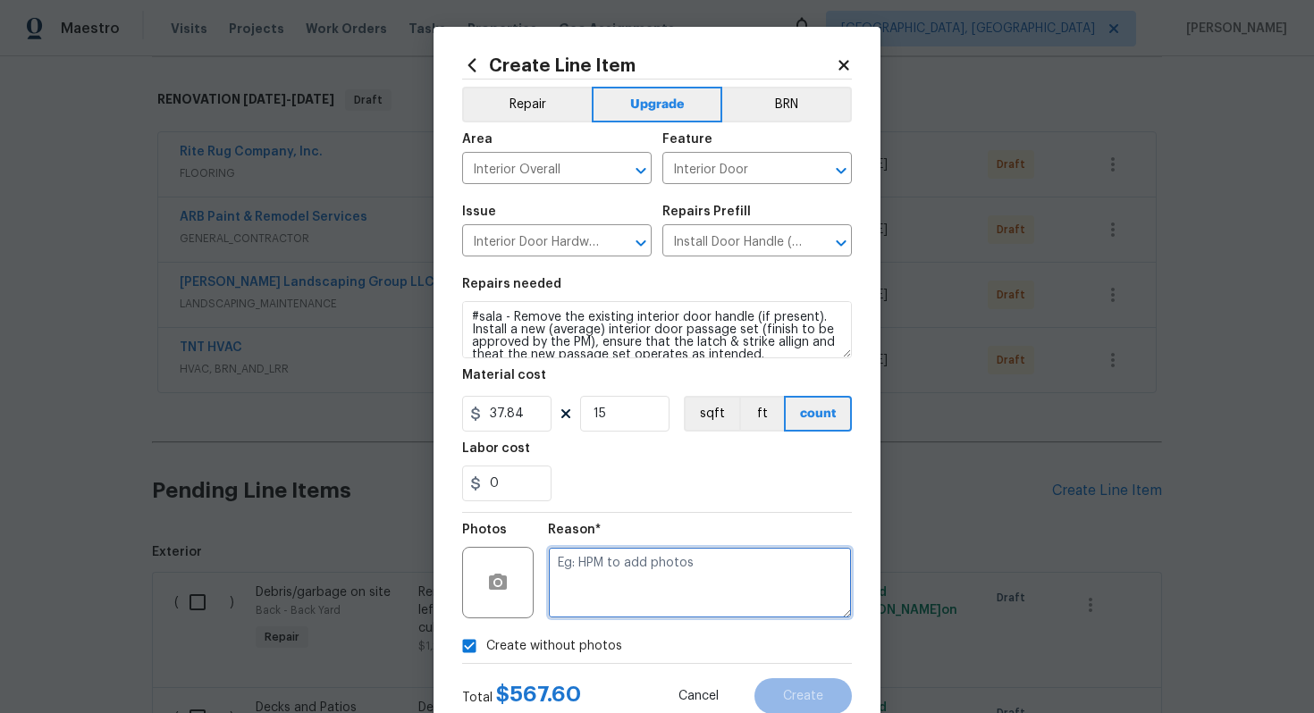
click at [617, 603] on textarea at bounding box center [700, 583] width 304 height 72
type textarea "n/a"
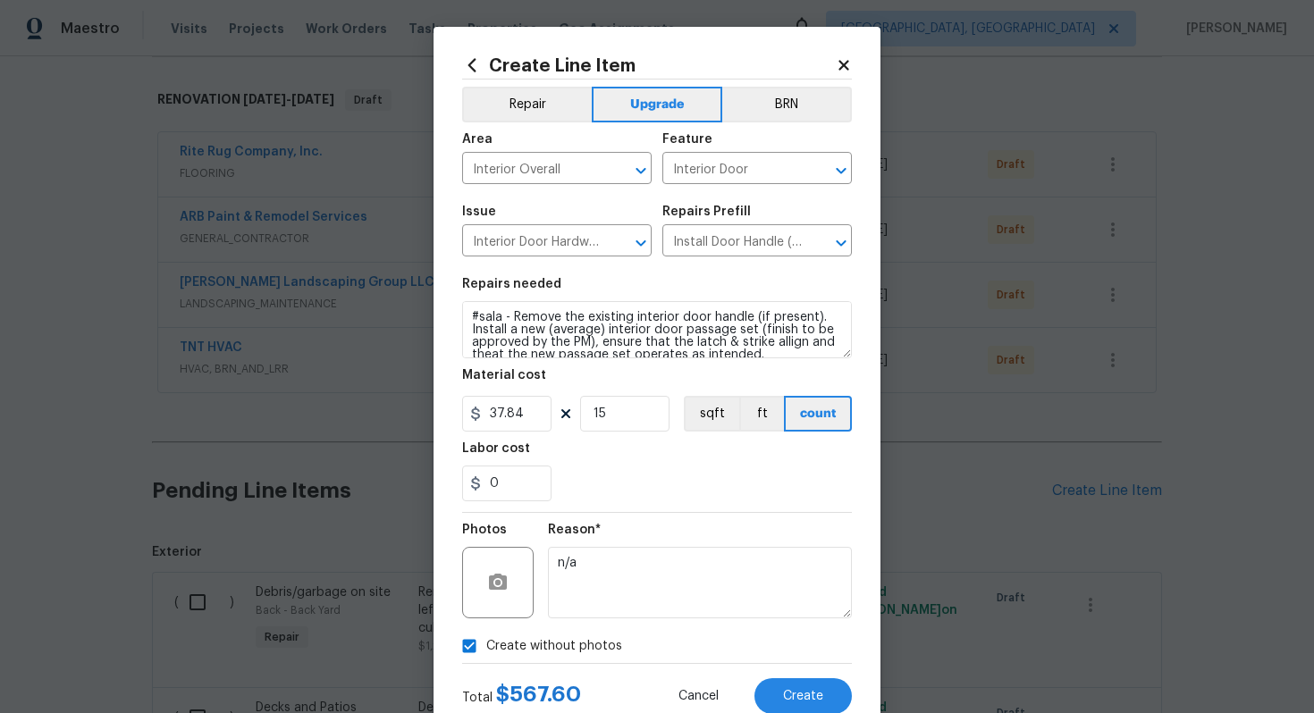
click at [807, 675] on div "Total $ 567.60 Cancel Create" at bounding box center [657, 689] width 390 height 50
click at [804, 707] on button "Create" at bounding box center [803, 697] width 97 height 36
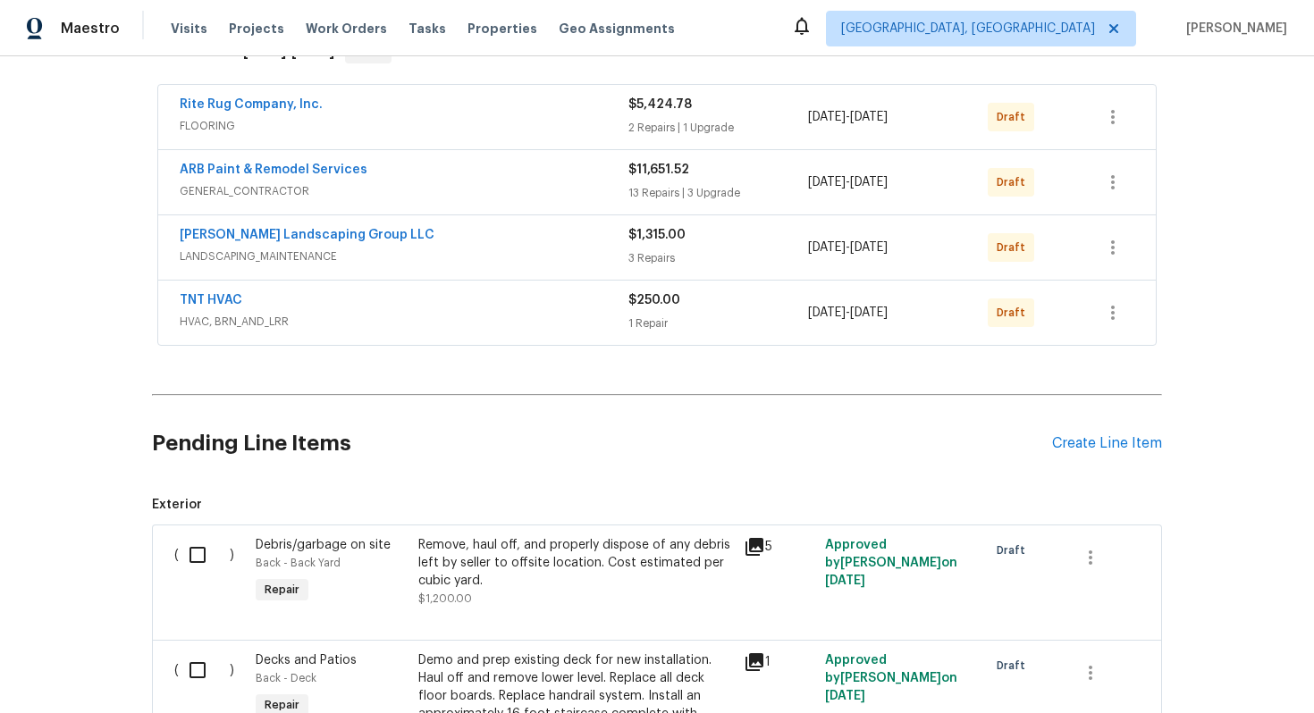
scroll to position [398, 0]
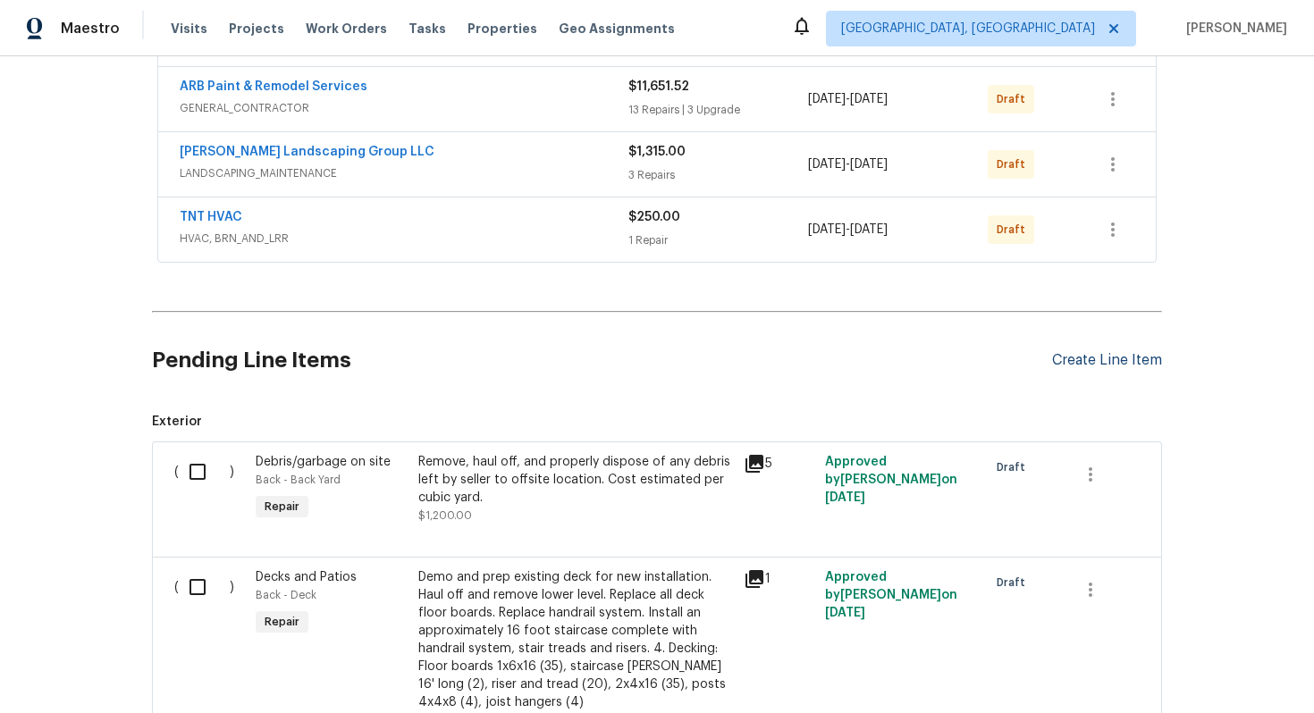
click at [1081, 362] on div "Create Line Item" at bounding box center [1107, 360] width 110 height 17
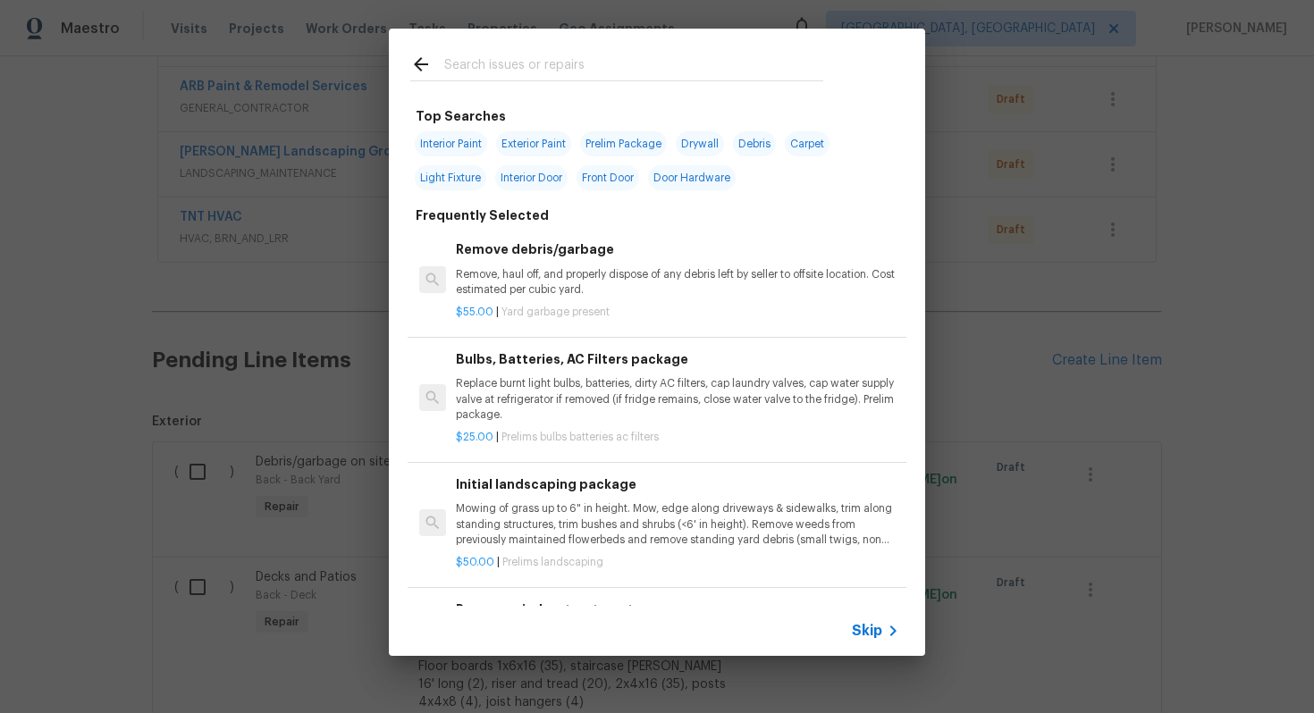
click at [872, 637] on span "Skip" at bounding box center [867, 631] width 30 height 18
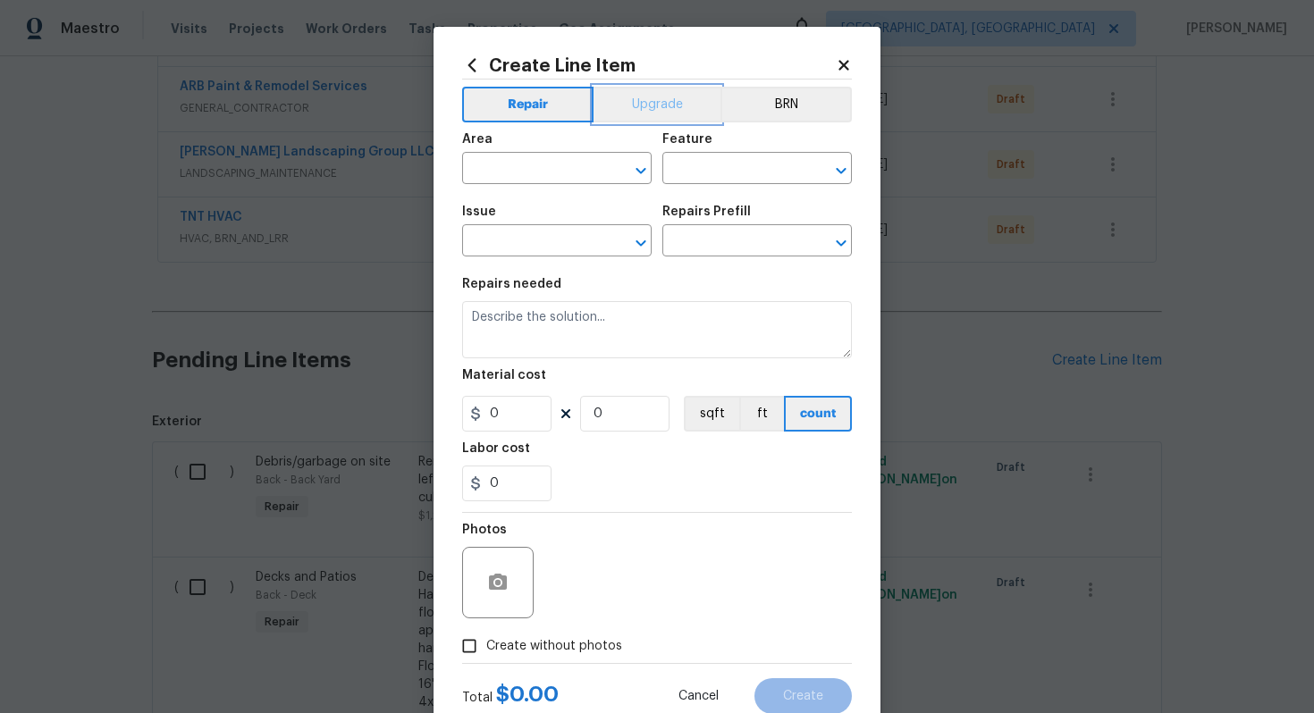
click at [646, 110] on button "Upgrade" at bounding box center [658, 105] width 128 height 36
click at [544, 177] on input "text" at bounding box center [531, 170] width 139 height 28
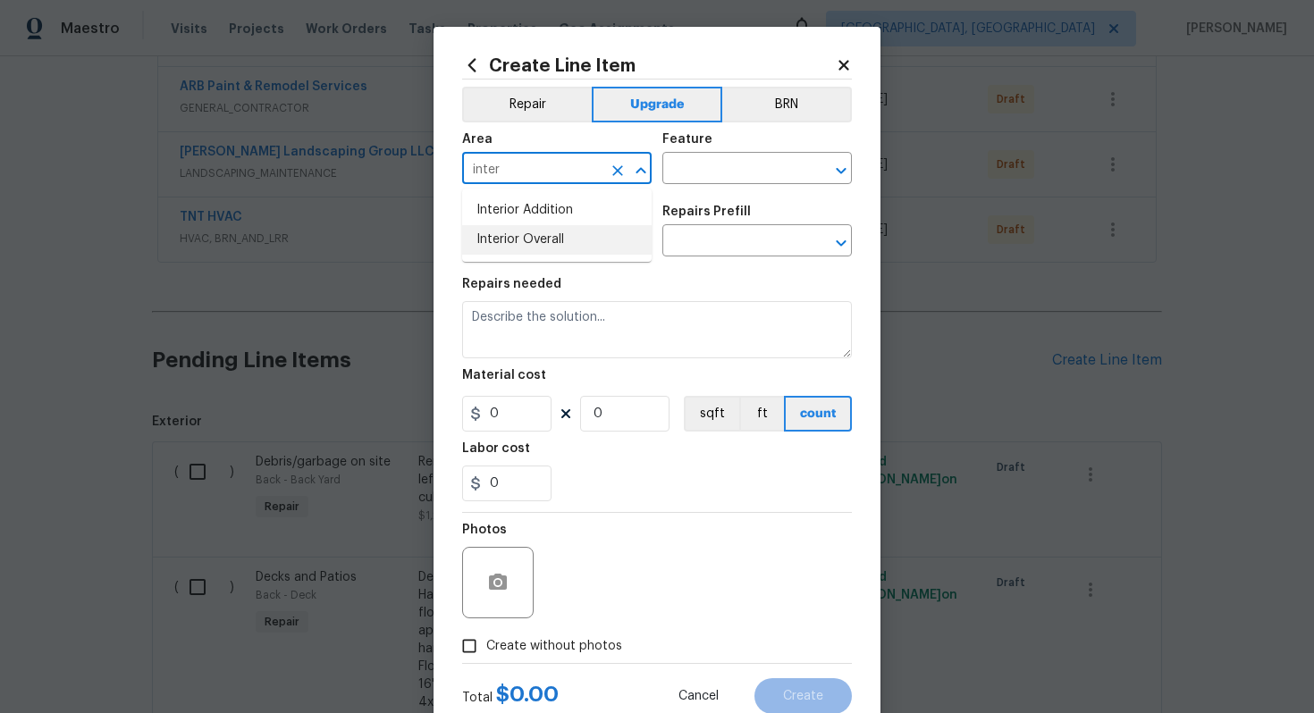
click at [533, 237] on li "Interior Overall" at bounding box center [557, 240] width 190 height 30
type input "Interior Overall"
click at [682, 165] on input "text" at bounding box center [732, 170] width 139 height 28
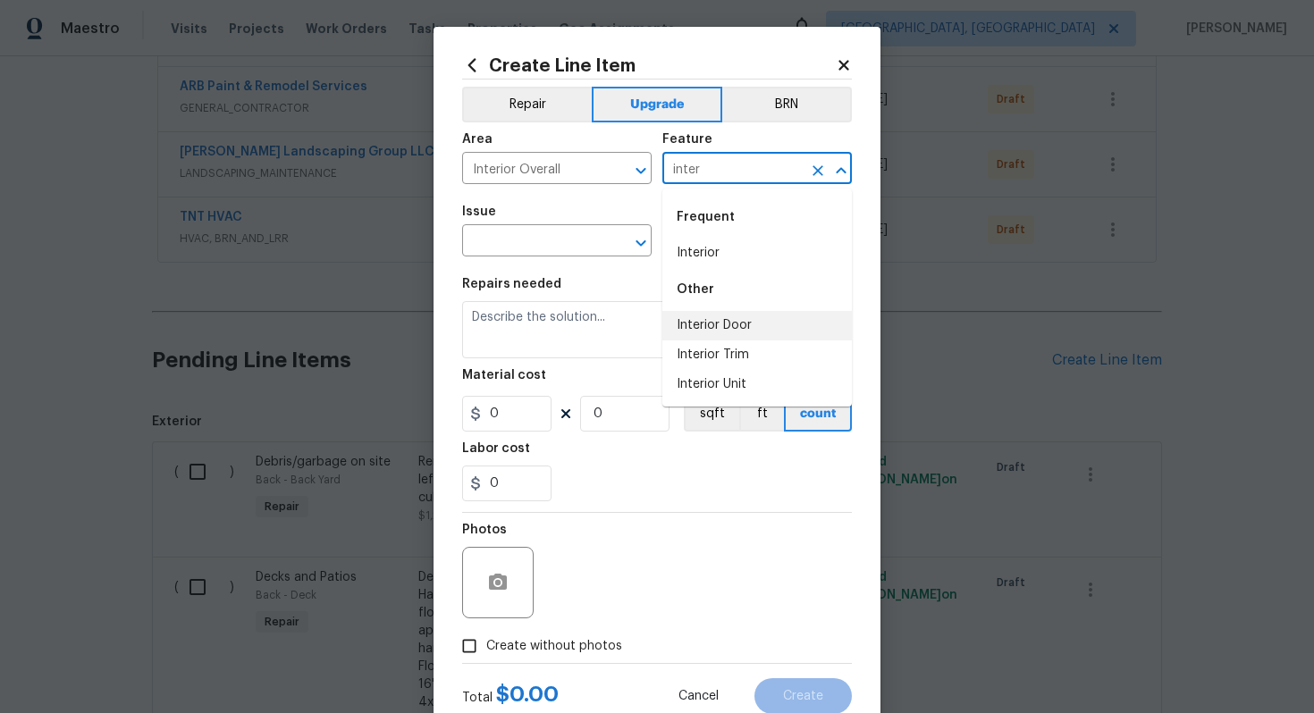
click at [723, 326] on li "Interior Door" at bounding box center [758, 326] width 190 height 30
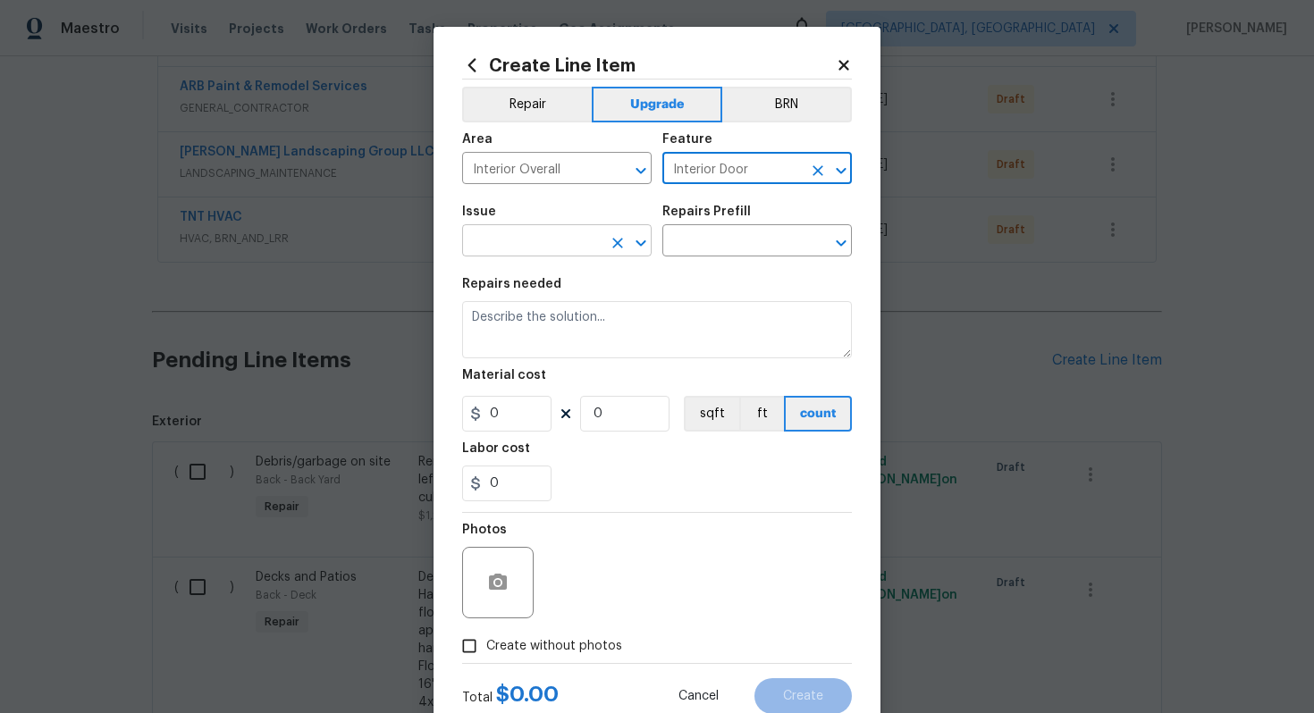
type input "Interior Door"
click at [552, 241] on input "text" at bounding box center [531, 243] width 139 height 28
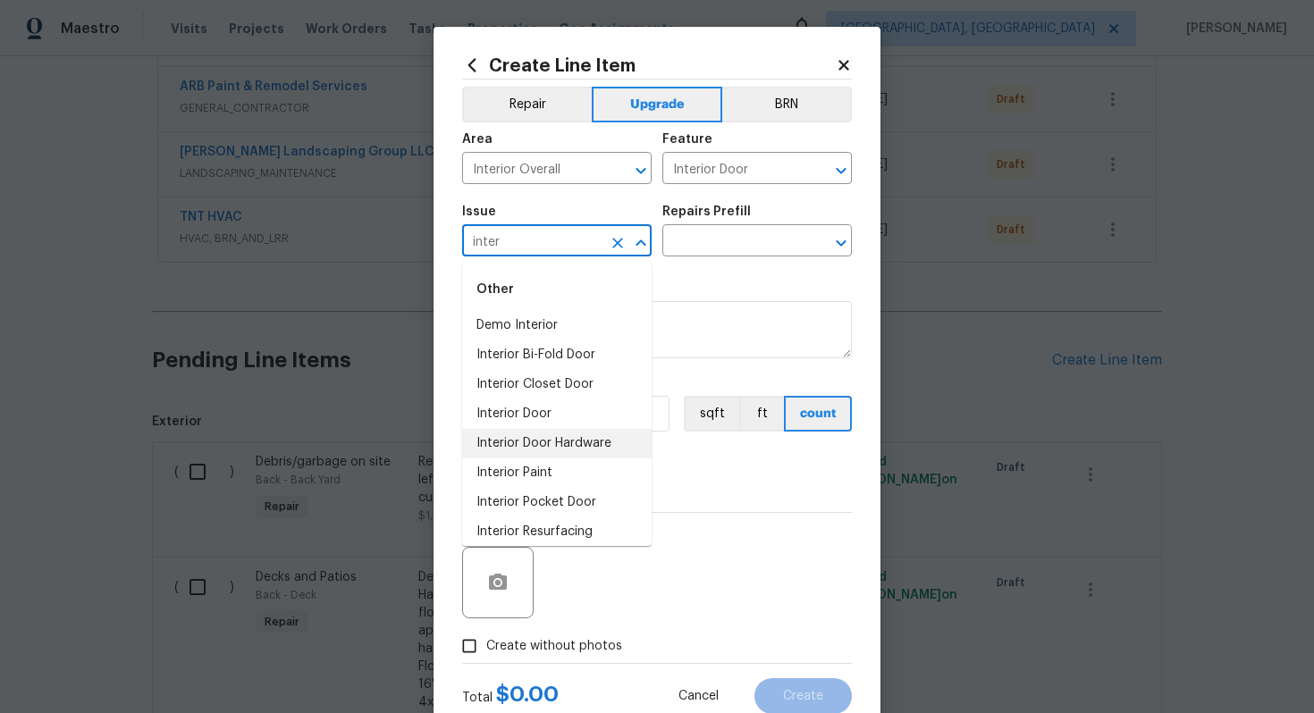
click at [566, 438] on li "Interior Door Hardware" at bounding box center [557, 444] width 190 height 30
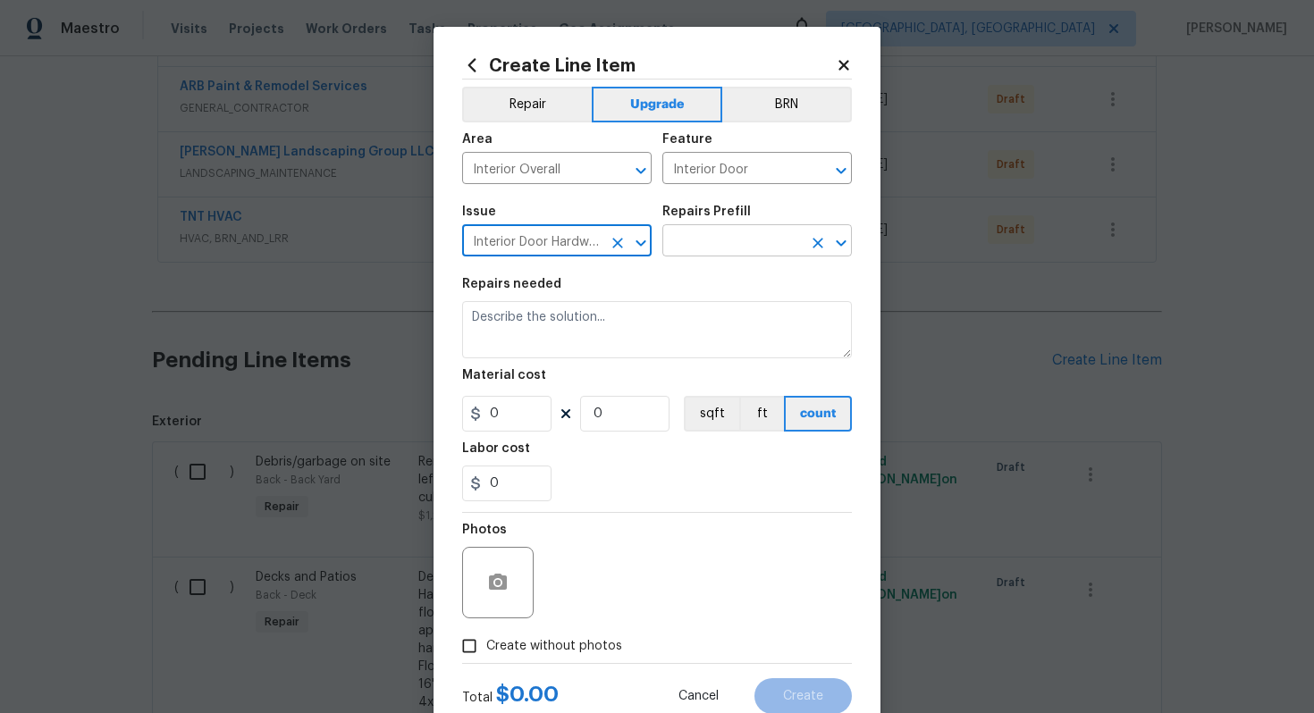
type input "Interior Door Hardware"
click at [677, 249] on input "text" at bounding box center [732, 243] width 139 height 28
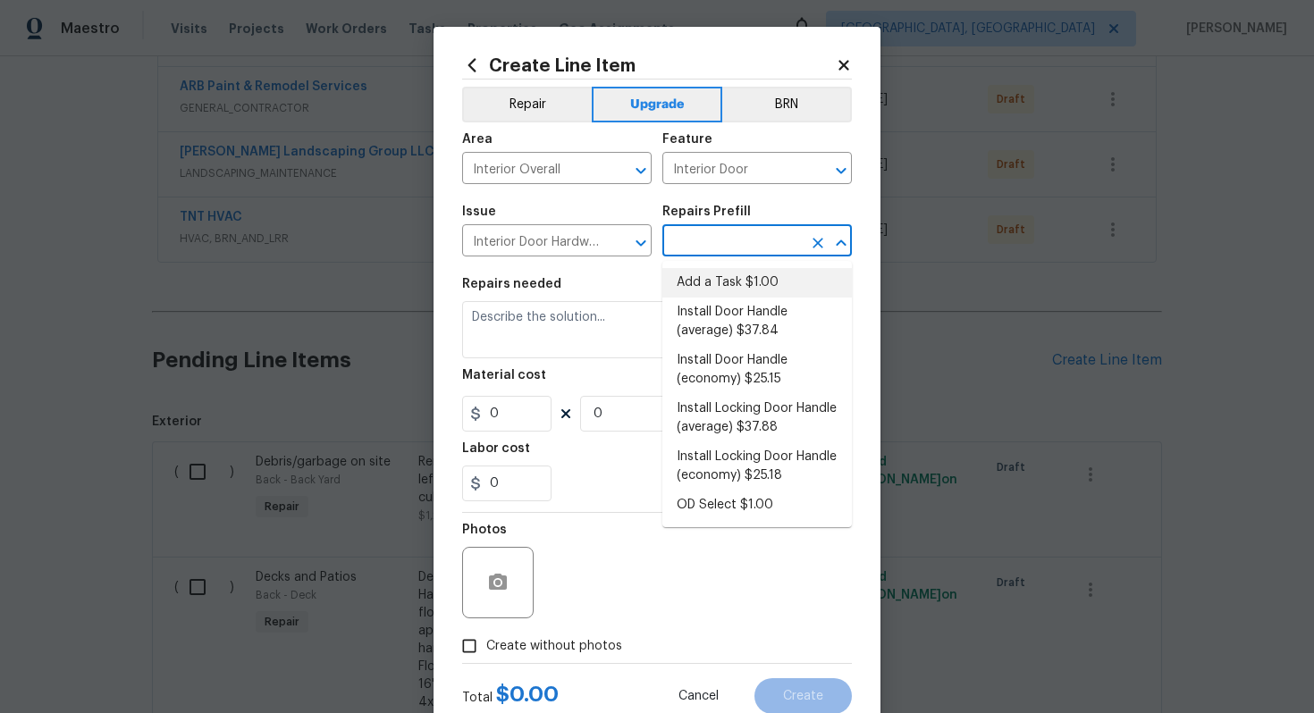
click at [840, 62] on icon at bounding box center [844, 65] width 10 height 10
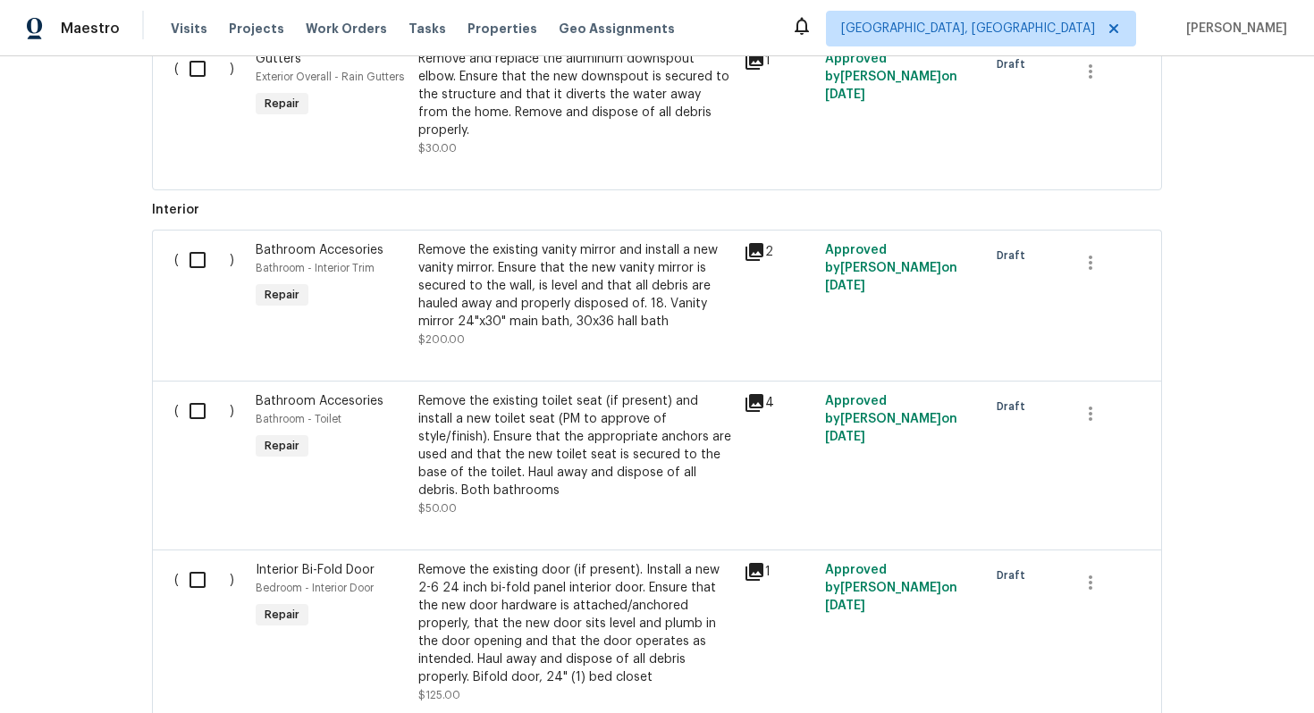
scroll to position [651, 0]
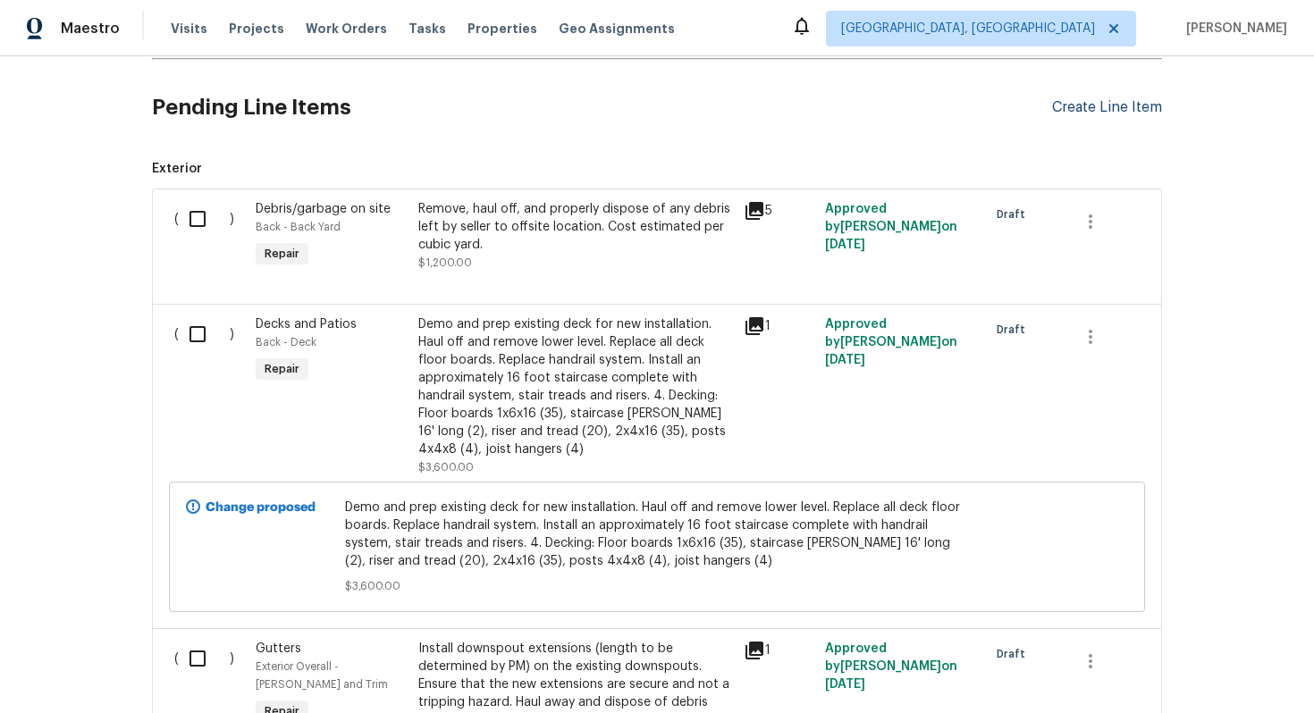
click at [1061, 105] on div "Create Line Item" at bounding box center [1107, 107] width 110 height 17
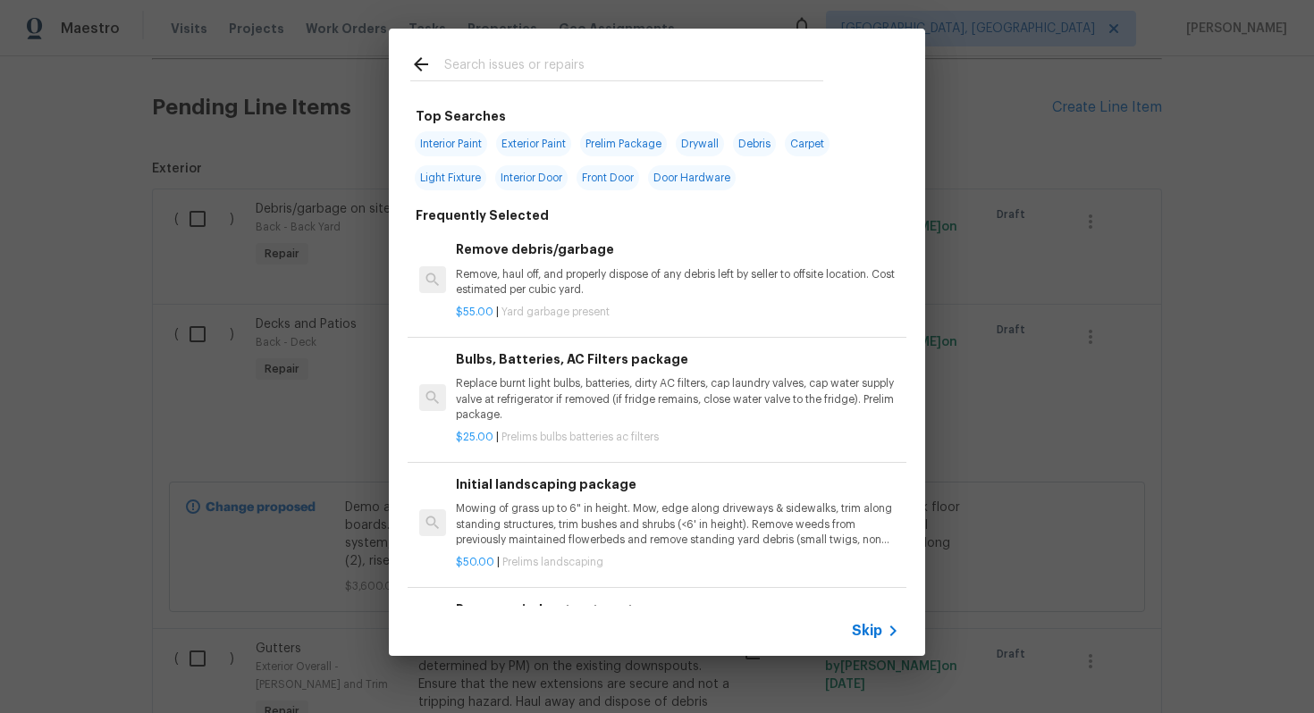
click at [873, 639] on span "Skip" at bounding box center [867, 631] width 30 height 18
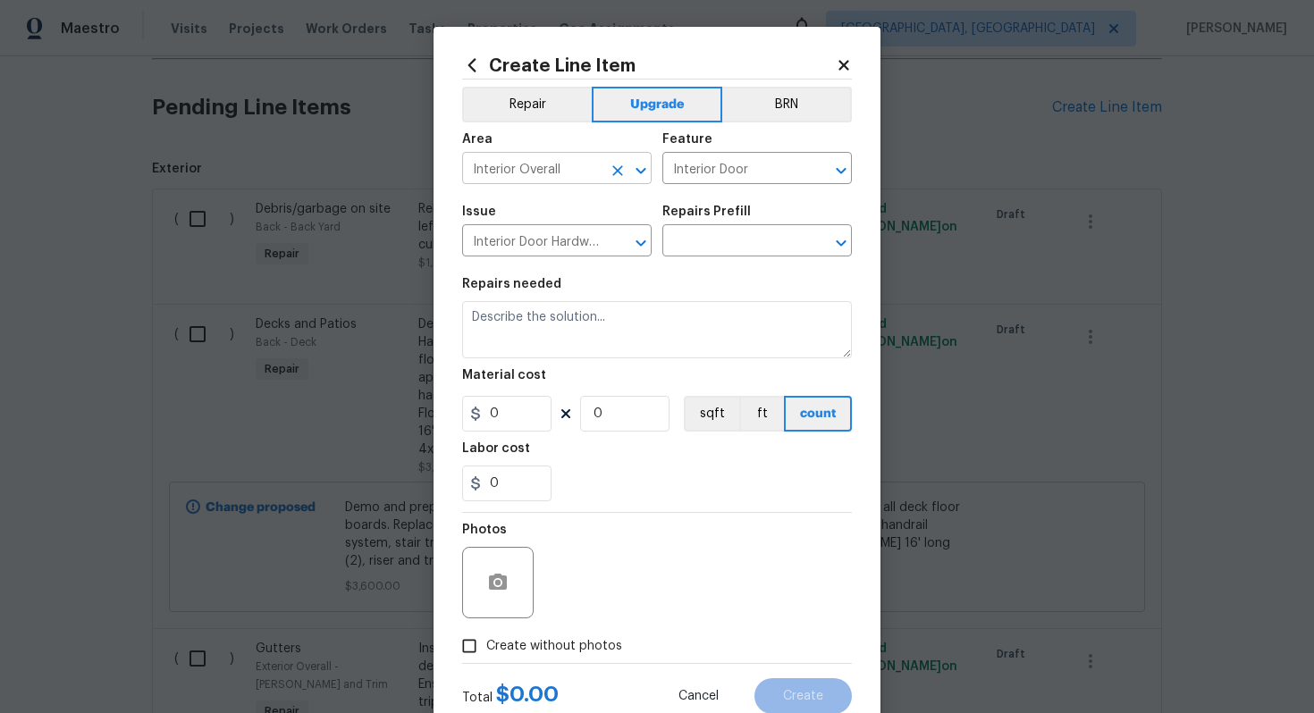
click at [515, 172] on input "Interior Overall" at bounding box center [531, 170] width 139 height 28
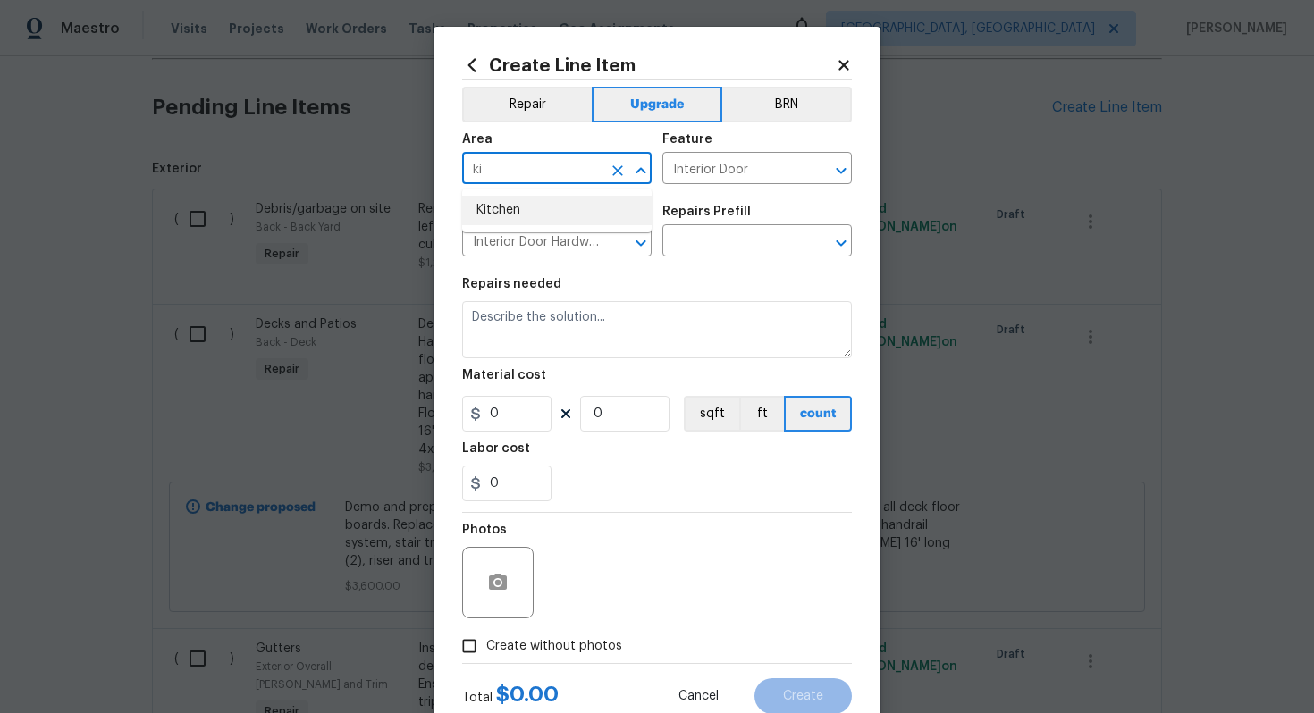
click at [509, 204] on li "Kitchen" at bounding box center [557, 211] width 190 height 30
type input "Kitchen"
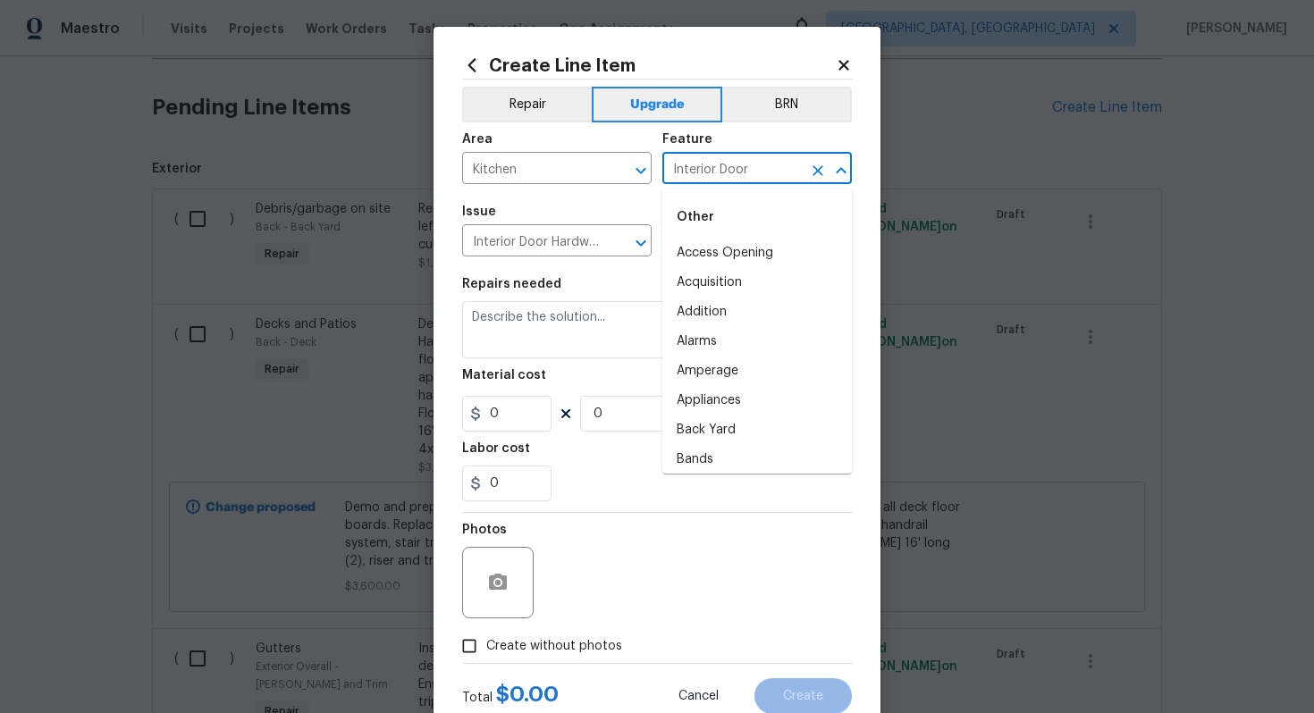
click at [730, 170] on input "Interior Door" at bounding box center [732, 170] width 139 height 28
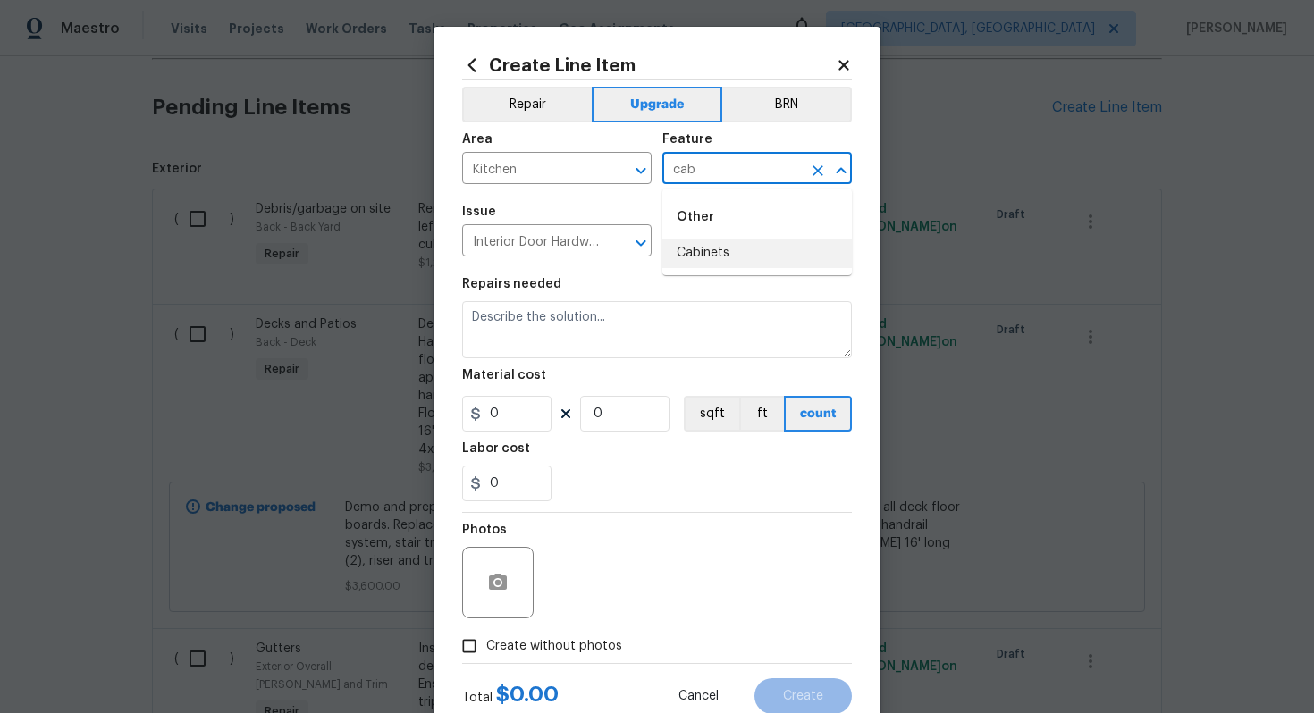
click at [723, 256] on li "Cabinets" at bounding box center [758, 254] width 190 height 30
type input "Cabinets"
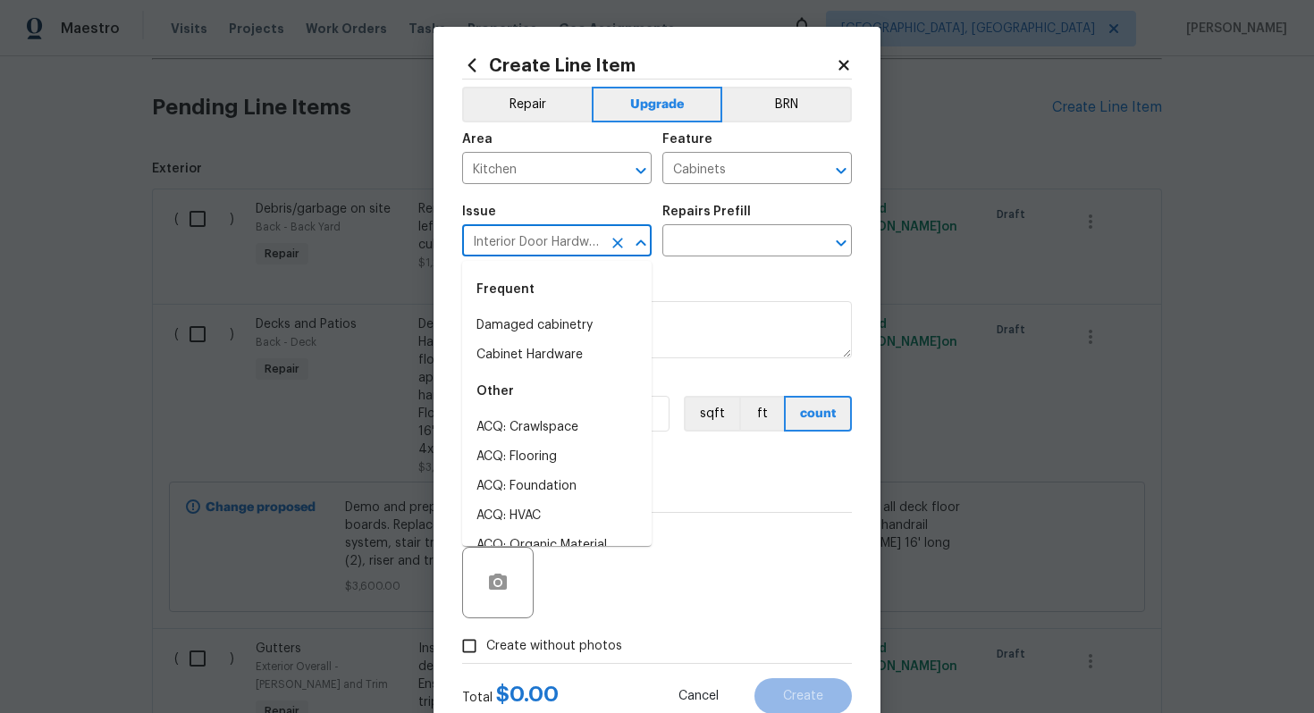
click at [494, 240] on input "Interior Door Hardware" at bounding box center [531, 243] width 139 height 28
click at [543, 357] on li "Cabinet Hardware" at bounding box center [557, 356] width 190 height 30
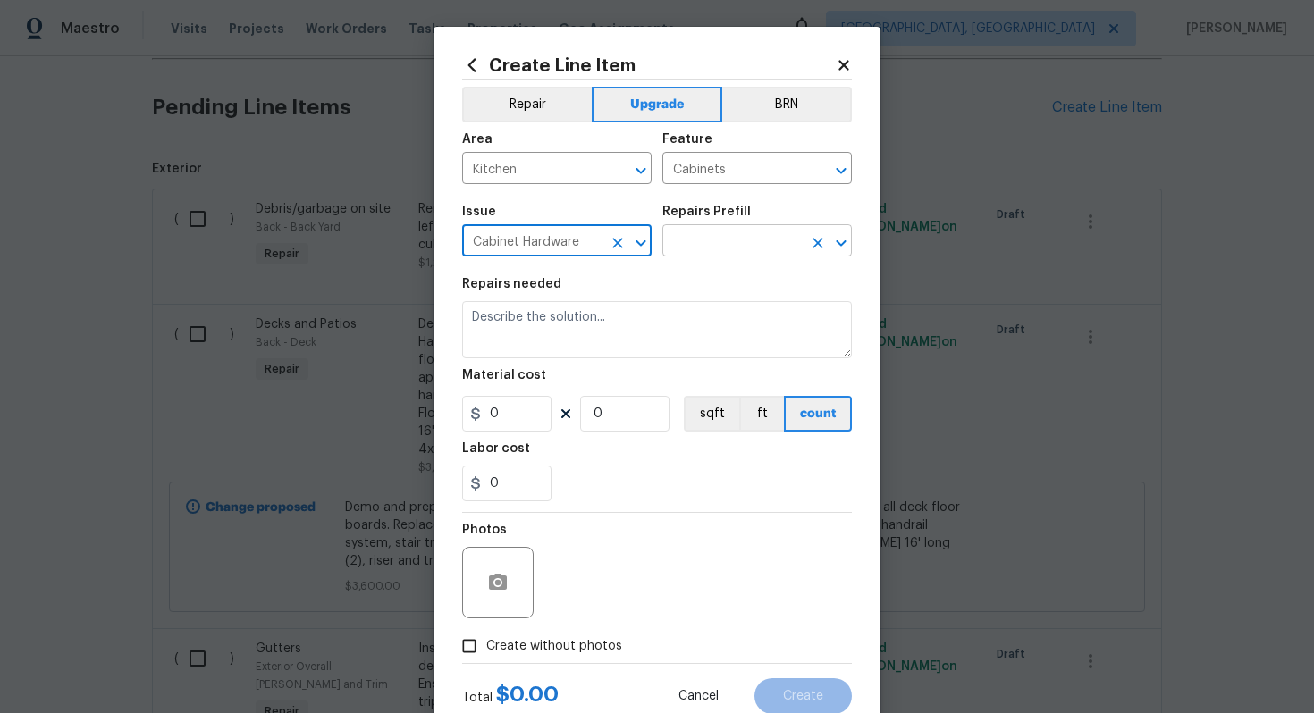
type input "Cabinet Hardware"
click at [701, 249] on input "text" at bounding box center [732, 243] width 139 height 28
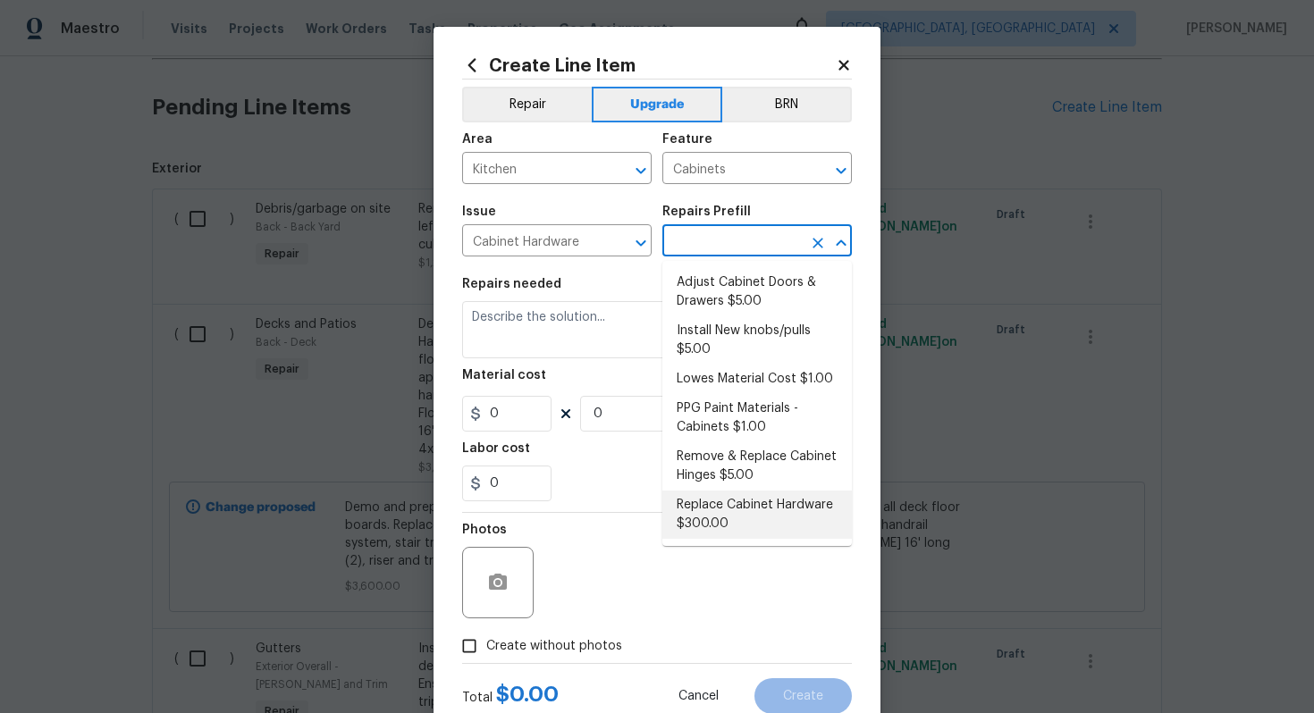
click at [738, 502] on li "Replace Cabinet Hardware $300.00" at bounding box center [758, 515] width 190 height 48
type input "Replace Cabinet Hardware $300.00"
type textarea "Replace cabinet hardware with new hinges and pulls. HPM to provide specs"
type input "300"
type input "1"
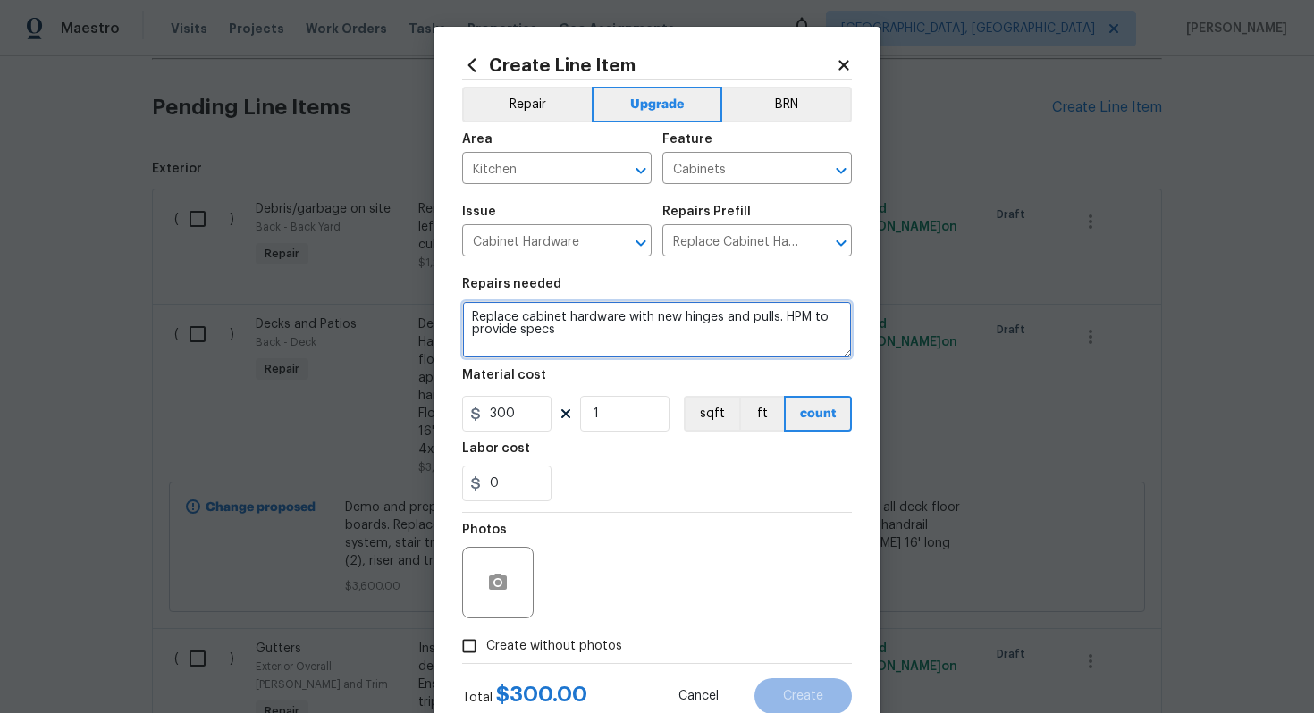
click at [466, 311] on textarea "Replace cabinet hardware with new hinges and pulls. HPM to provide specs" at bounding box center [657, 329] width 390 height 57
type textarea "#sala - Replace cabinet hardware with new hinges and pulls. HPM to provide specs"
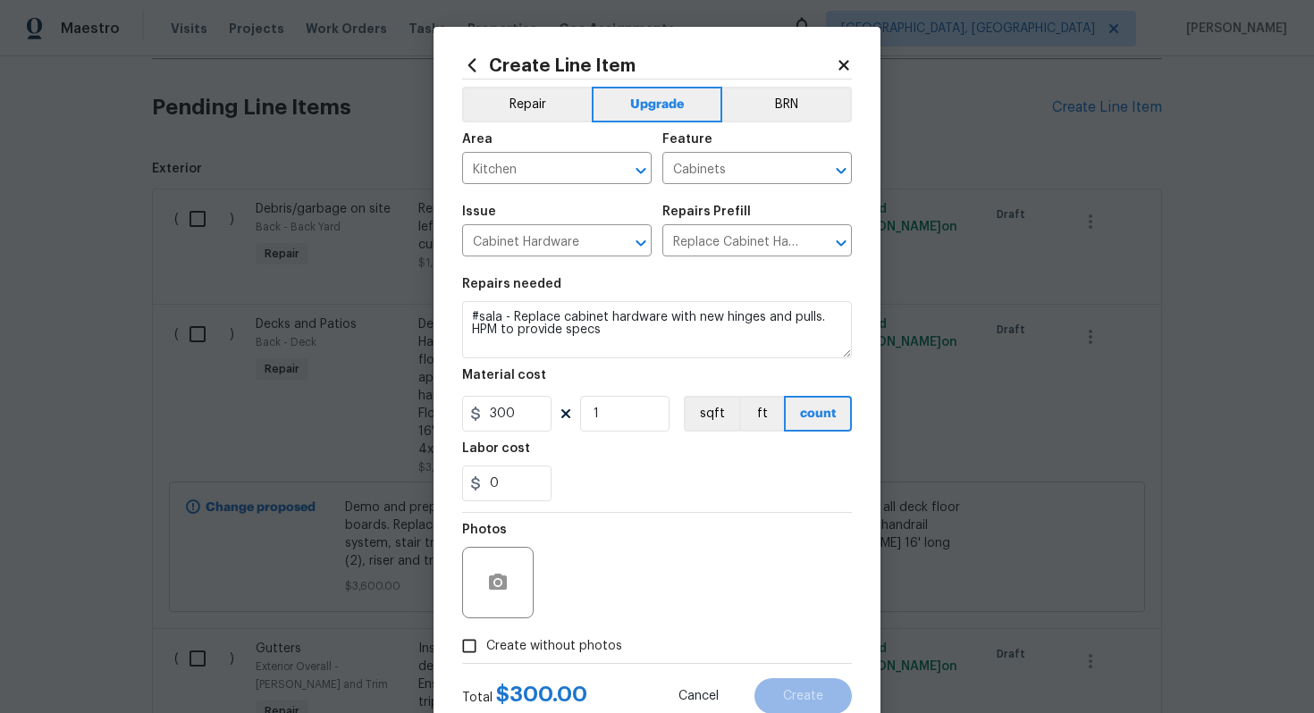
click at [556, 647] on span "Create without photos" at bounding box center [554, 646] width 136 height 19
click at [486, 647] on input "Create without photos" at bounding box center [469, 646] width 34 height 34
checkbox input "true"
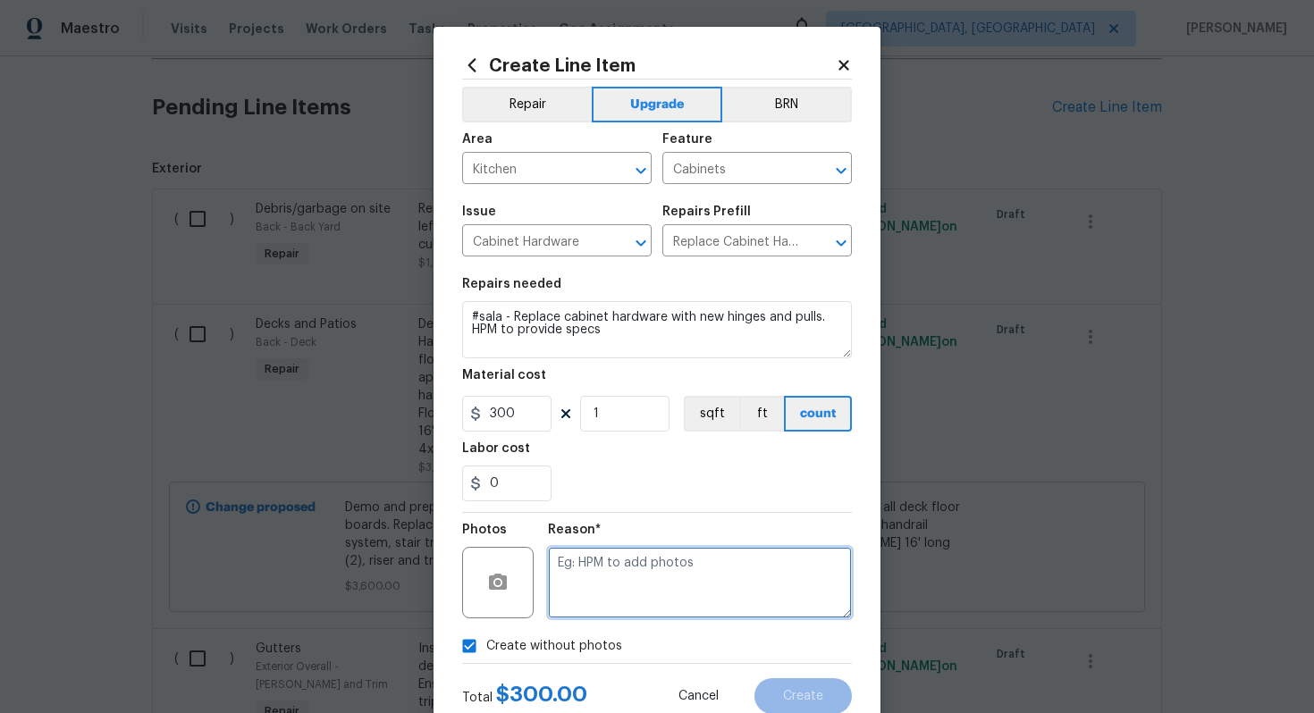
click at [592, 589] on textarea at bounding box center [700, 583] width 304 height 72
type textarea "n/a"
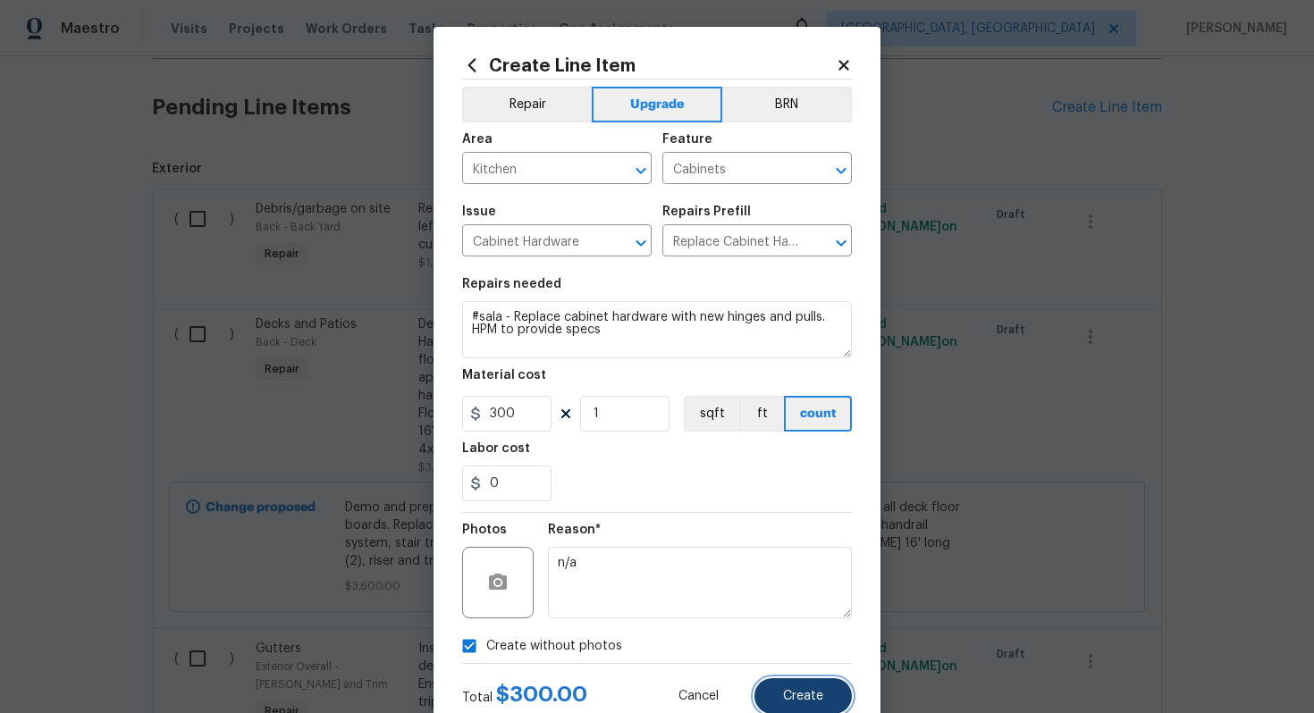
click at [799, 691] on span "Create" at bounding box center [803, 696] width 40 height 13
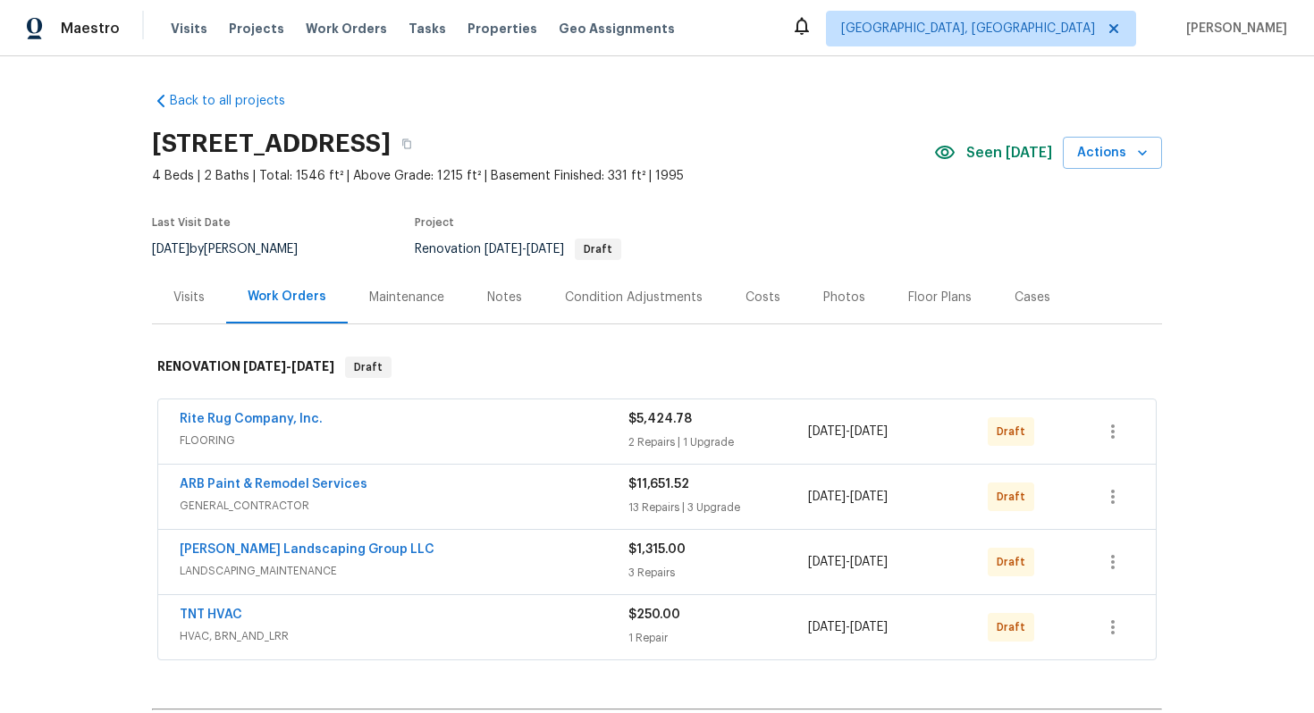
scroll to position [420, 0]
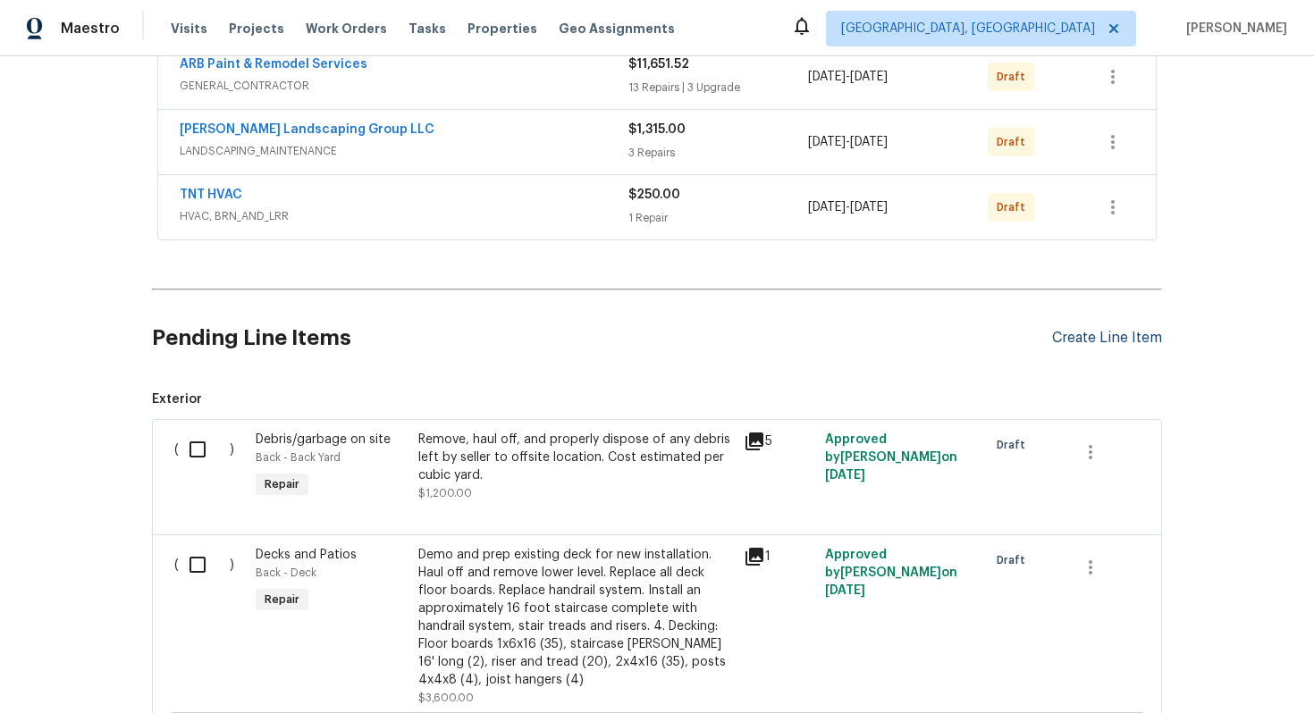
click at [1075, 330] on div "Create Line Item" at bounding box center [1107, 338] width 110 height 17
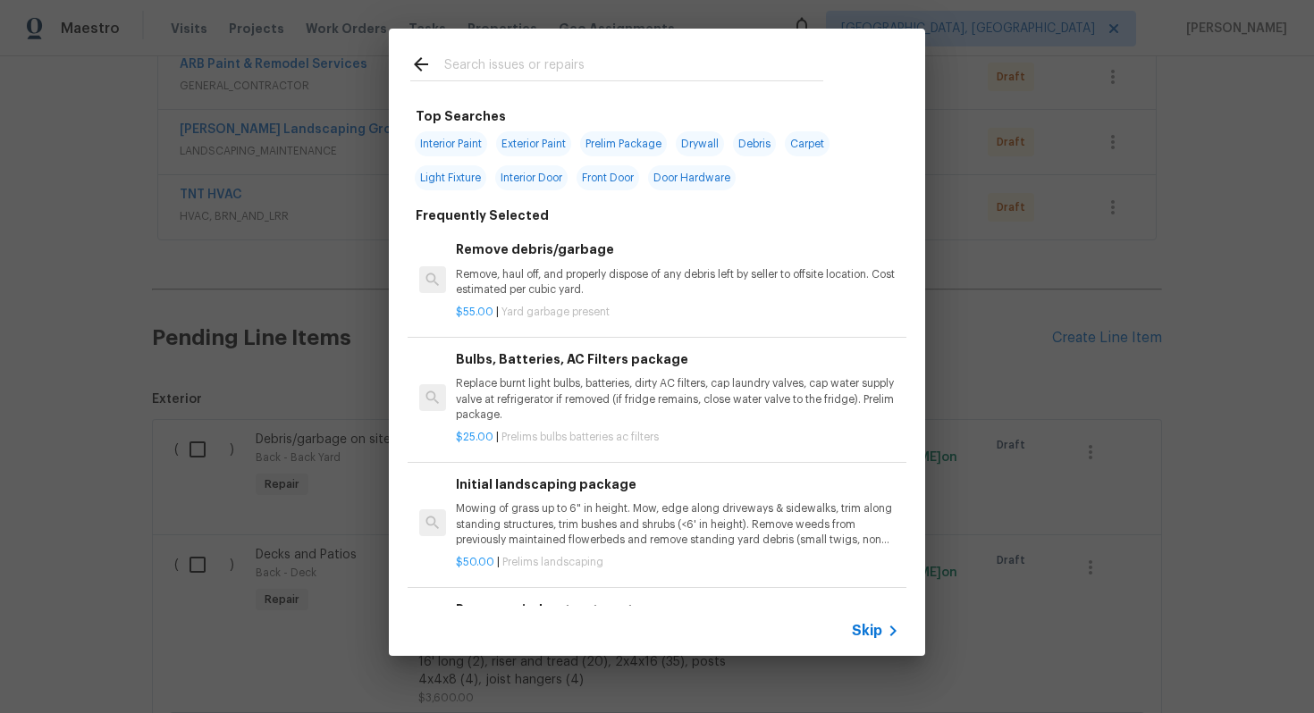
click at [882, 617] on div "Skip" at bounding box center [657, 631] width 536 height 50
click at [868, 627] on span "Skip" at bounding box center [867, 631] width 30 height 18
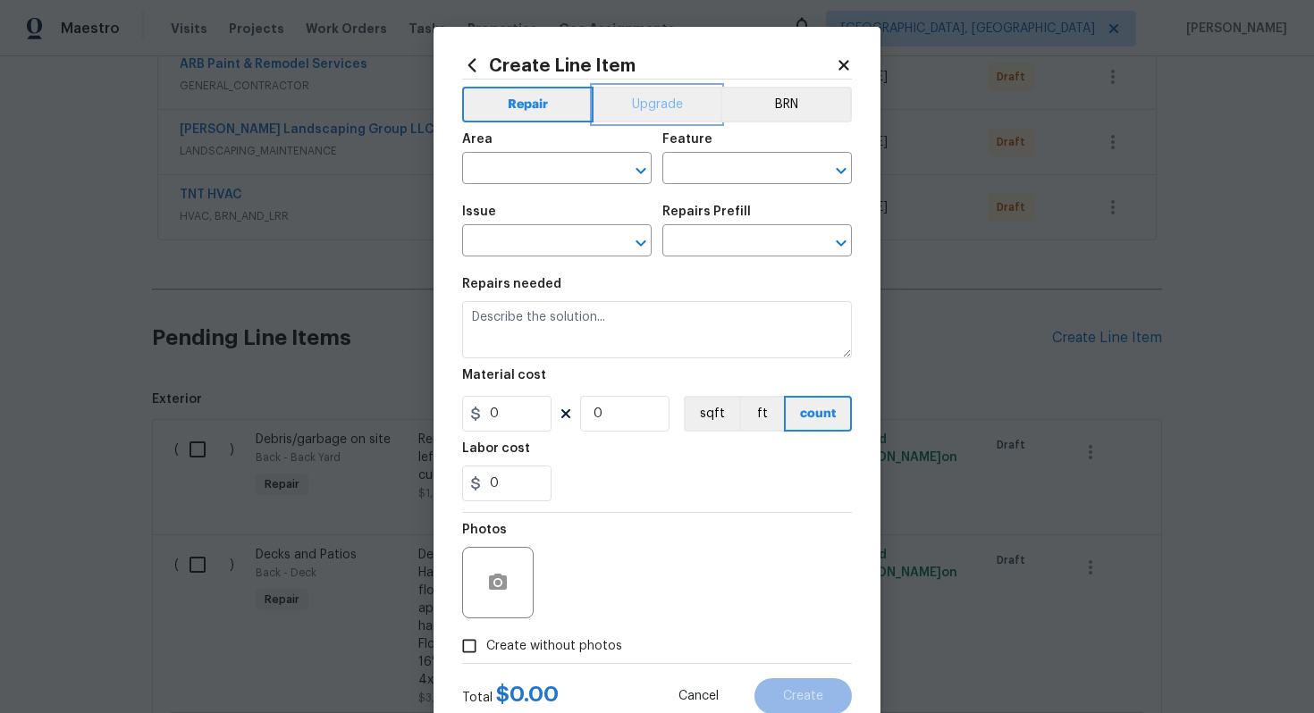
click at [664, 114] on button "Upgrade" at bounding box center [658, 105] width 128 height 36
click at [562, 181] on input "text" at bounding box center [531, 170] width 139 height 28
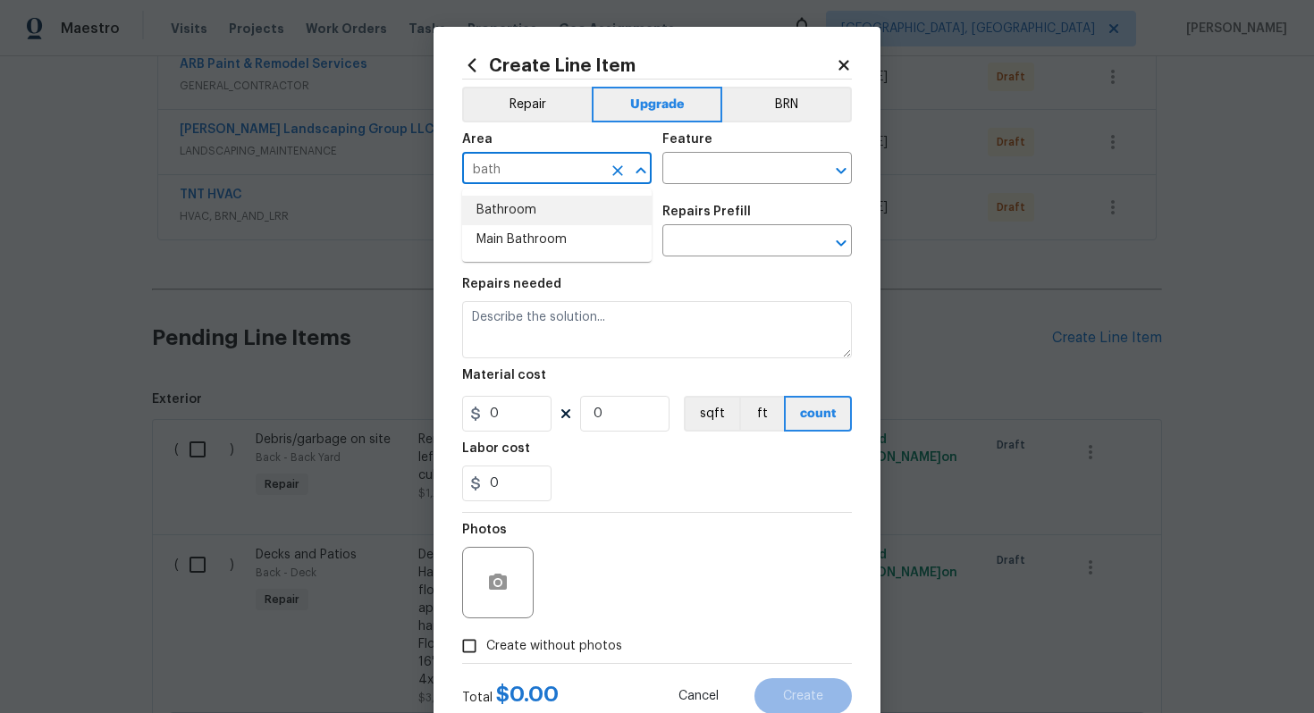
click at [549, 208] on li "Bathroom" at bounding box center [557, 211] width 190 height 30
type input "Bathroom"
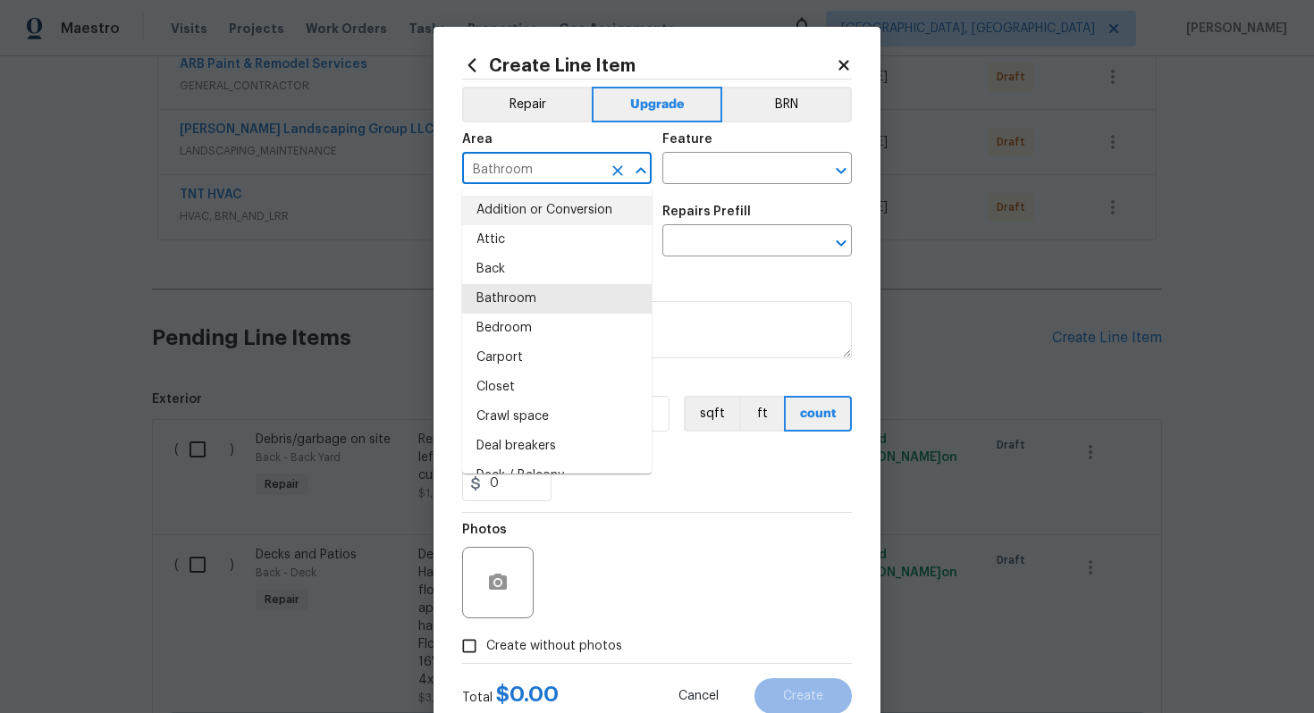
click at [708, 185] on div "Area Bathroom ​ Feature ​" at bounding box center [657, 158] width 390 height 72
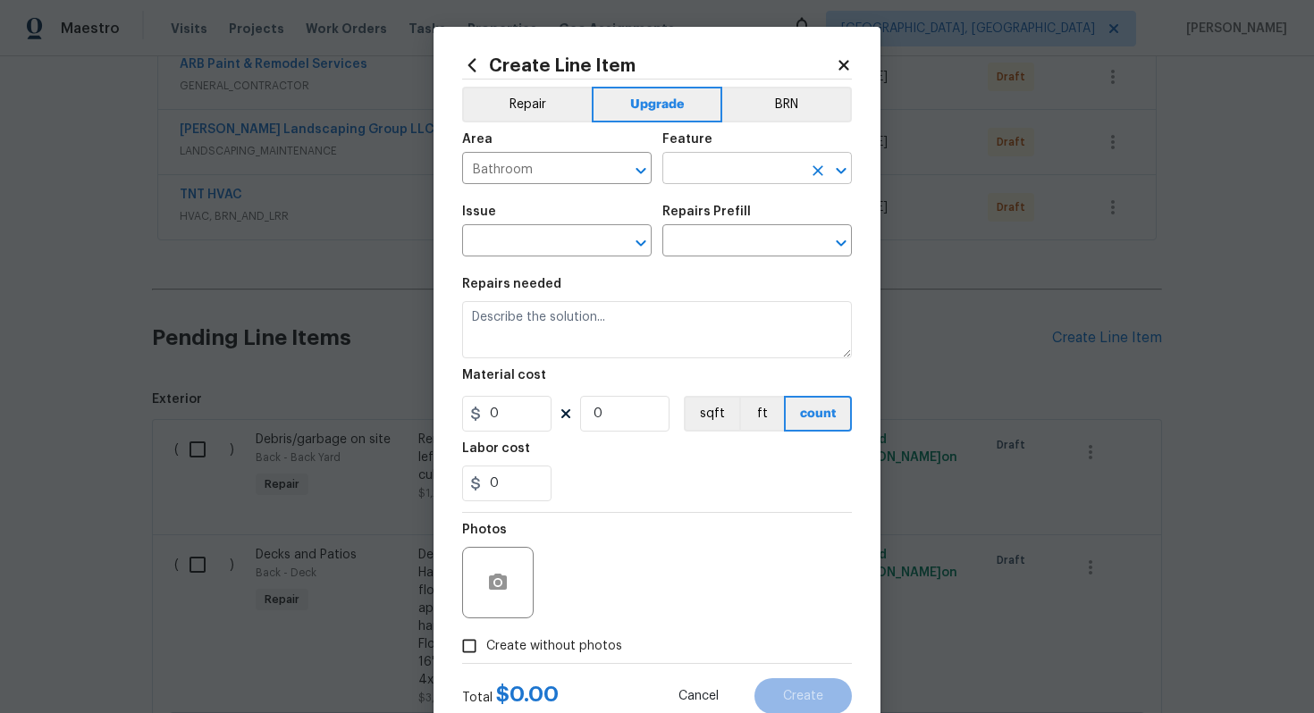
click at [702, 173] on input "text" at bounding box center [732, 170] width 139 height 28
click at [709, 259] on li "Cabinets" at bounding box center [758, 254] width 190 height 30
type input "Cabinets"
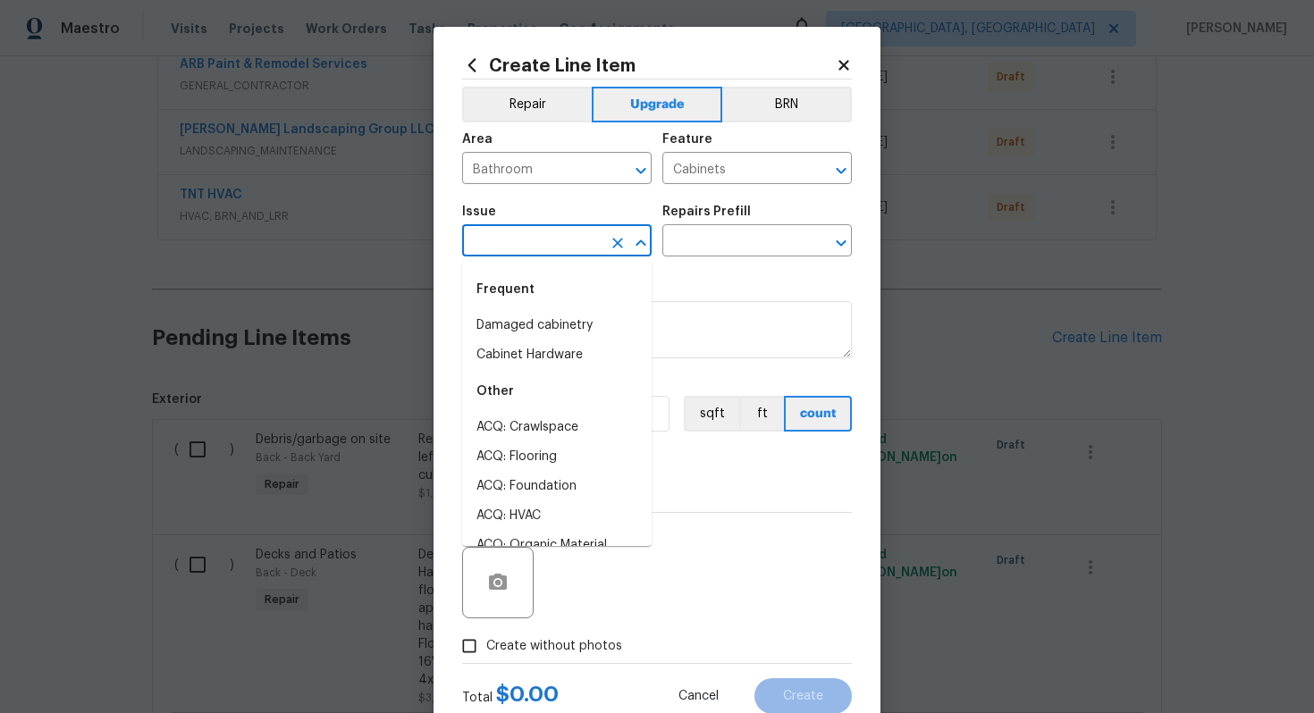
click at [591, 253] on input "text" at bounding box center [531, 243] width 139 height 28
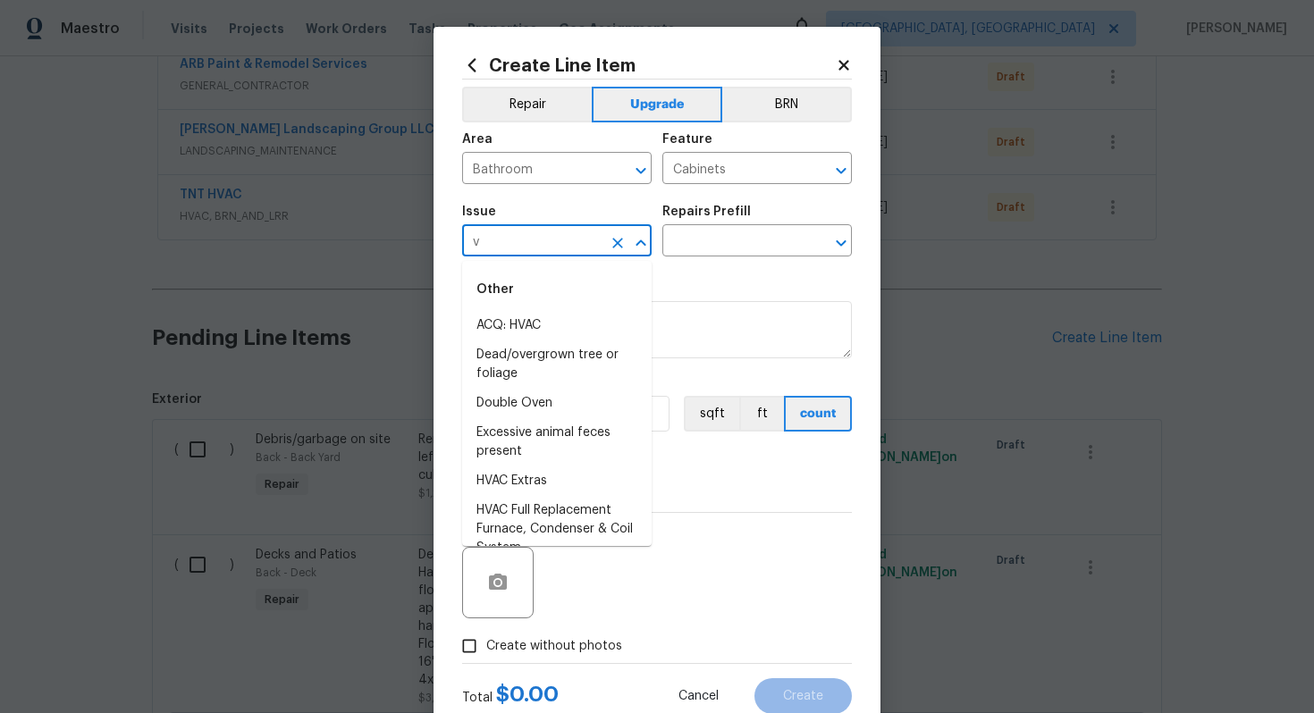
type input "v"
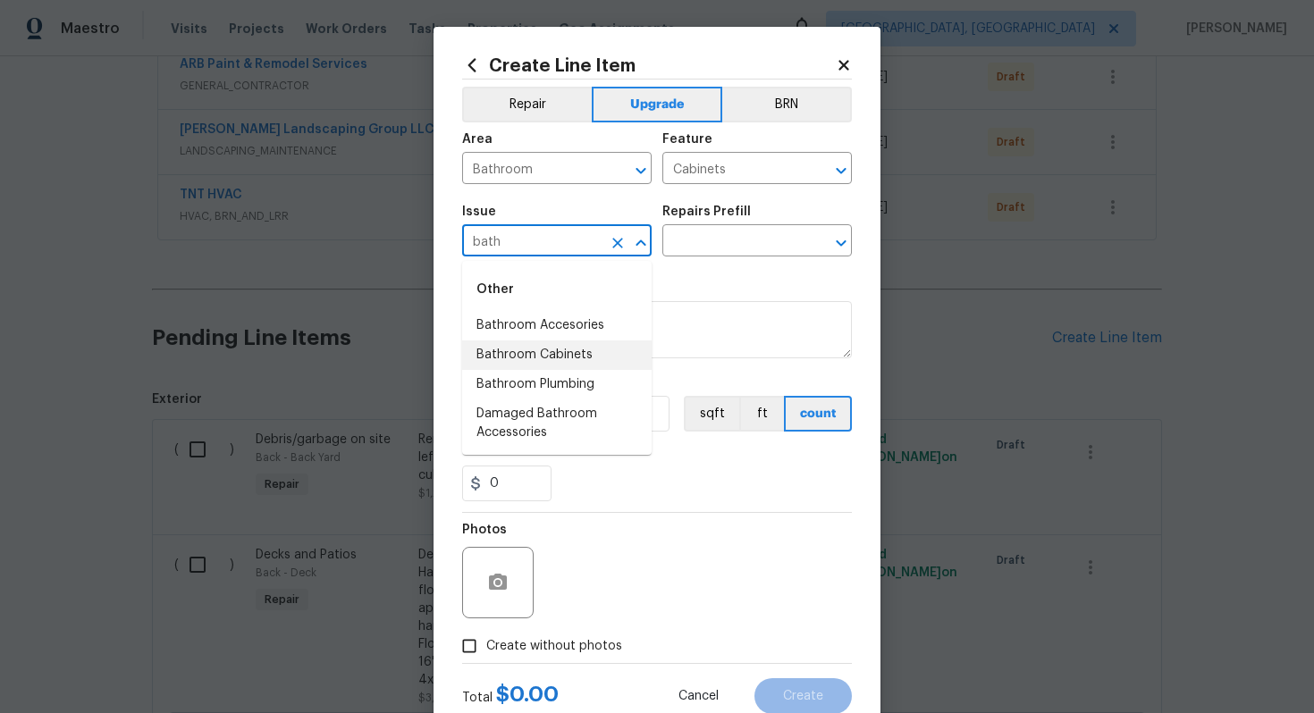
click at [589, 352] on li "Bathroom Cabinets" at bounding box center [557, 356] width 190 height 30
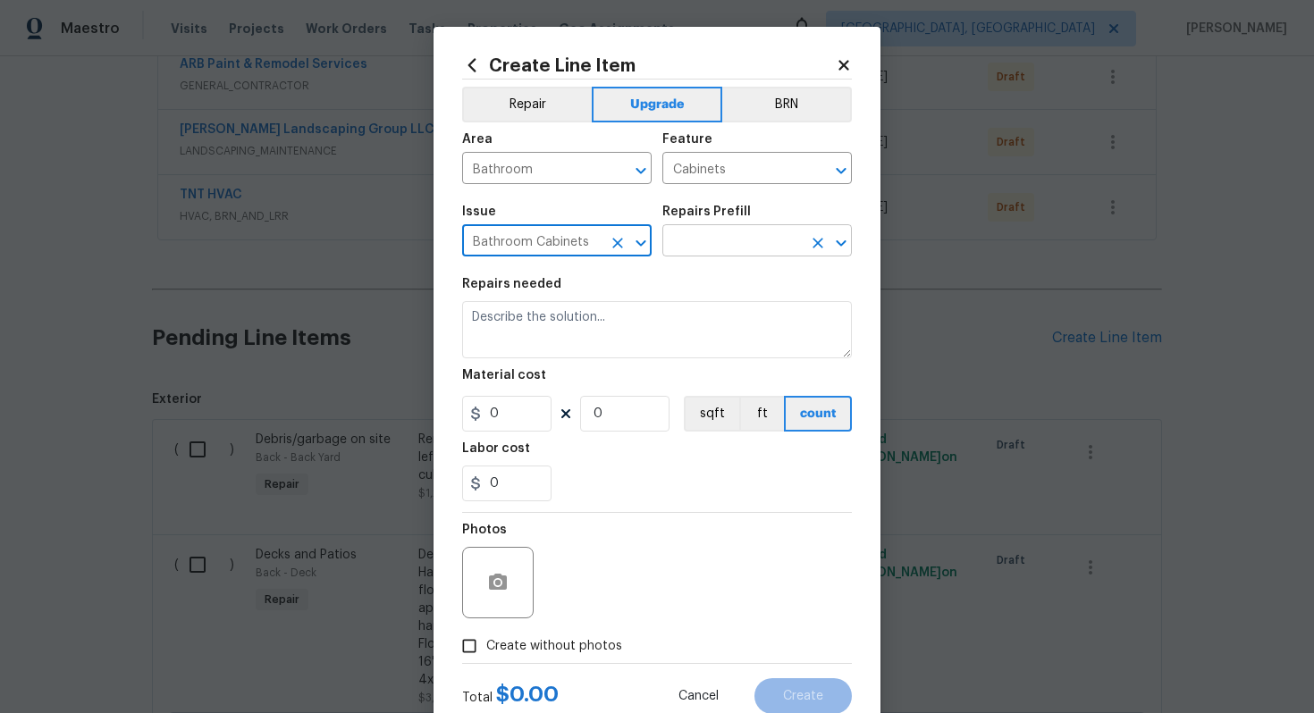
type input "Bathroom Cabinets"
click at [716, 253] on input "text" at bounding box center [732, 243] width 139 height 28
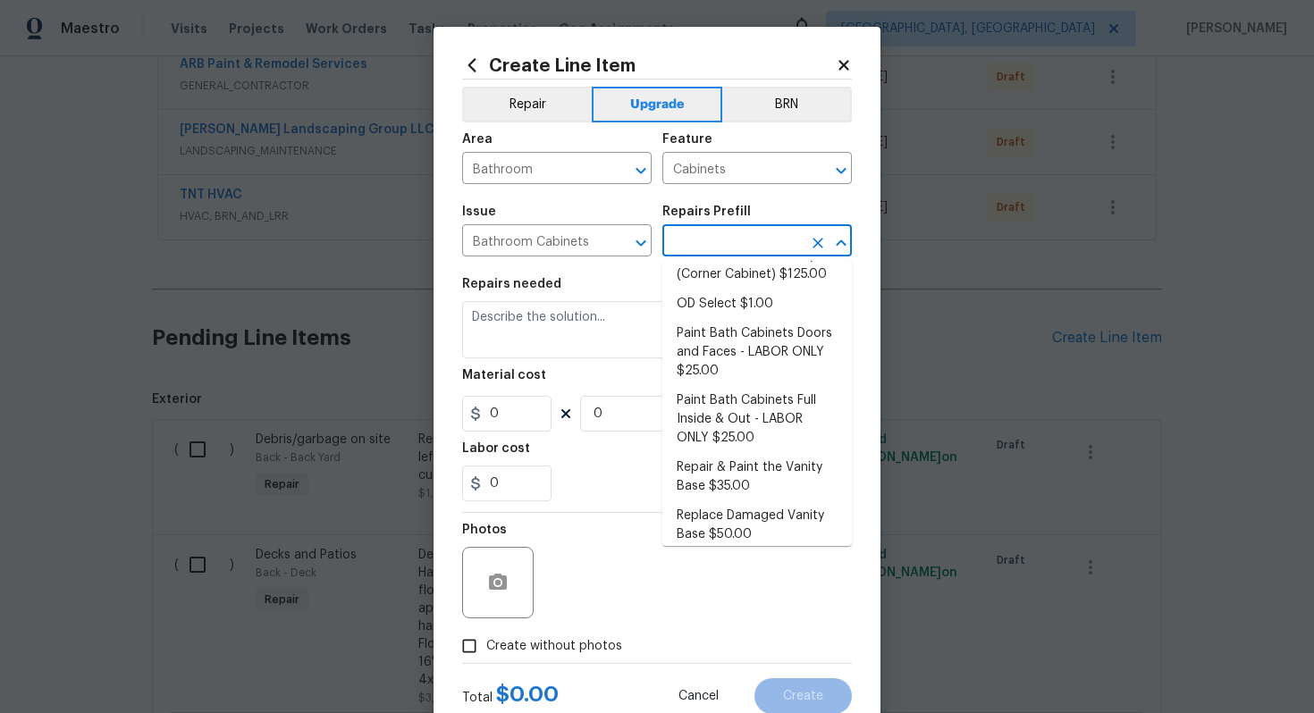
scroll to position [308, 0]
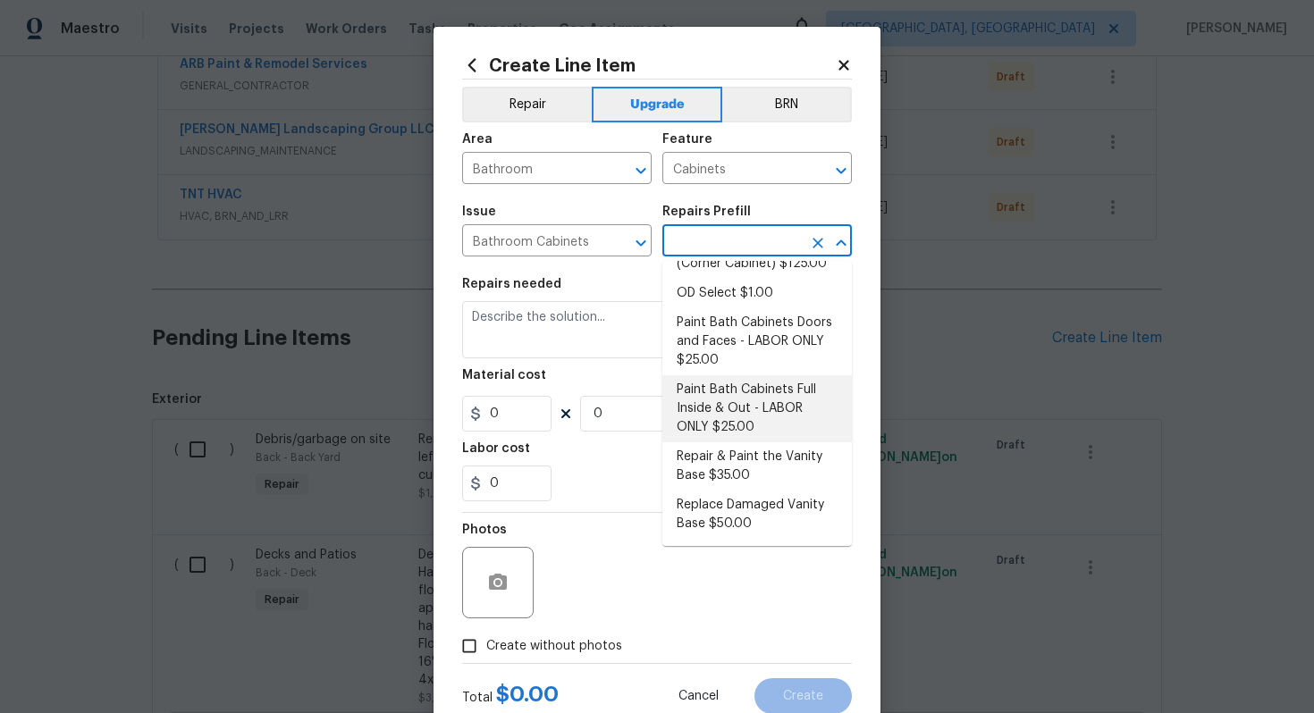
click at [780, 410] on li "Paint Bath Cabinets Full Inside & Out - LABOR ONLY $25.00" at bounding box center [758, 409] width 190 height 67
type input "Paint Bath Cabinets Full Inside & Out - LABOR ONLY $25.00"
type textarea "Prep, sand, mask and apply 2 coats of paint to the bathroom cabinet doors, inte…"
type input "25"
type input "1"
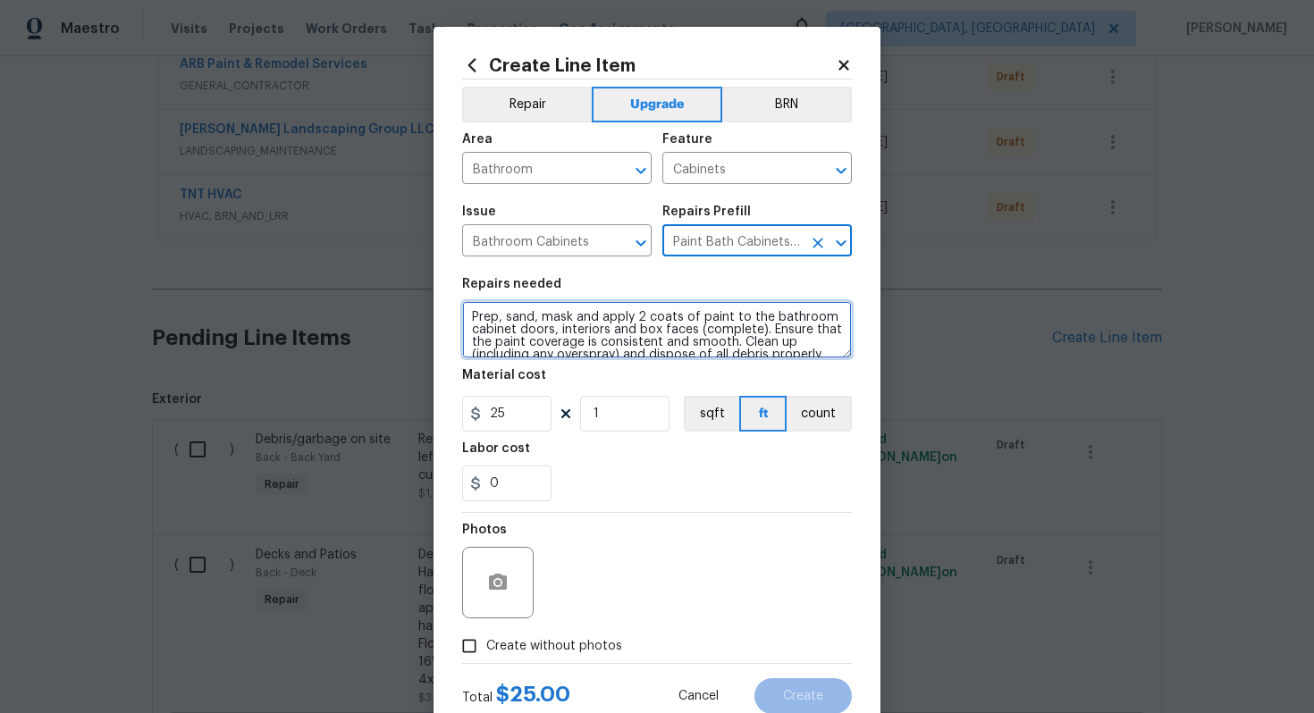
click at [469, 317] on textarea "Prep, sand, mask and apply 2 coats of paint to the bathroom cabinet doors, inte…" at bounding box center [657, 329] width 390 height 57
type textarea "#sala - Prep, sand, mask and apply 2 coats of paint to the bathroom cabinet doo…"
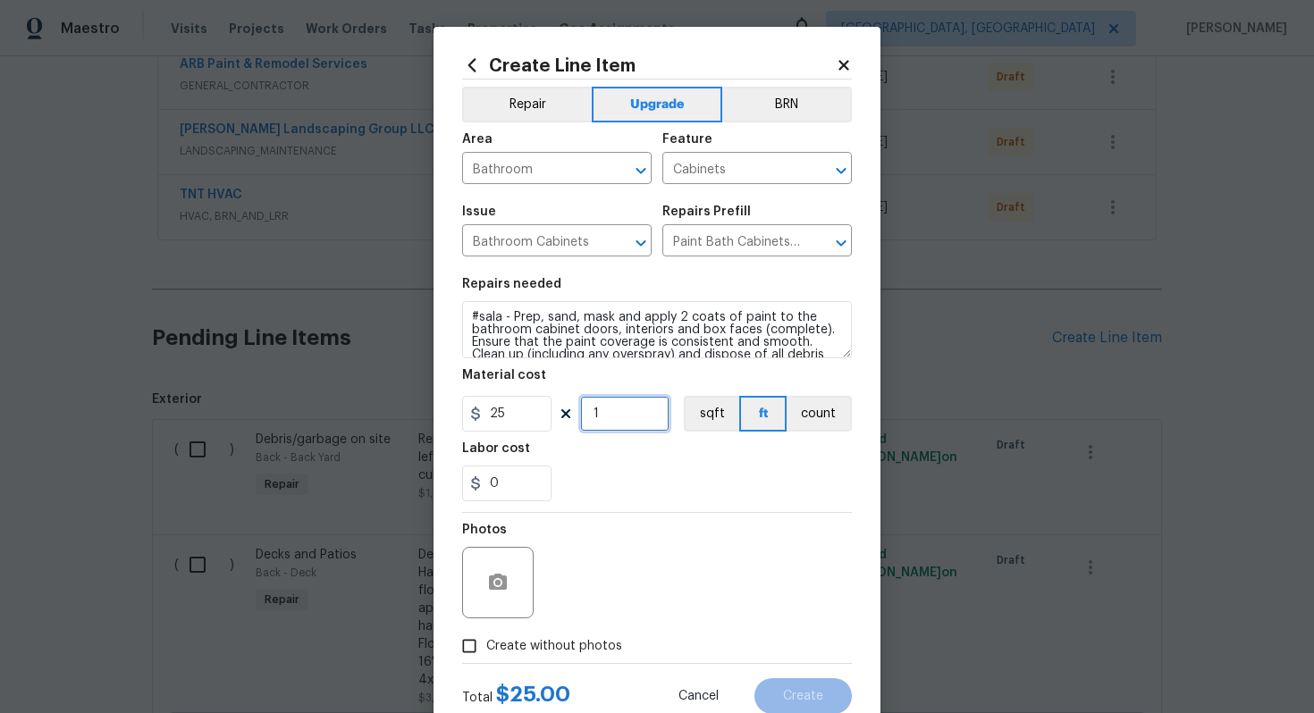
click at [631, 429] on input "1" at bounding box center [624, 414] width 89 height 36
type input "60"
click at [822, 241] on icon "Clear" at bounding box center [818, 243] width 18 height 18
click at [739, 242] on input "text" at bounding box center [732, 243] width 139 height 28
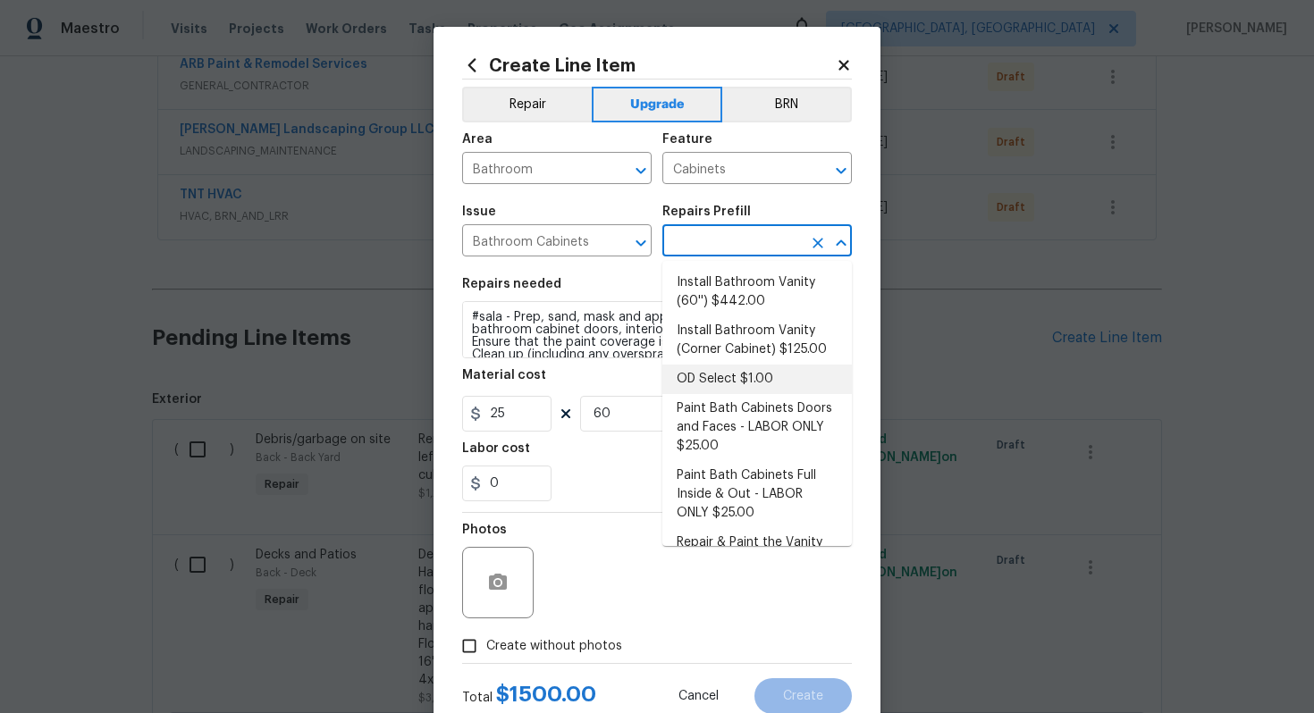
scroll to position [224, 0]
click at [782, 418] on li "Paint Bath Cabinets Doors and Faces - LABOR ONLY $25.00" at bounding box center [758, 426] width 190 height 67
type input "Paint Bath Cabinets Doors and Faces - LABOR ONLY $25.00"
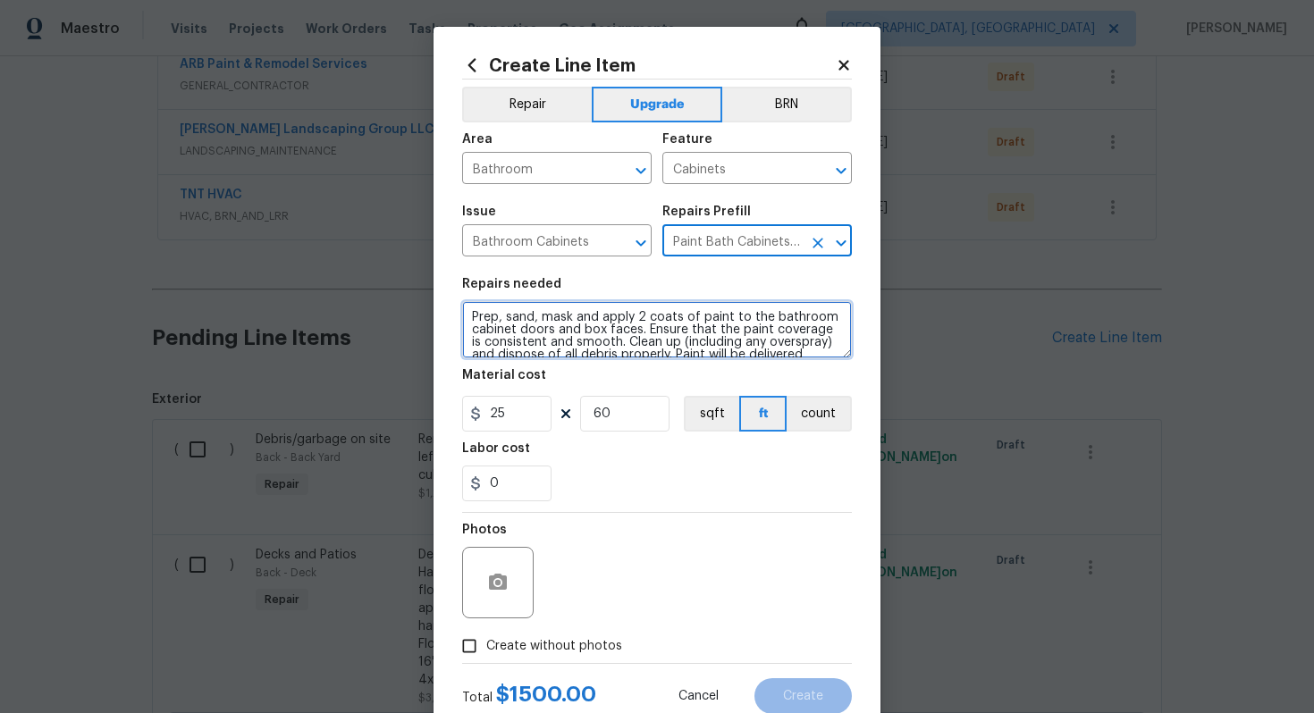
click at [473, 319] on textarea "Prep, sand, mask and apply 2 coats of paint to the bathroom cabinet doors and b…" at bounding box center [657, 329] width 390 height 57
type textarea "#sala - Prep, sand, mask and apply 2 coats of paint to the bathroom cabinet doo…"
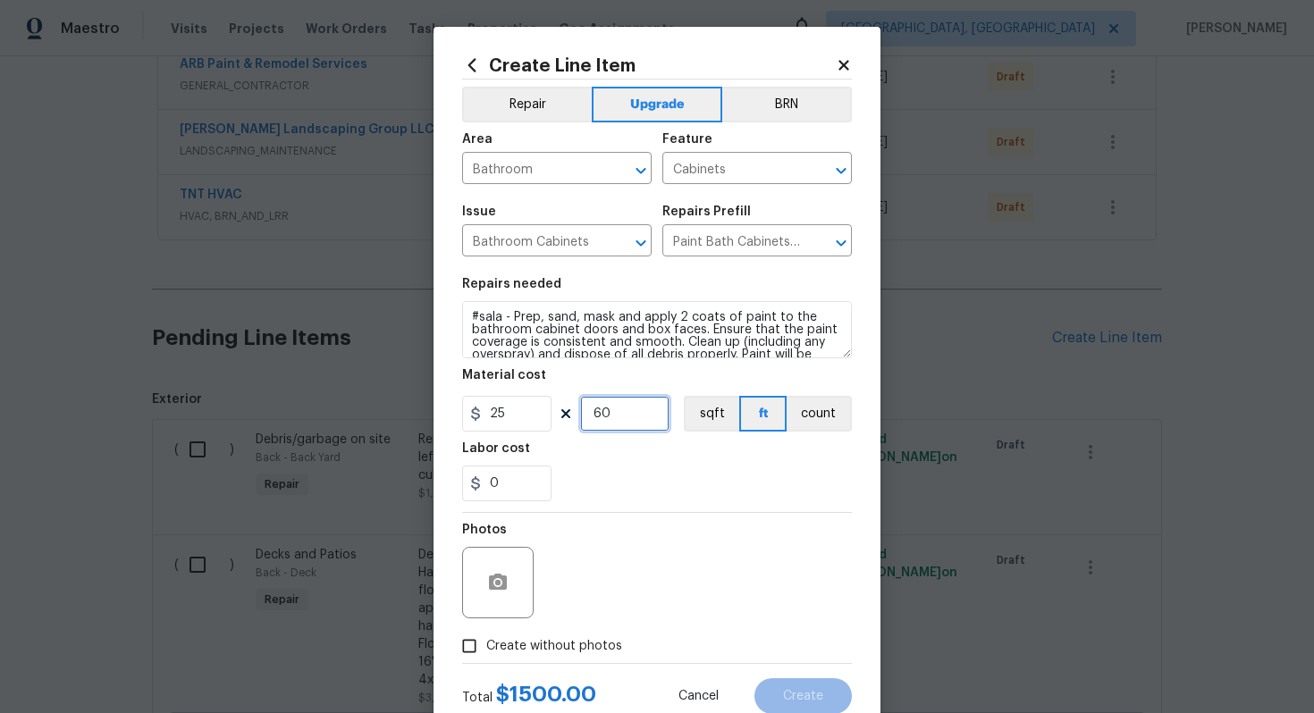
click at [632, 422] on input "60" at bounding box center [624, 414] width 89 height 36
type input "32"
click at [541, 639] on span "Create without photos" at bounding box center [554, 646] width 136 height 19
click at [486, 639] on input "Create without photos" at bounding box center [469, 646] width 34 height 34
checkbox input "true"
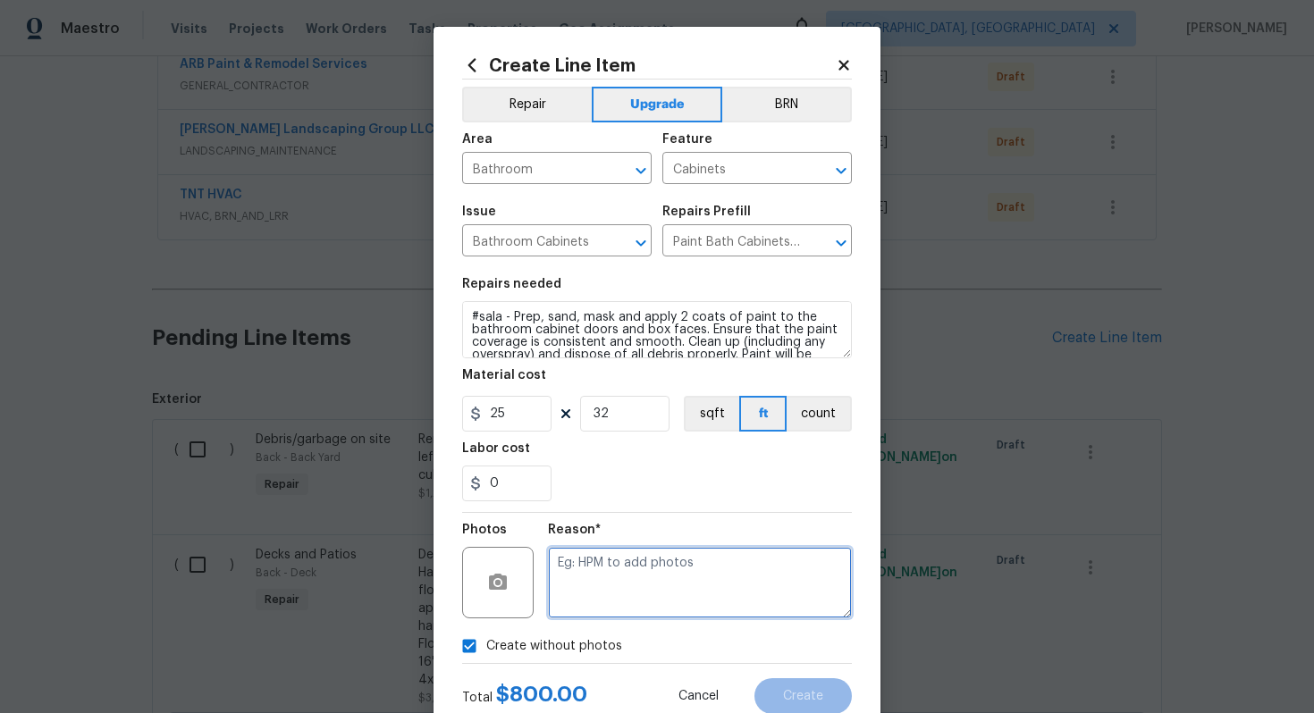
click at [584, 600] on textarea at bounding box center [700, 583] width 304 height 72
type textarea "n/a"
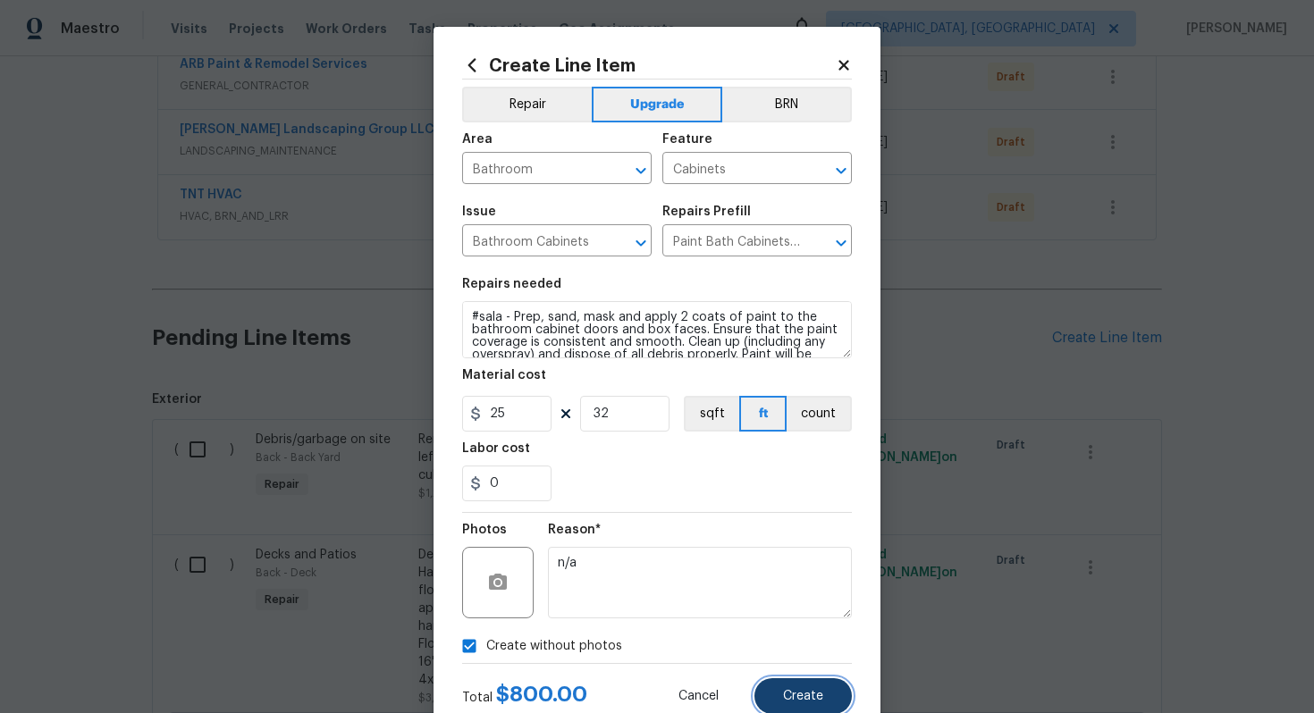
click at [797, 706] on button "Create" at bounding box center [803, 697] width 97 height 36
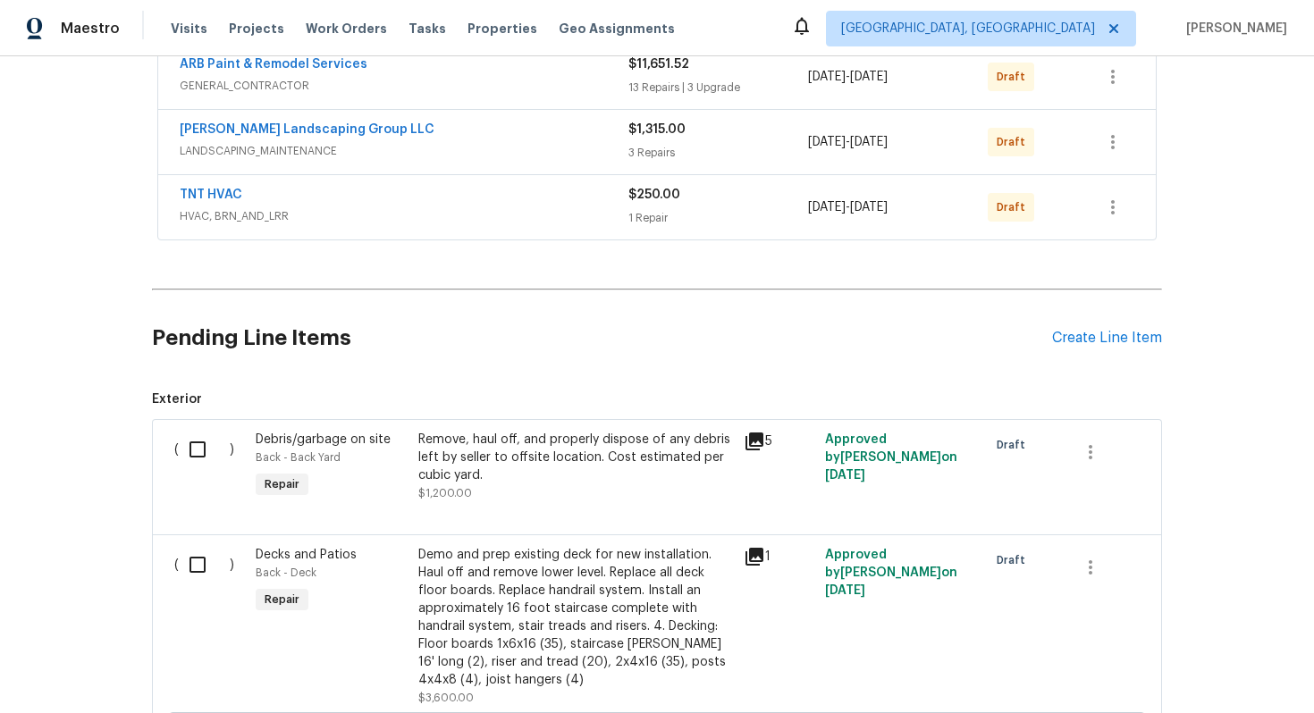
click at [1055, 325] on div "Pending Line Items Create Line Item" at bounding box center [657, 338] width 1010 height 83
click at [1075, 332] on div "Create Line Item" at bounding box center [1107, 338] width 110 height 17
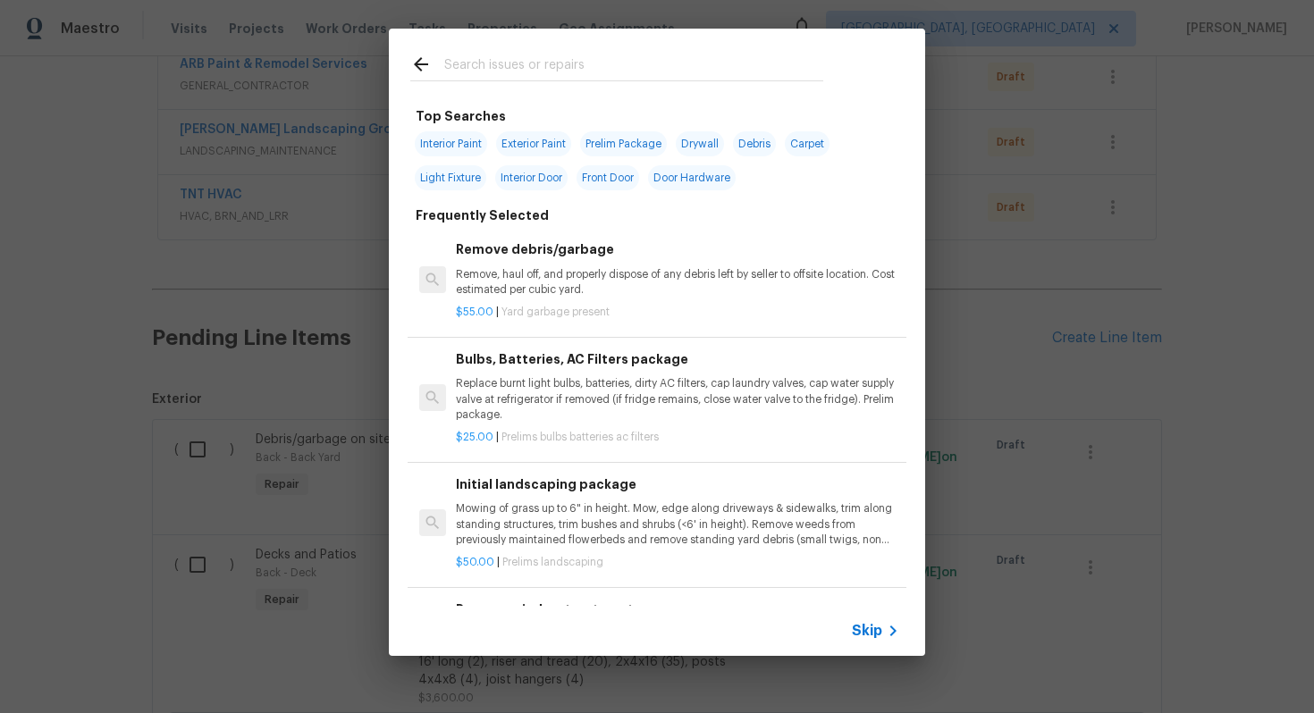
click at [871, 628] on span "Skip" at bounding box center [867, 631] width 30 height 18
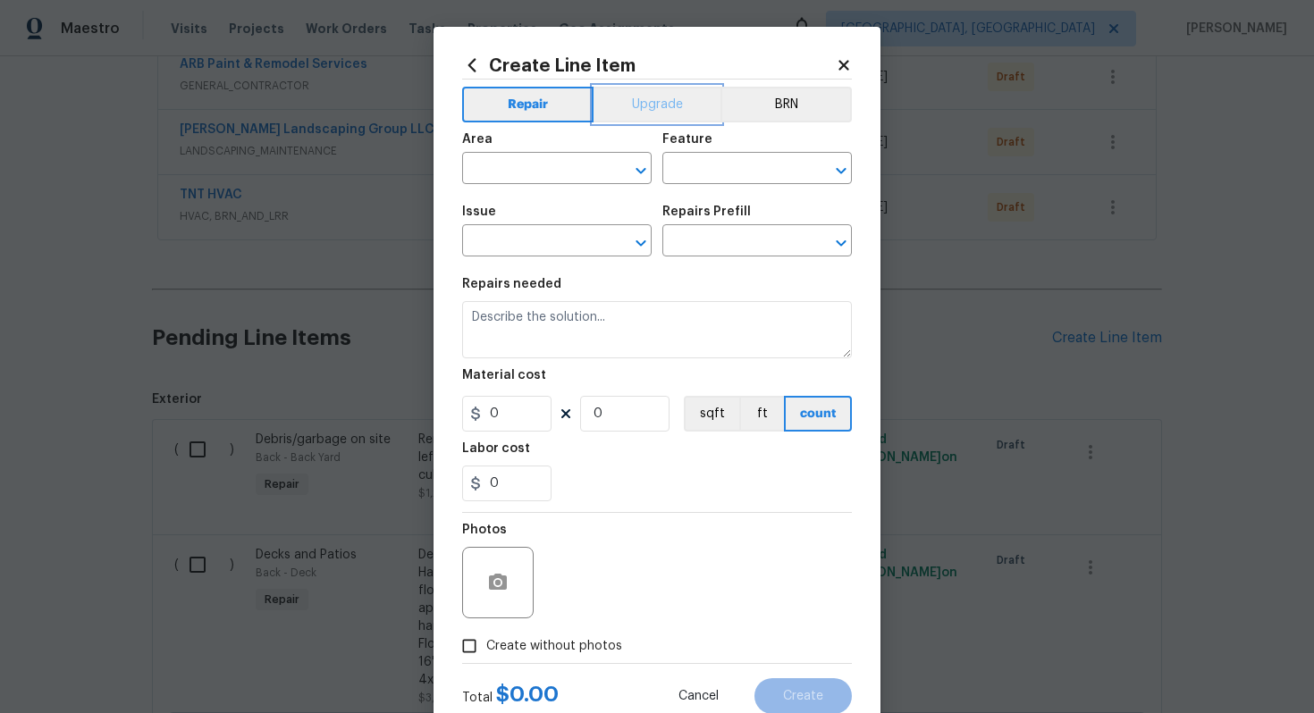
click at [676, 103] on button "Upgrade" at bounding box center [658, 105] width 128 height 36
click at [580, 174] on input "text" at bounding box center [531, 170] width 139 height 28
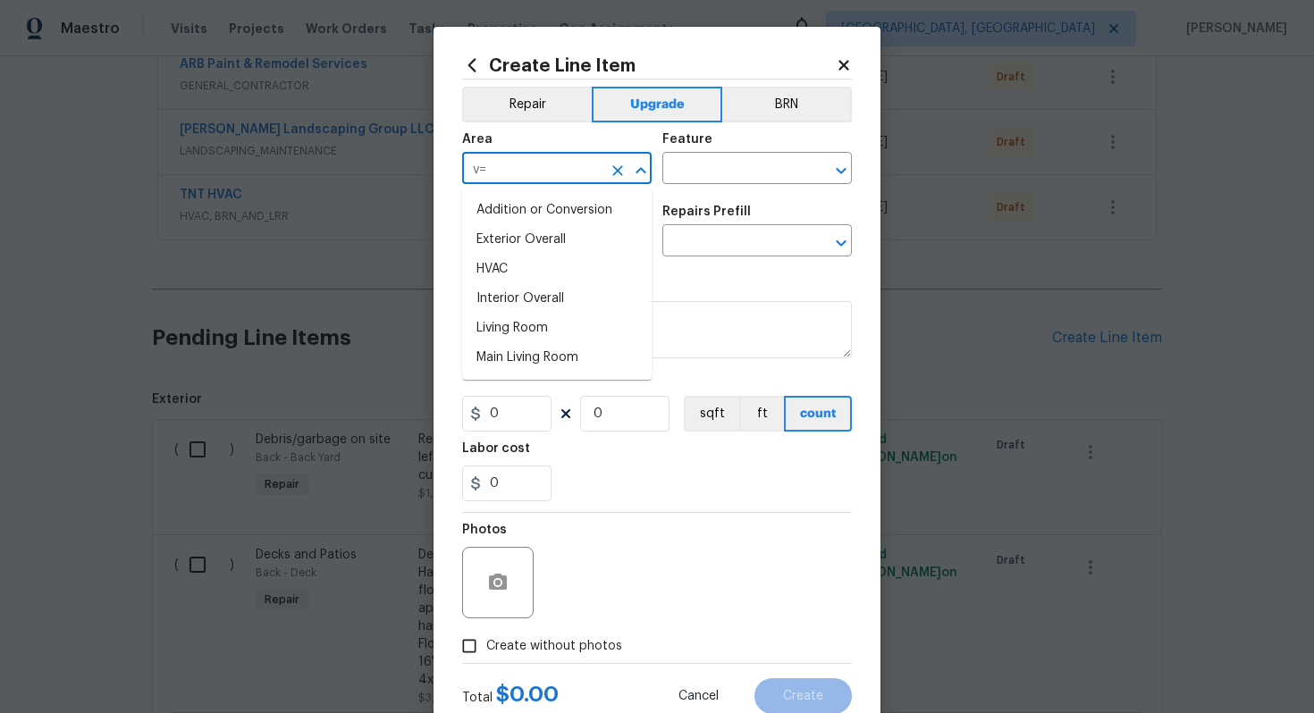
type input "v"
click at [560, 211] on li "Bathroom" at bounding box center [557, 211] width 190 height 30
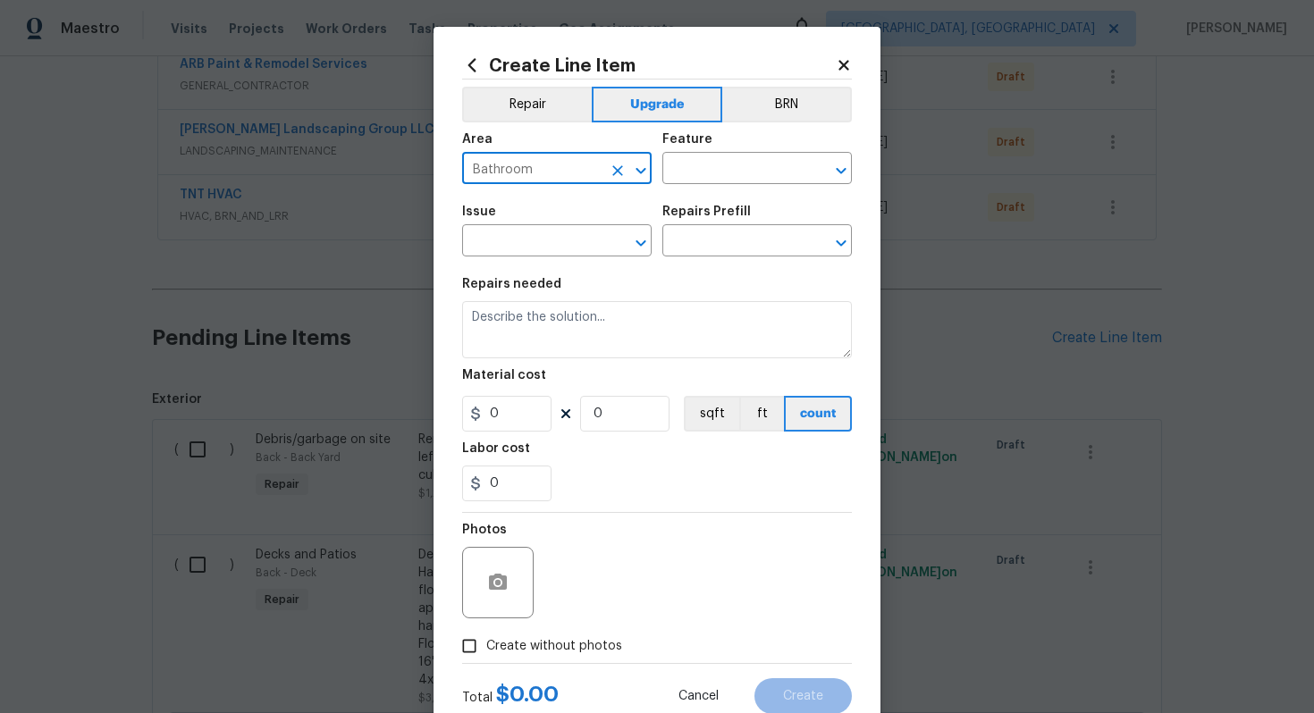
type input "Bathroom"
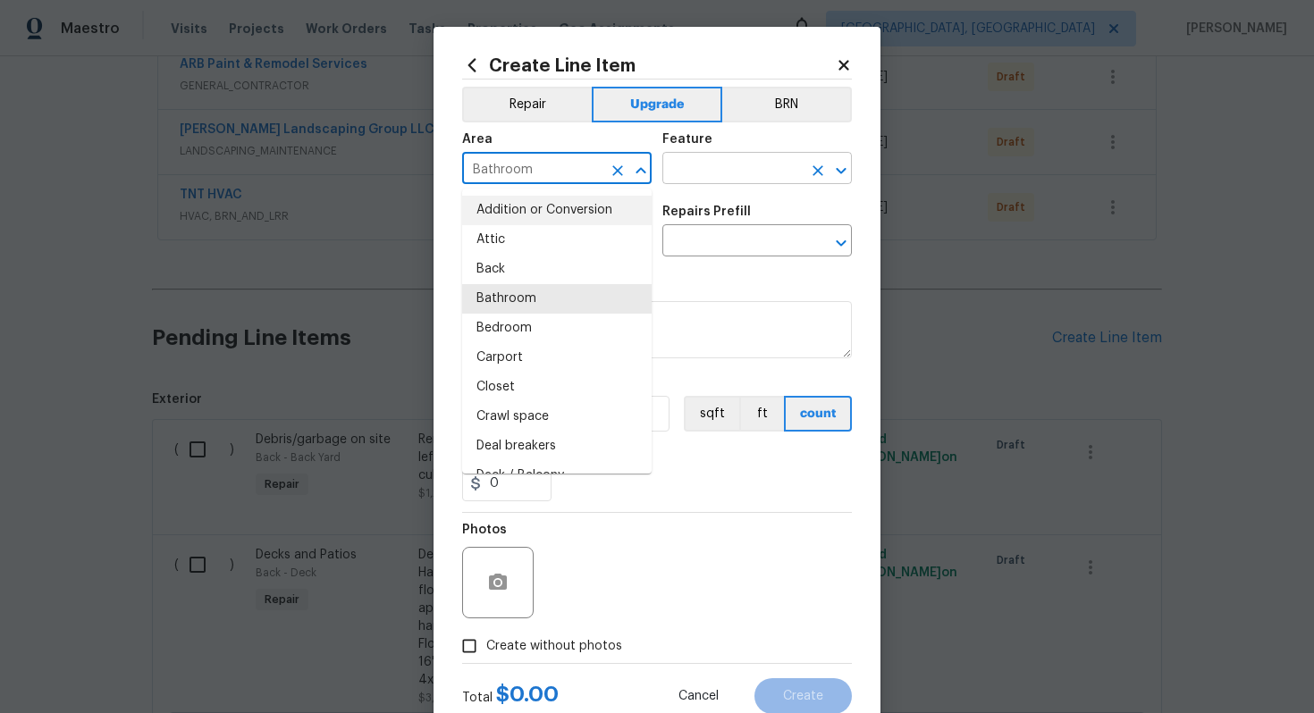
click at [701, 175] on input "text" at bounding box center [732, 170] width 139 height 28
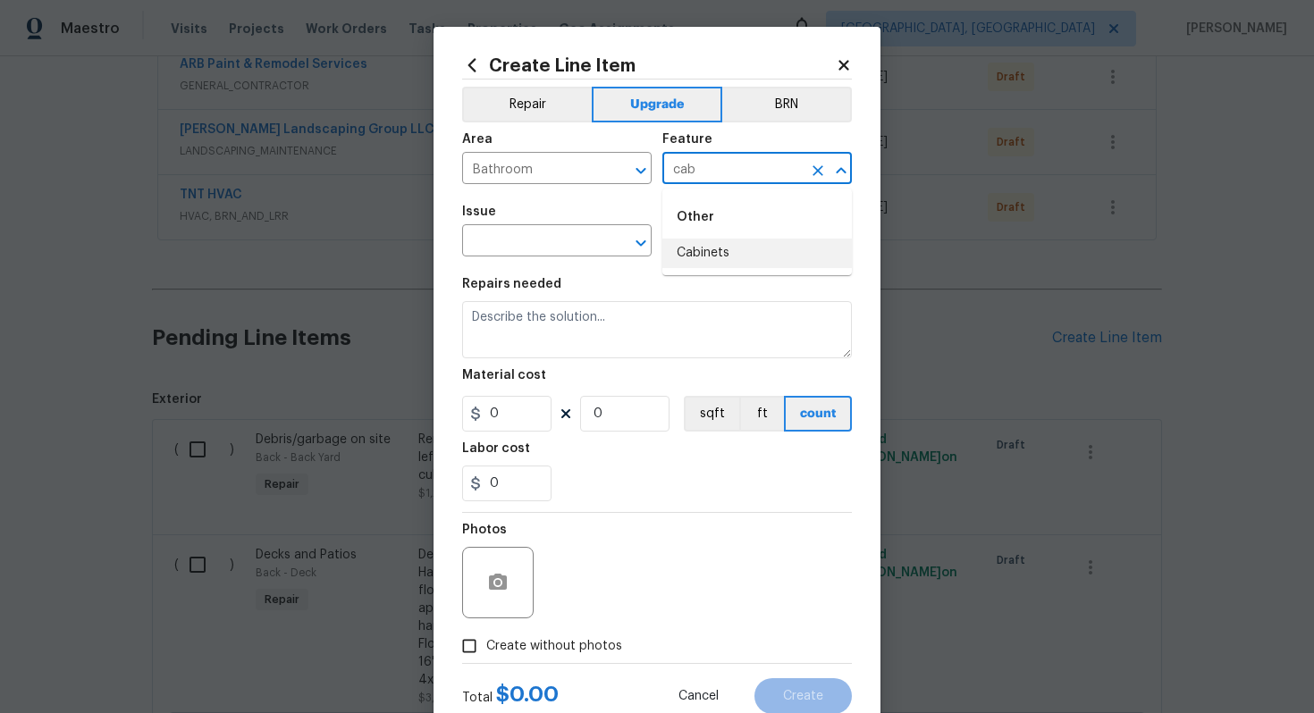
click at [690, 257] on li "Cabinets" at bounding box center [758, 254] width 190 height 30
type input "Cabinets"
click at [508, 242] on input "text" at bounding box center [531, 243] width 139 height 28
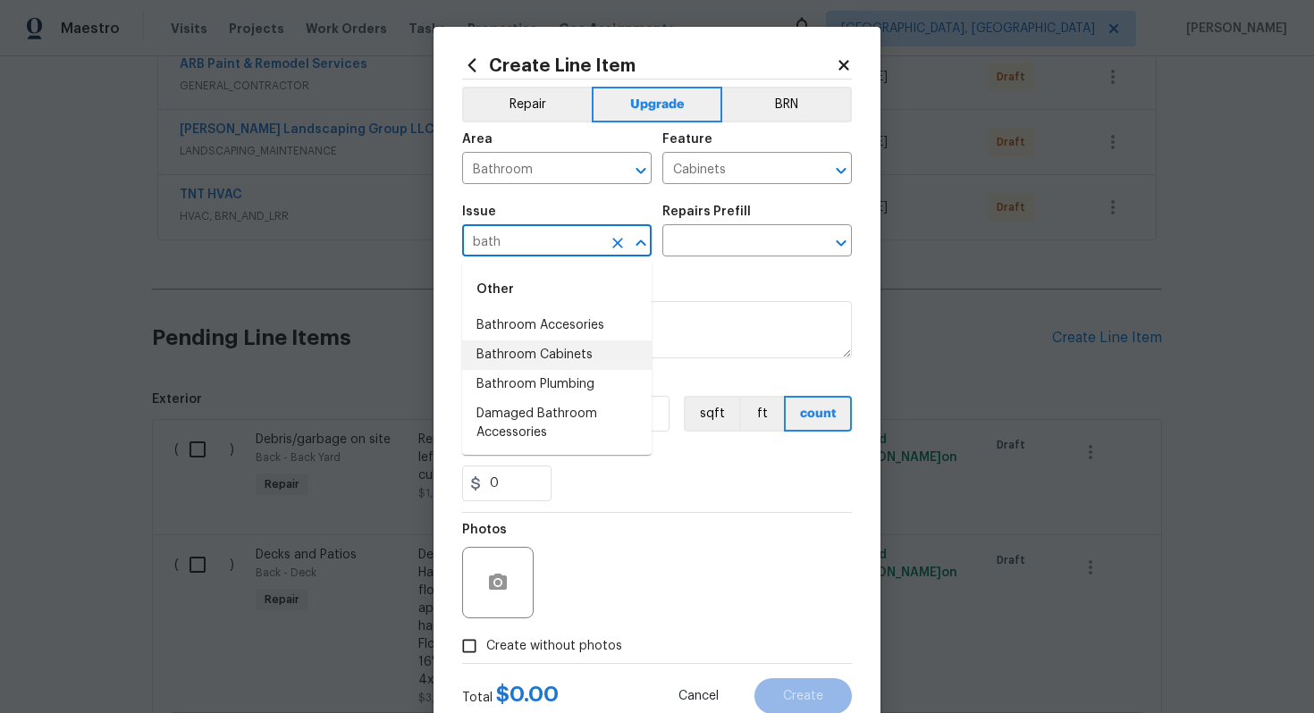
click at [528, 366] on li "Bathroom Cabinets" at bounding box center [557, 356] width 190 height 30
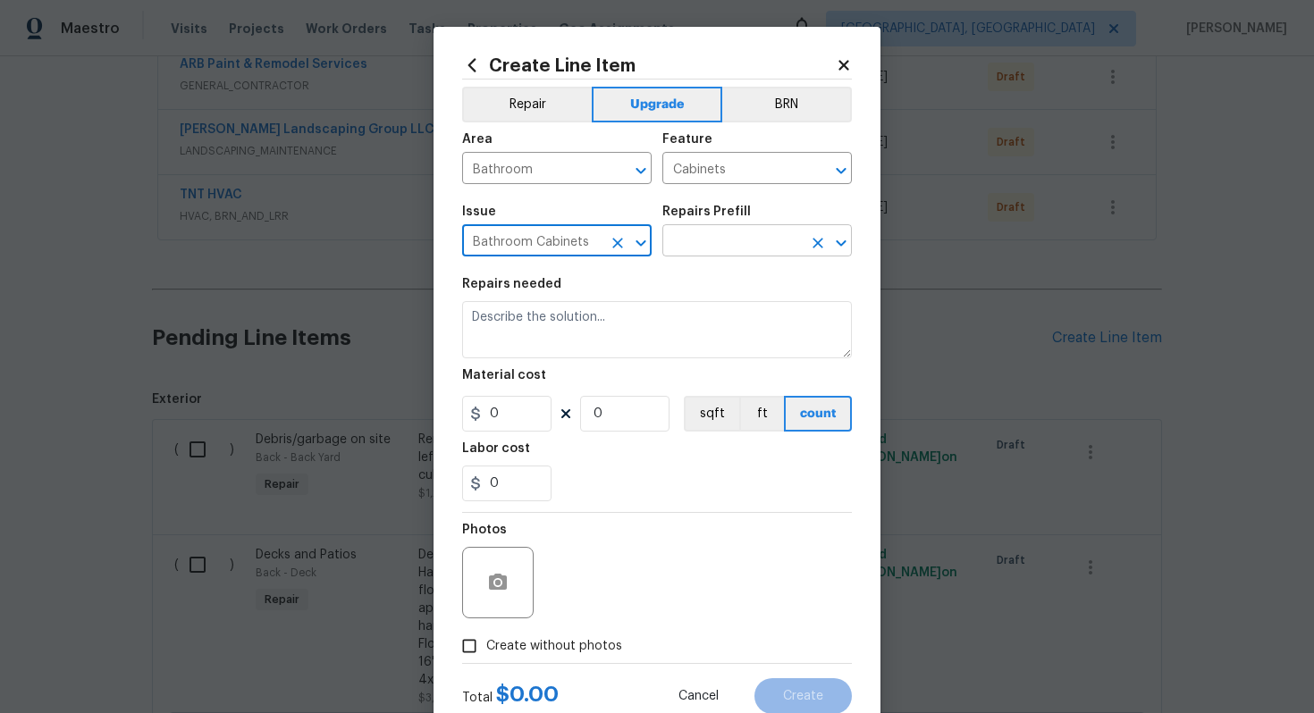
type input "Bathroom Cabinets"
click at [721, 248] on input "text" at bounding box center [732, 243] width 139 height 28
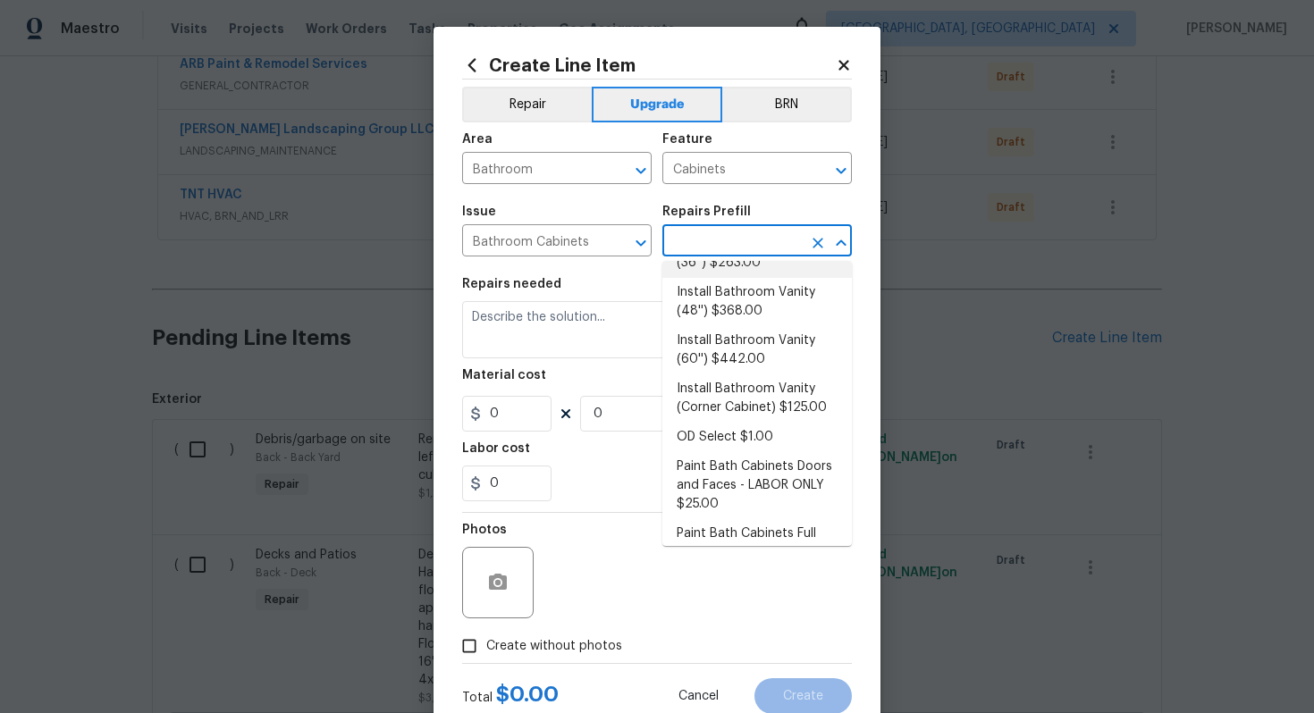
scroll to position [308, 0]
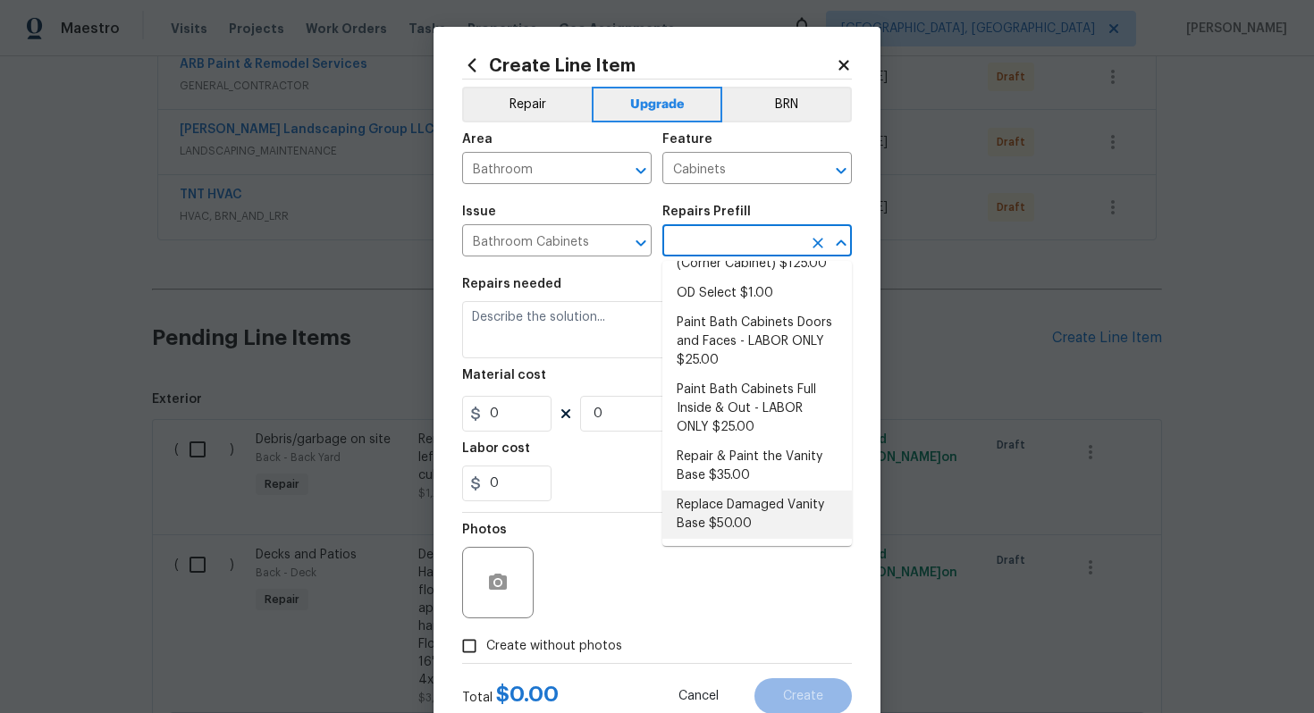
click at [745, 514] on li "Replace Damaged Vanity Base $50.00" at bounding box center [758, 515] width 190 height 48
type input "Replace Damaged Vanity Base $50.00"
type textarea "Remove the existing/damage cabinet base and replace with new. Ensure that the n…"
type input "50"
type input "1"
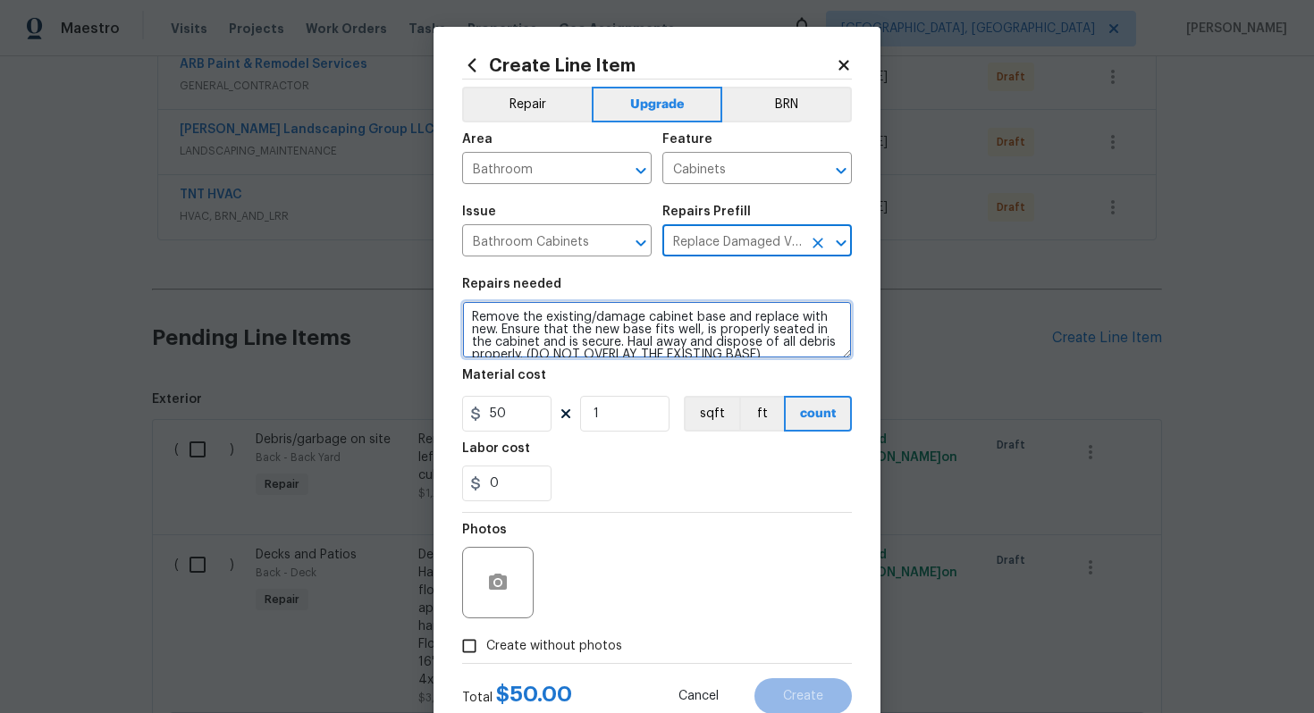
click at [465, 311] on textarea "Remove the existing/damage cabinet base and replace with new. Ensure that the n…" at bounding box center [657, 329] width 390 height 57
type textarea "#sala - Remove the existing/damage cabinet base and replace with new. Ensure th…"
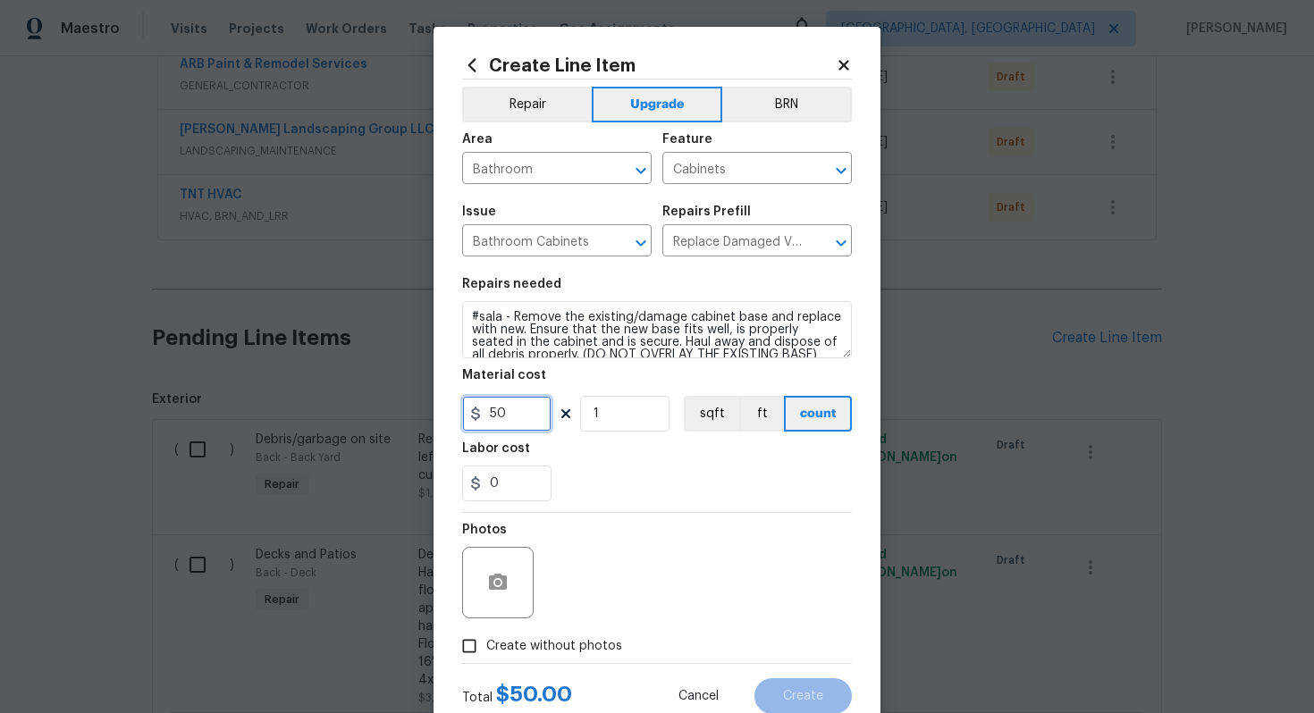
click at [526, 413] on input "50" at bounding box center [506, 414] width 89 height 36
type input "65"
type input "2"
click at [595, 641] on span "Create without photos" at bounding box center [554, 646] width 136 height 19
click at [486, 641] on input "Create without photos" at bounding box center [469, 646] width 34 height 34
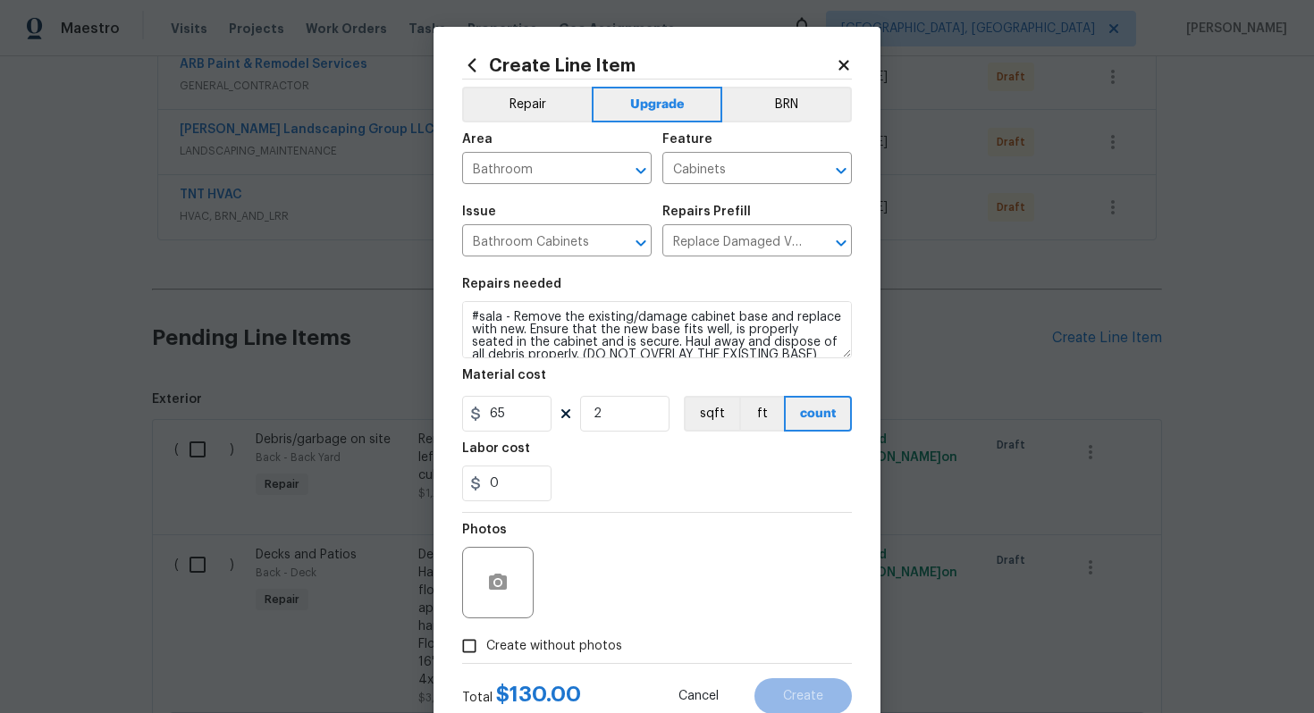
checkbox input "true"
click at [613, 622] on div "Reason*" at bounding box center [700, 571] width 304 height 116
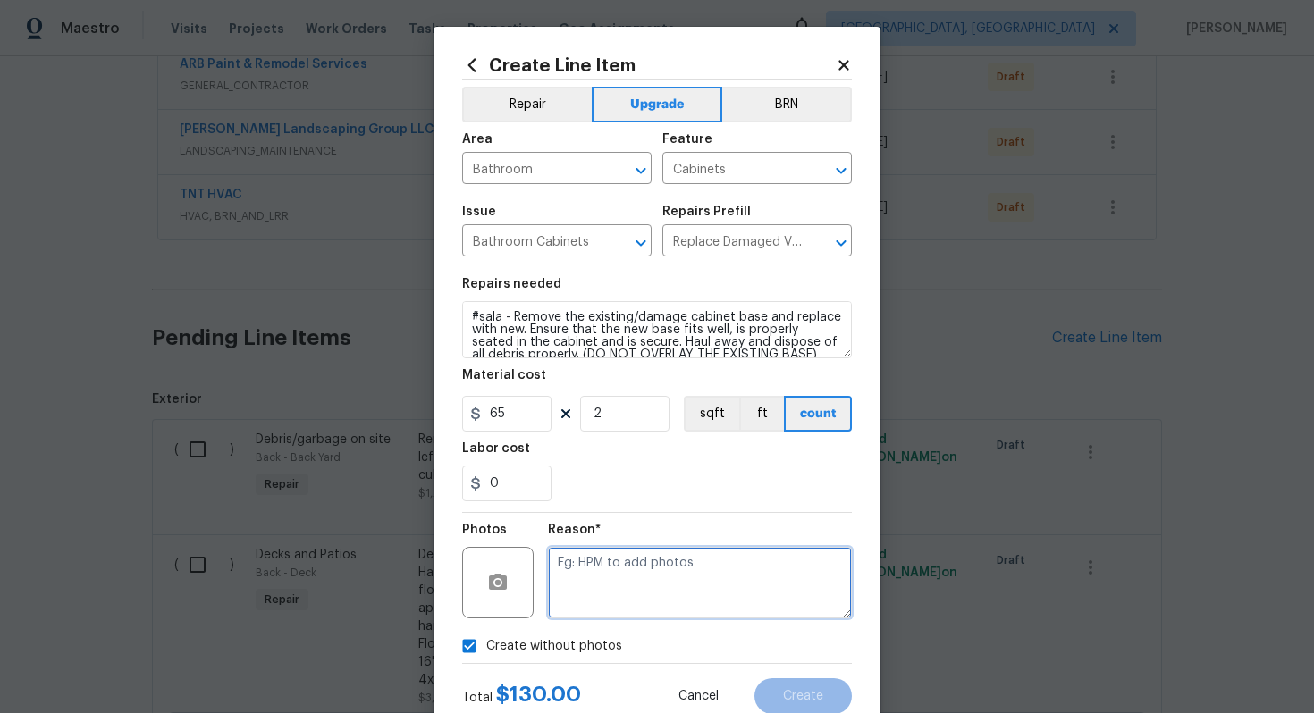
click at [601, 585] on textarea at bounding box center [700, 583] width 304 height 72
type textarea "n/a"
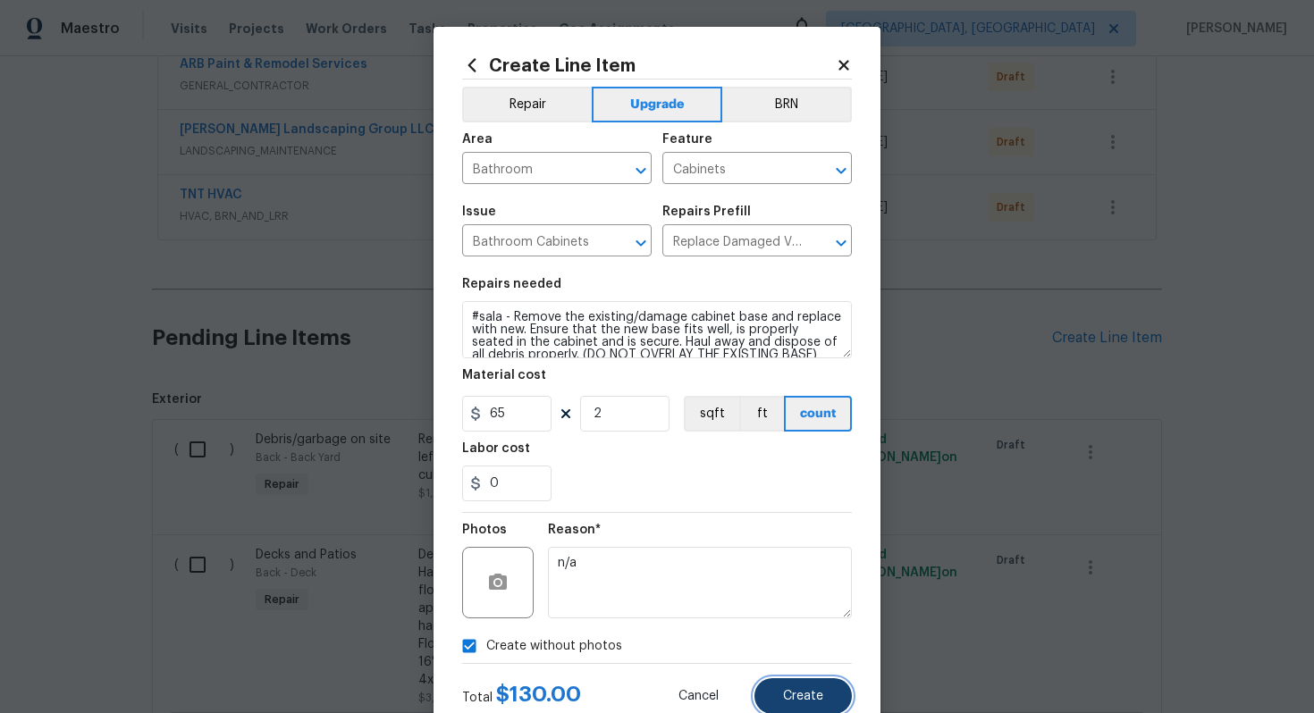
click at [802, 713] on button "Create" at bounding box center [803, 697] width 97 height 36
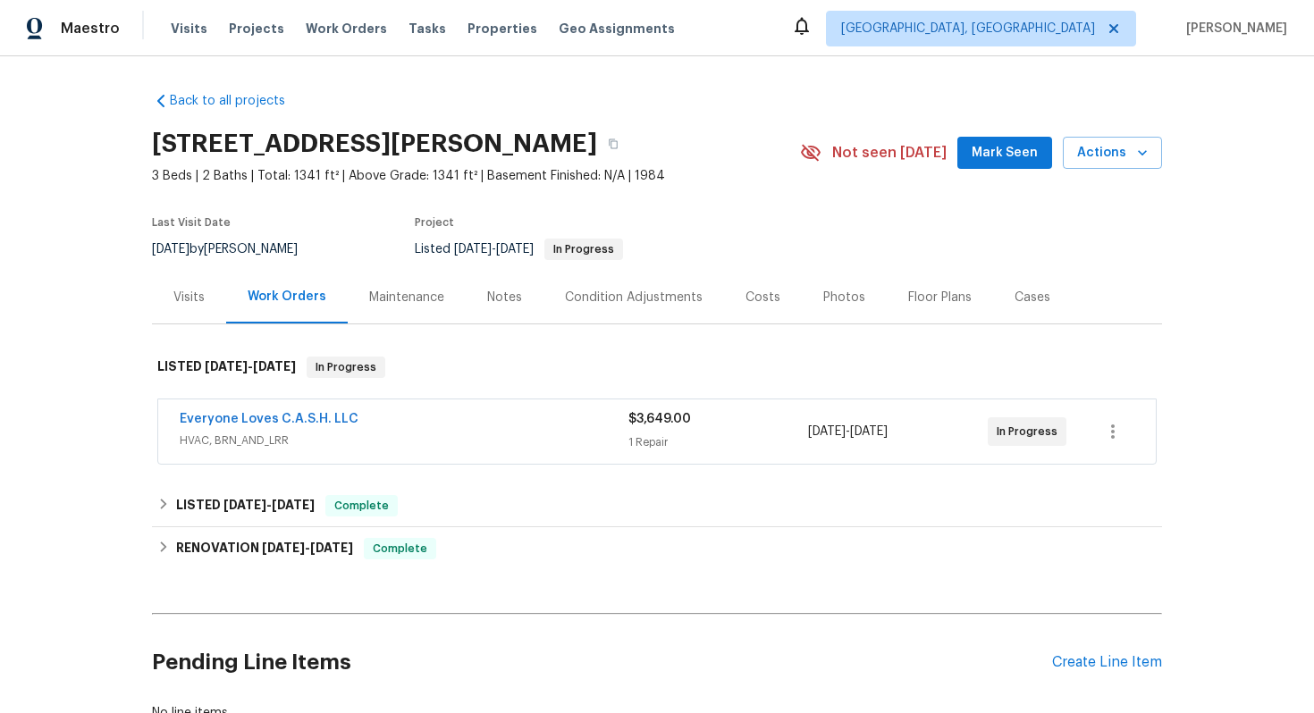
click at [519, 435] on span "HVAC, BRN_AND_LRR" at bounding box center [404, 441] width 449 height 18
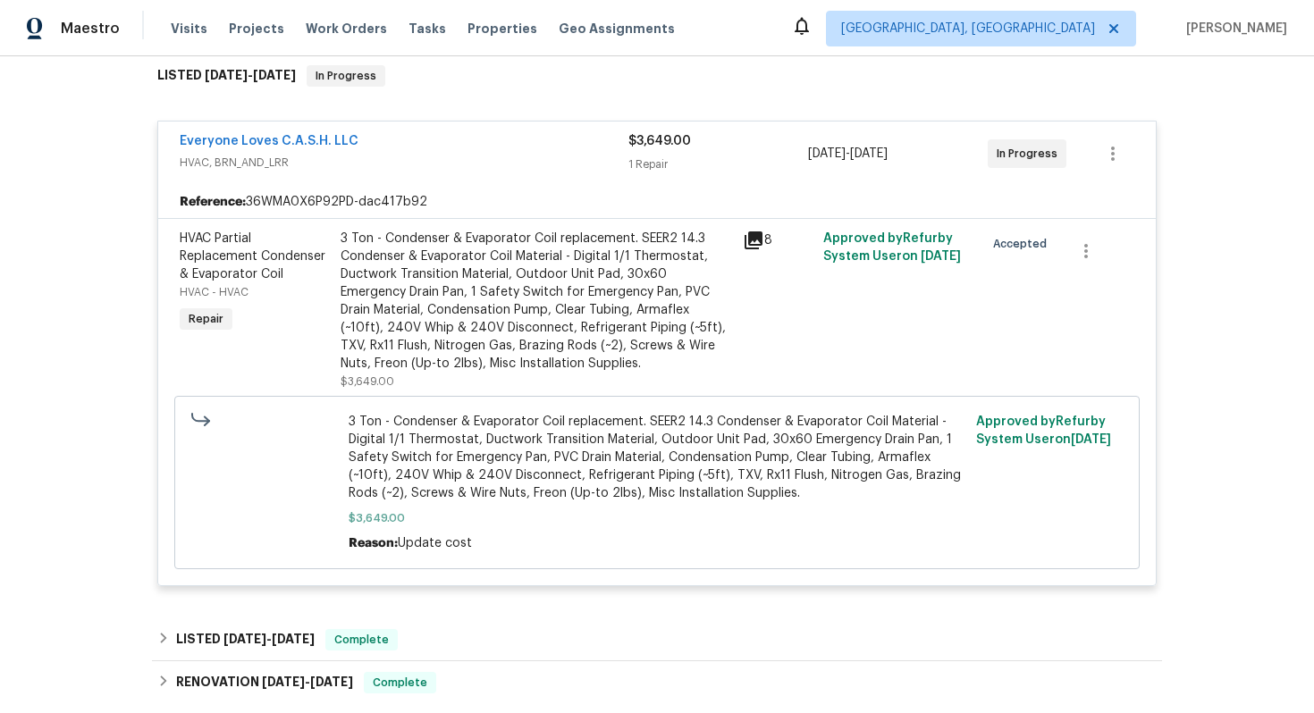
scroll to position [294, 0]
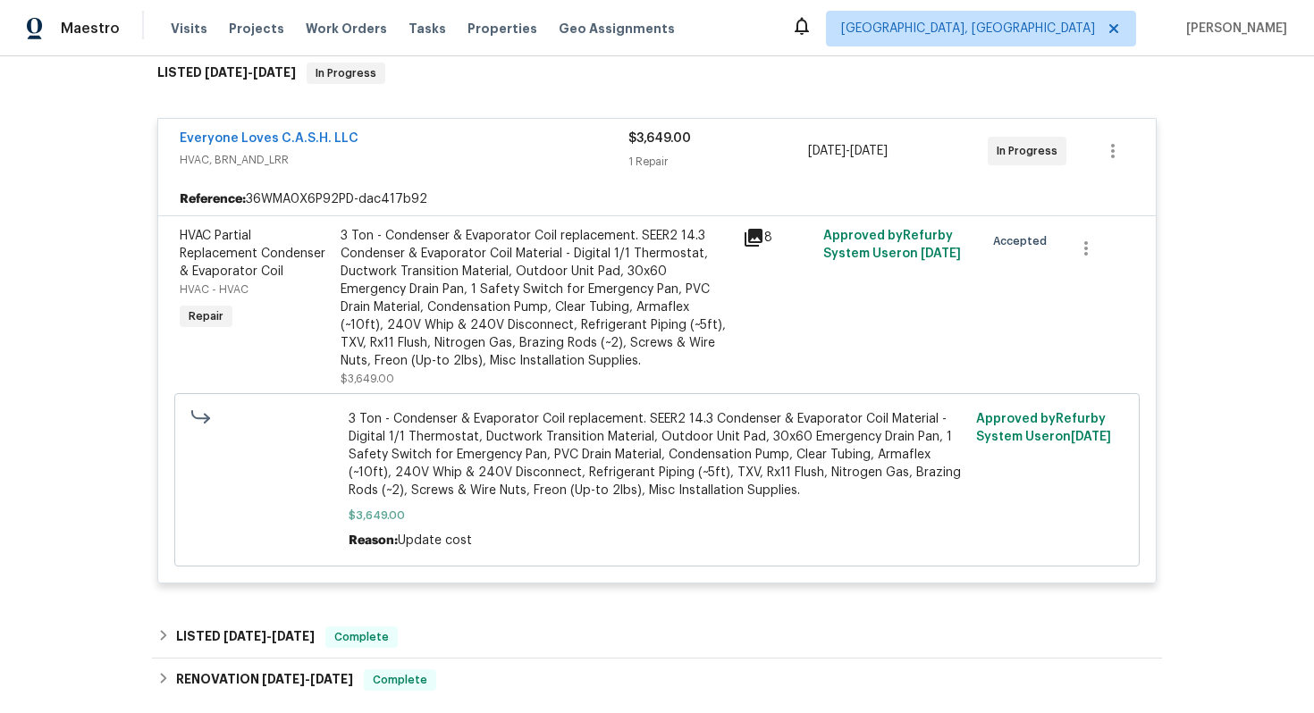
click at [464, 156] on span "HVAC, BRN_AND_LRR" at bounding box center [404, 160] width 449 height 18
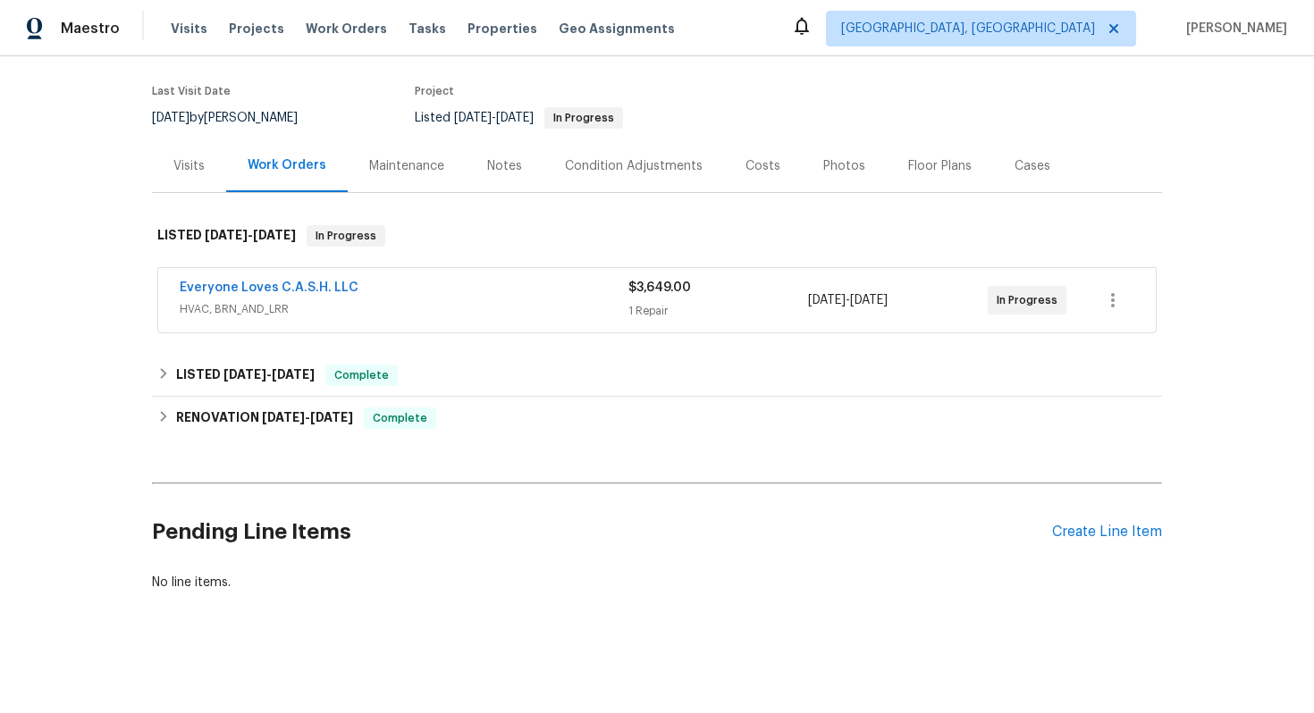
scroll to position [131, 0]
click at [306, 288] on link "Everyone Loves C.A.S.H. LLC" at bounding box center [269, 289] width 179 height 13
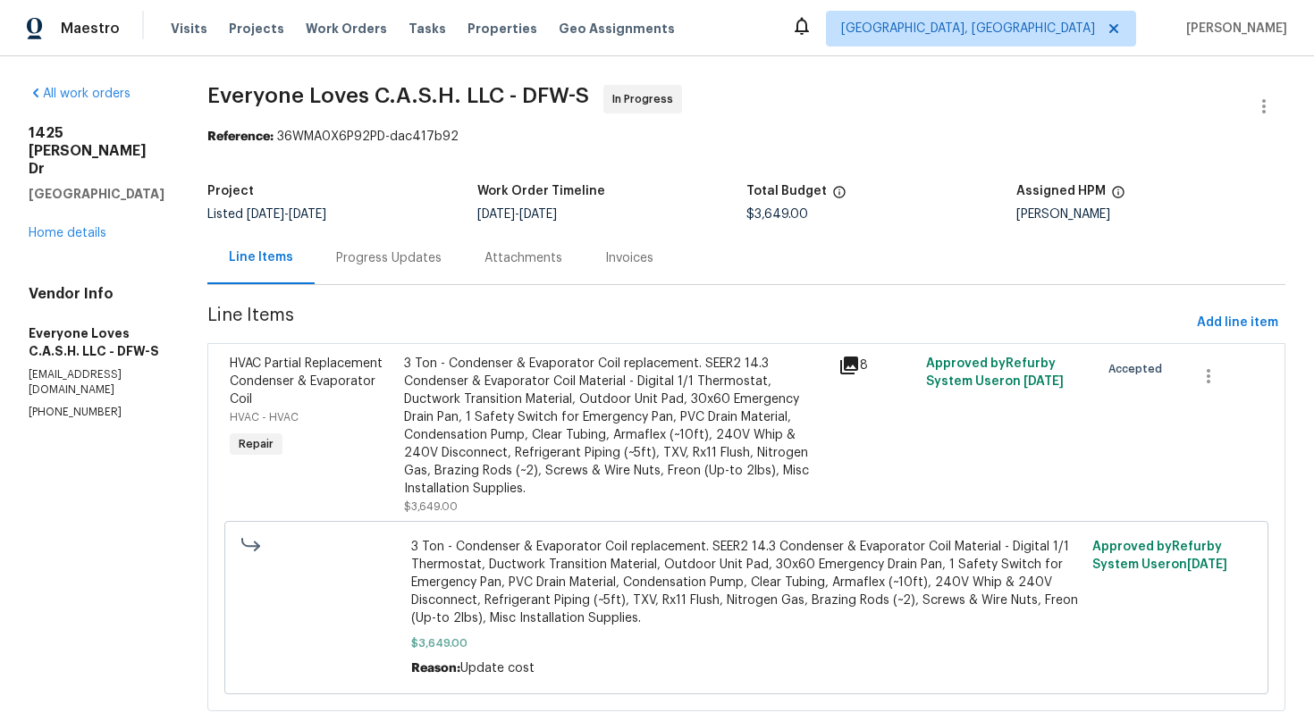
click at [398, 254] on div "Progress Updates" at bounding box center [389, 258] width 106 height 18
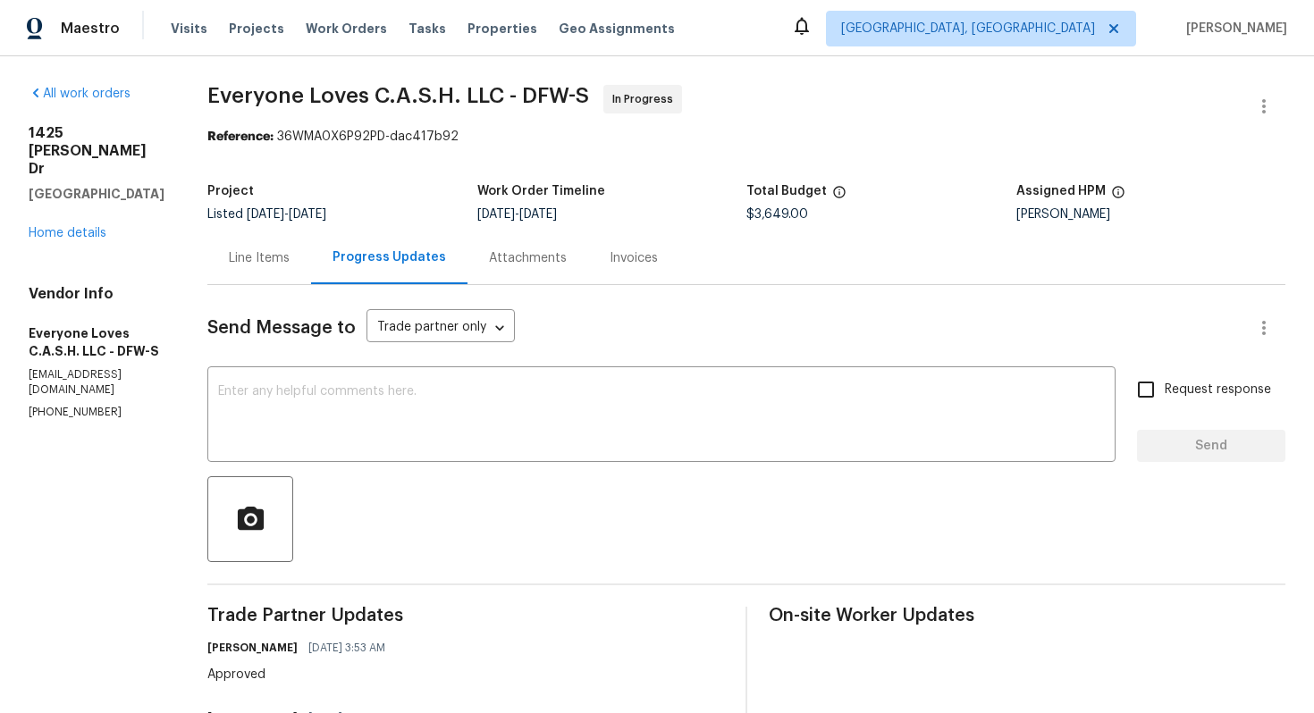
click at [290, 262] on div "Line Items" at bounding box center [259, 258] width 61 height 18
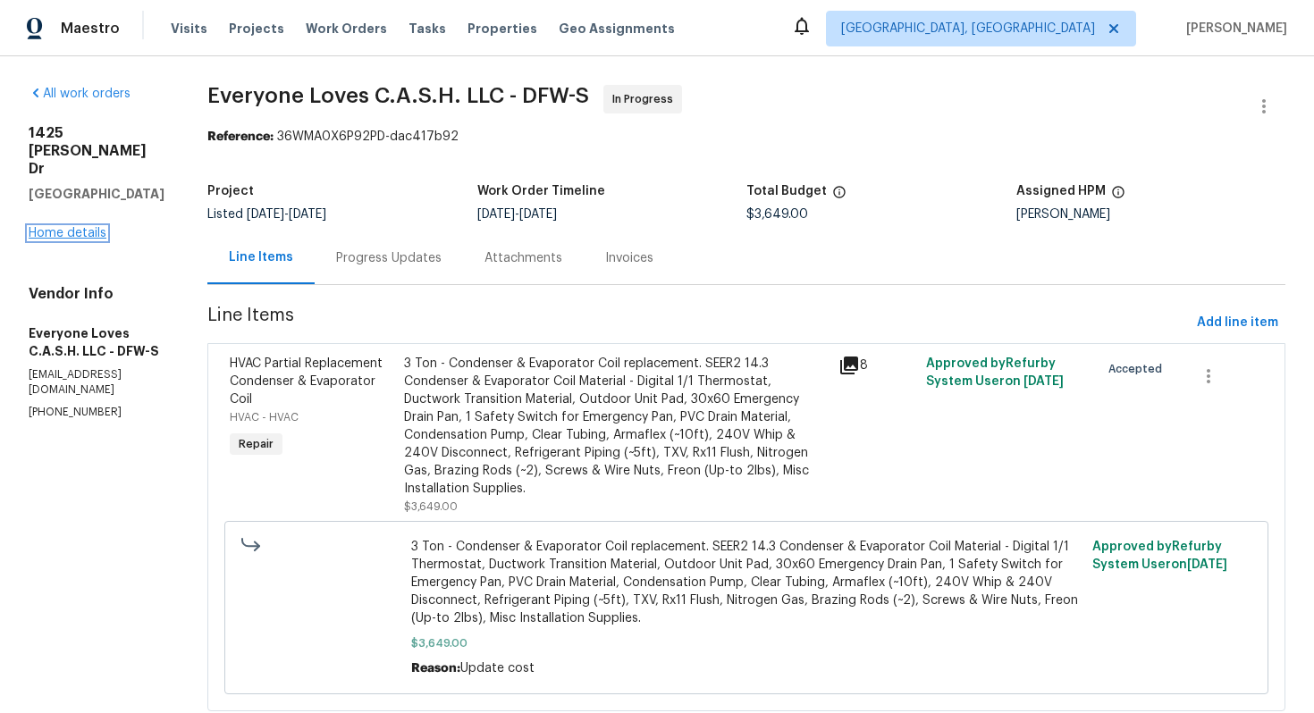
click at [80, 227] on link "Home details" at bounding box center [68, 233] width 78 height 13
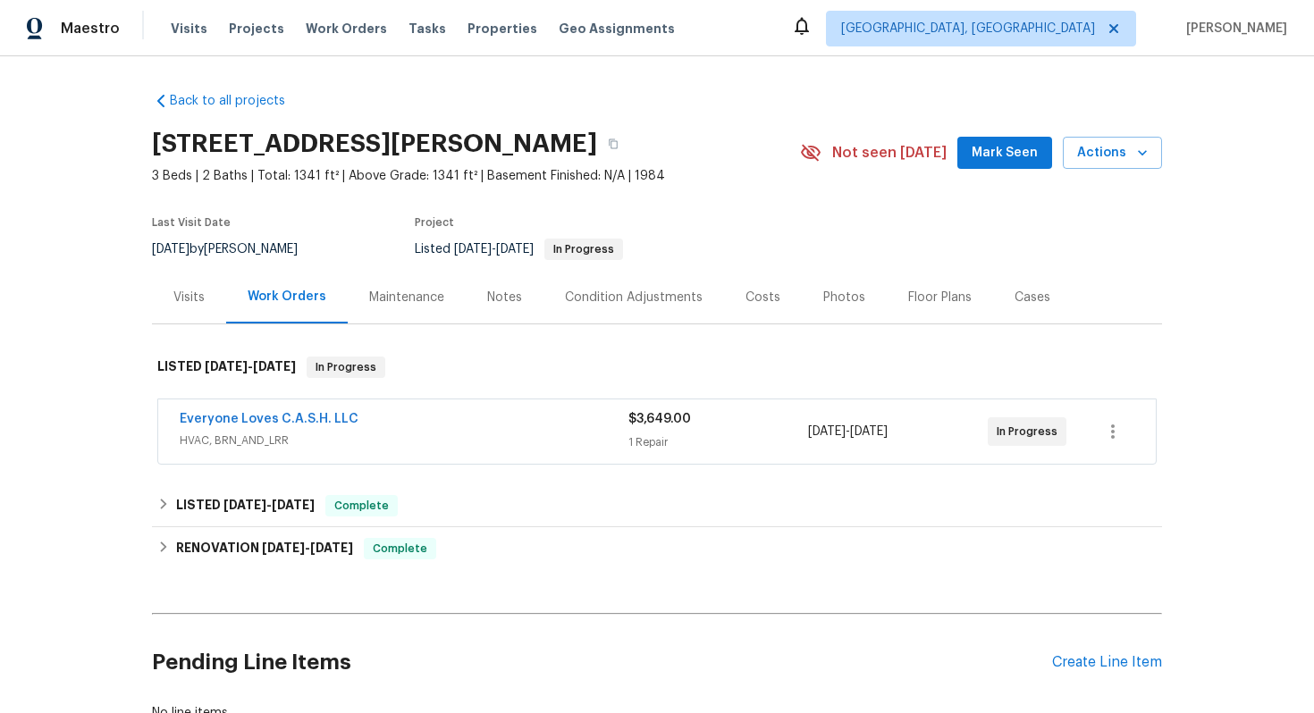
click at [199, 302] on div "Visits" at bounding box center [188, 298] width 31 height 18
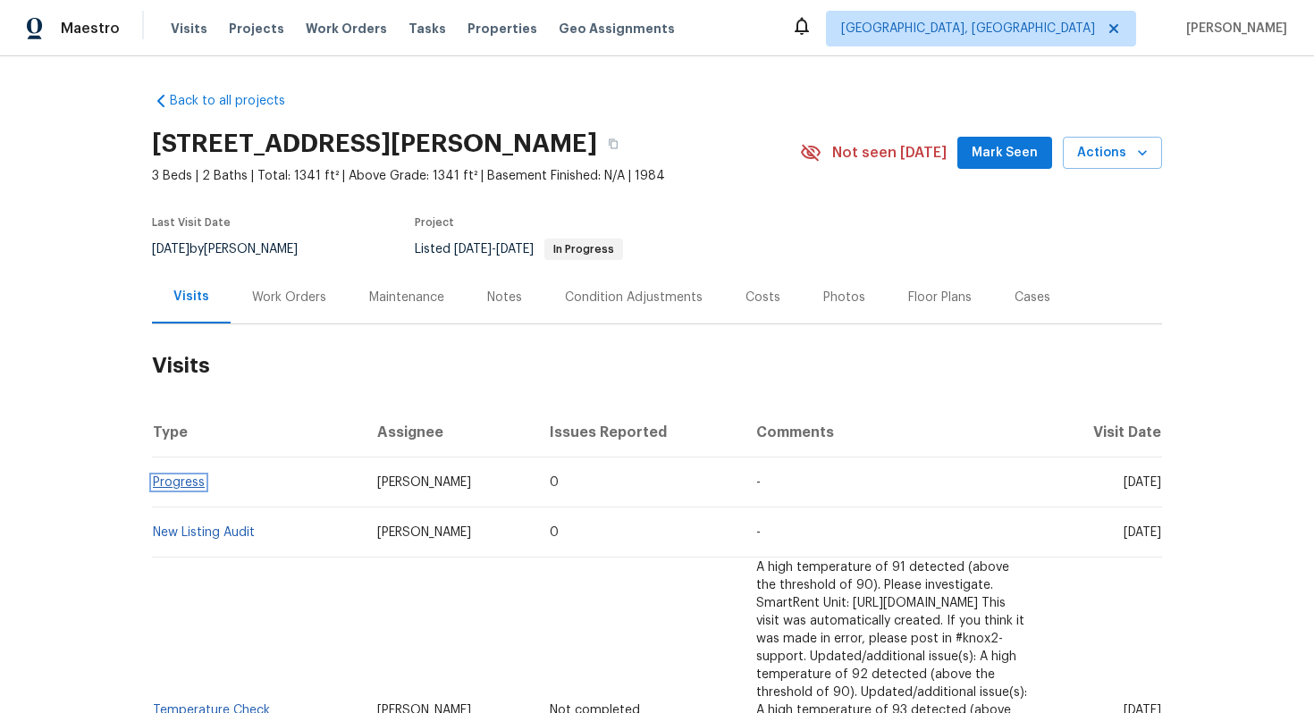
click at [163, 485] on link "Progress" at bounding box center [179, 483] width 52 height 13
